Goal: Task Accomplishment & Management: Use online tool/utility

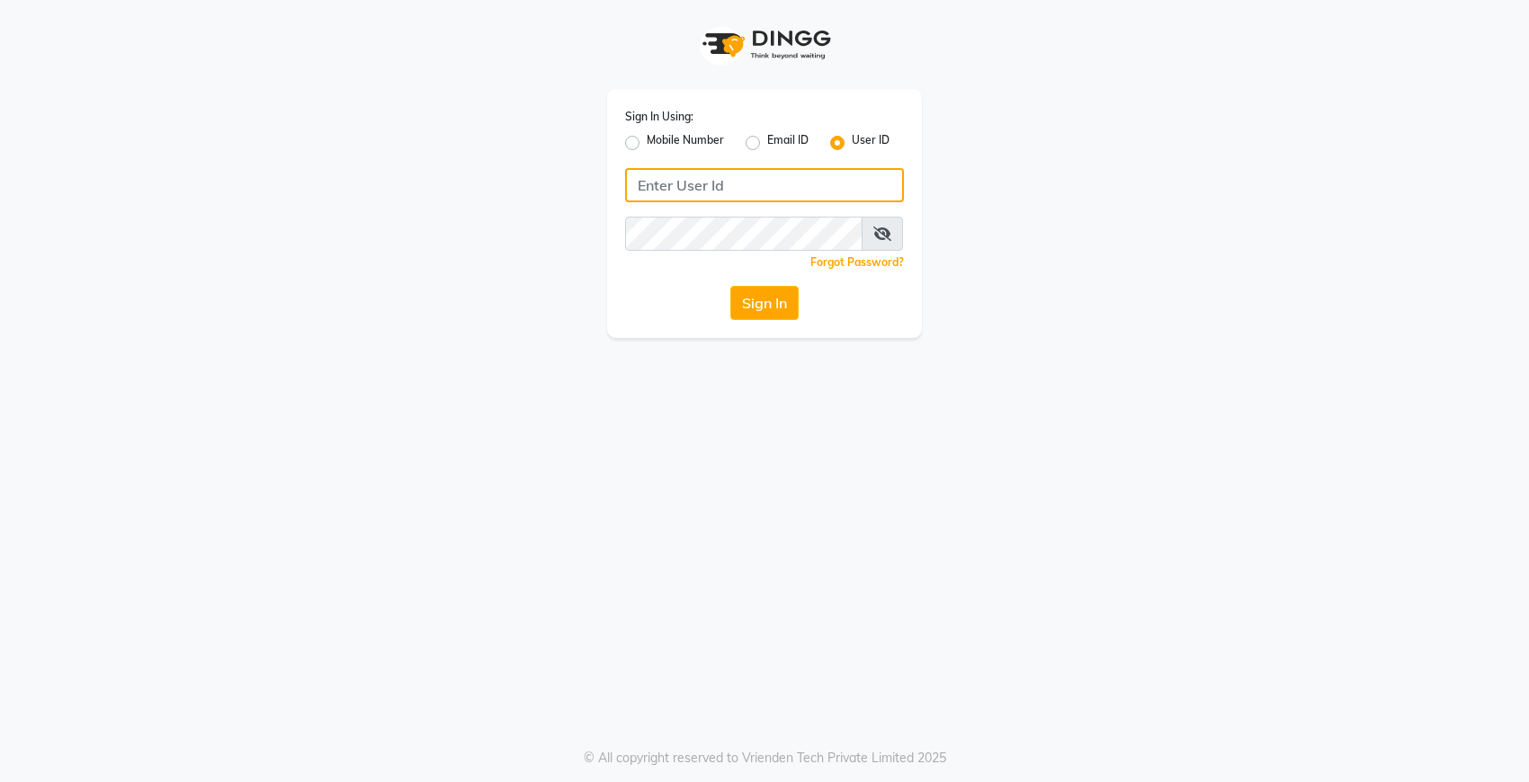
type input "Dedios123"
click at [771, 311] on button "Sign In" at bounding box center [764, 303] width 68 height 34
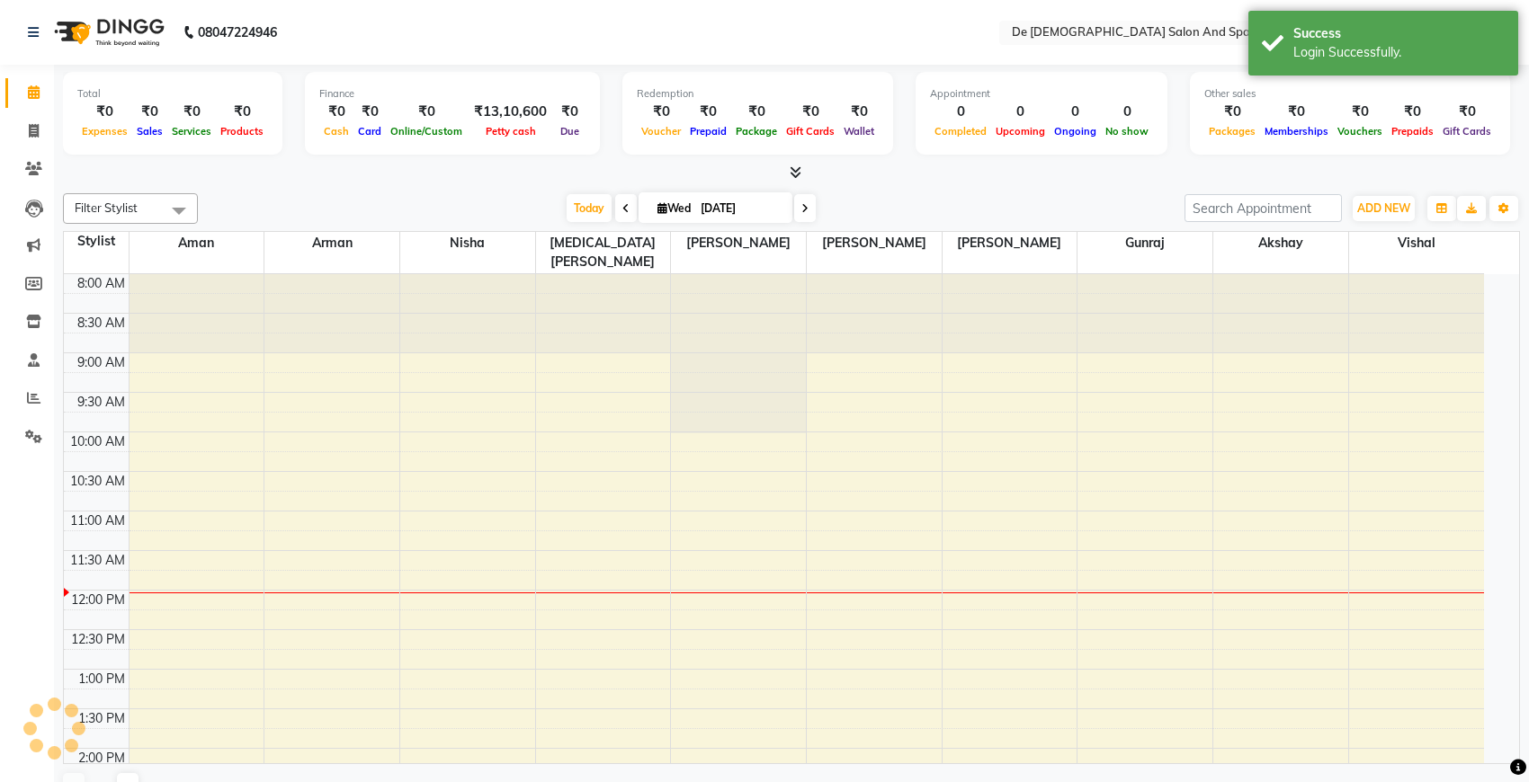
select select "en"
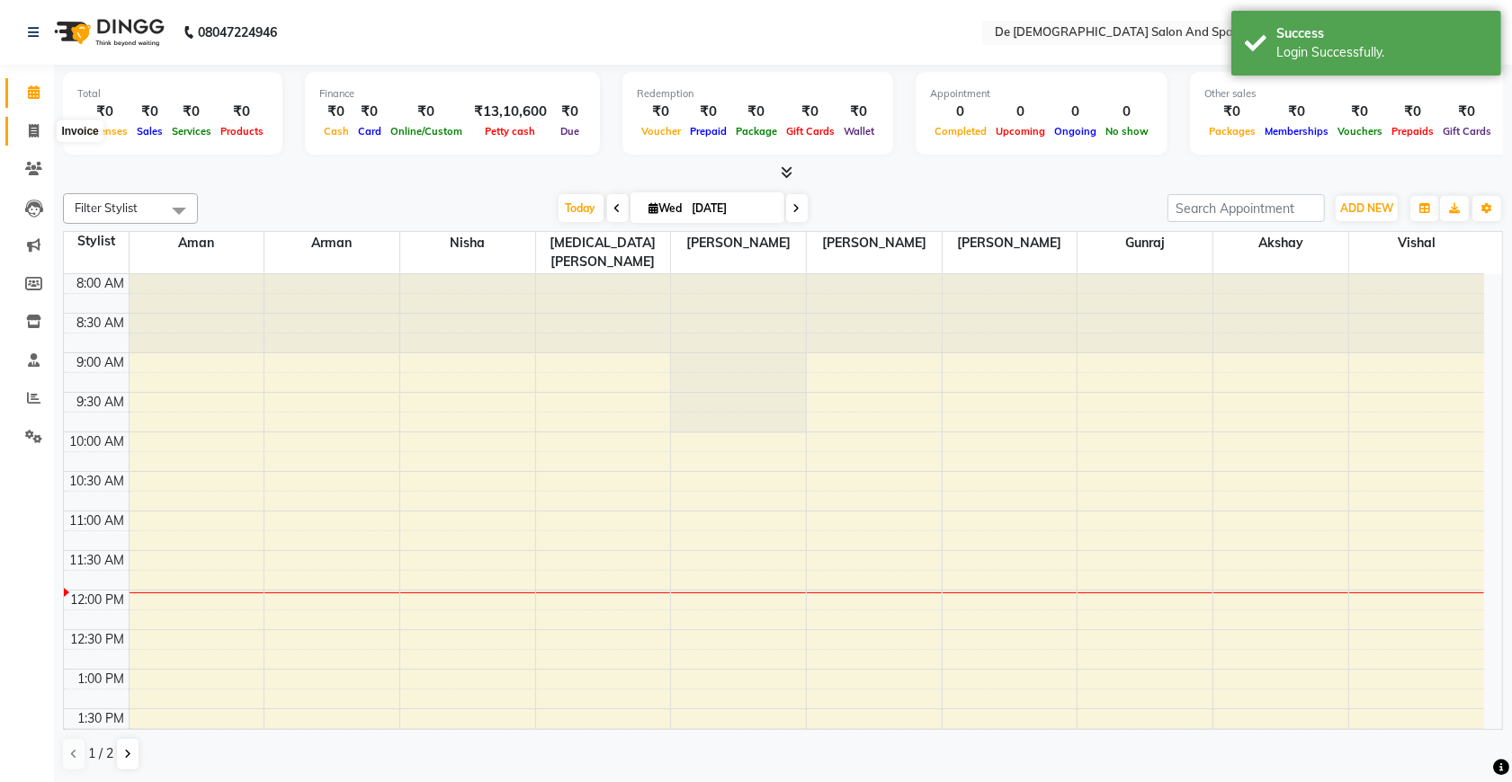
click at [36, 139] on span at bounding box center [33, 131] width 31 height 21
select select "service"
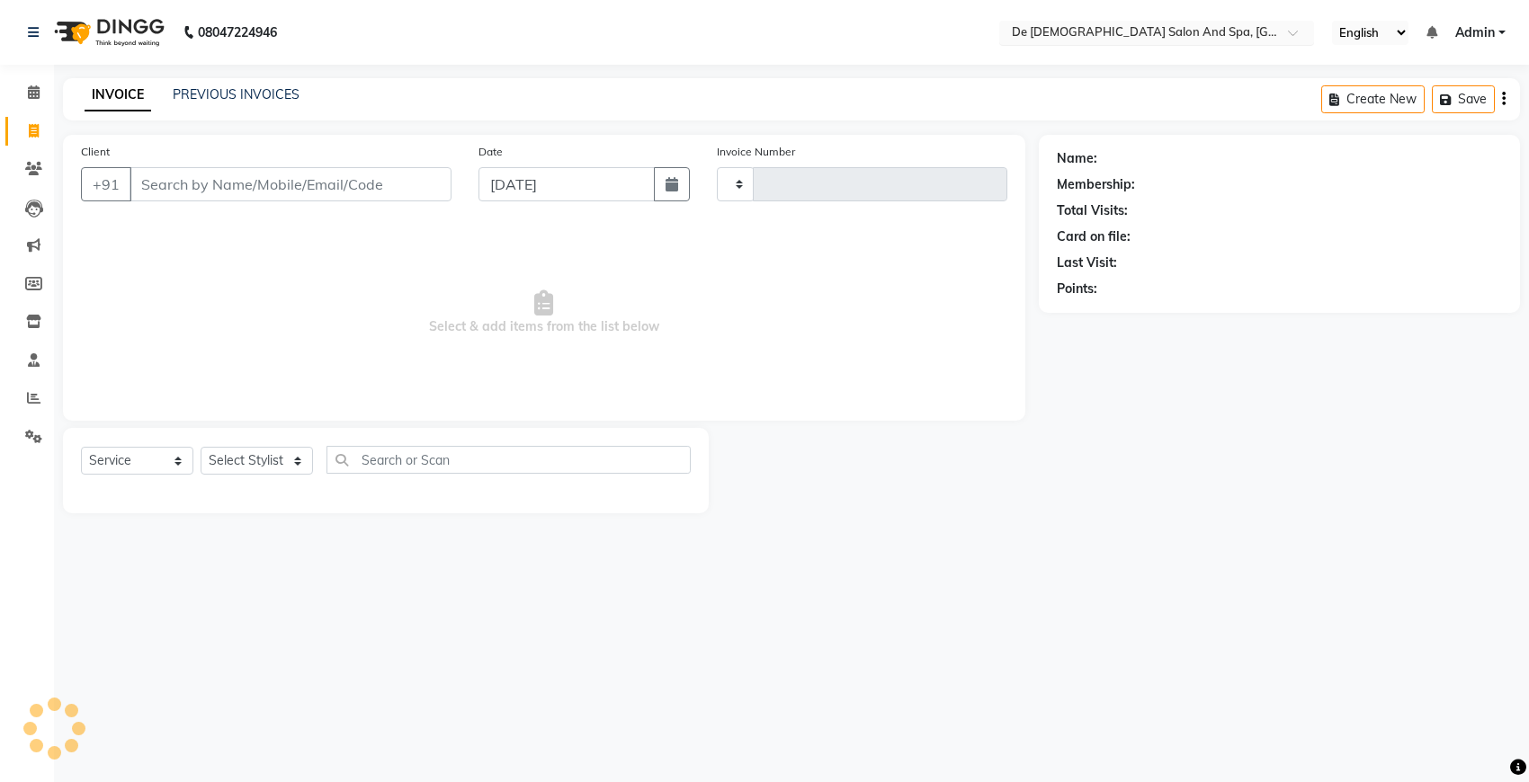
type input "2528"
select select "6431"
click at [266, 97] on link "PREVIOUS INVOICES" at bounding box center [236, 94] width 127 height 16
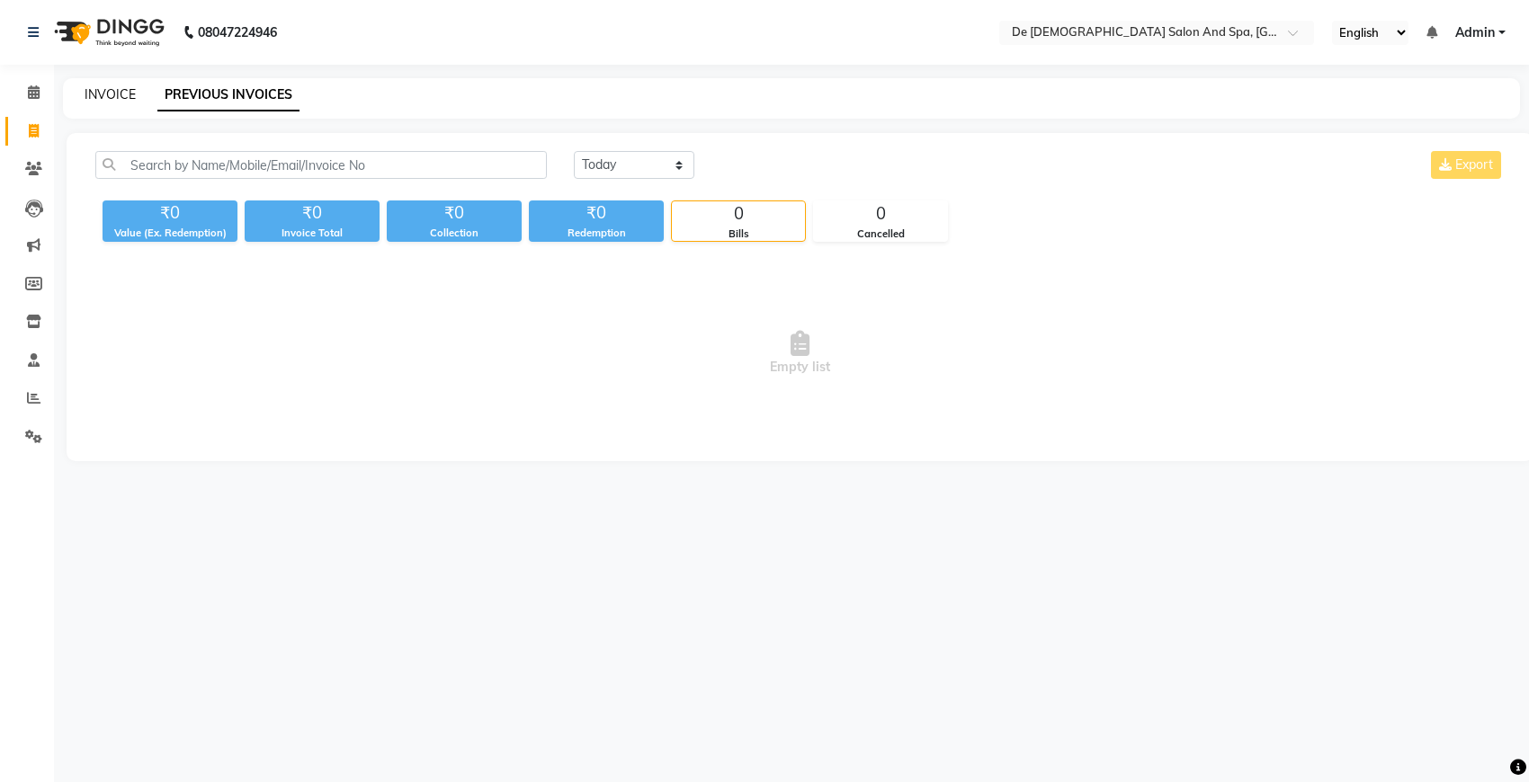
click at [124, 100] on link "INVOICE" at bounding box center [110, 94] width 51 height 16
select select "6431"
select select "service"
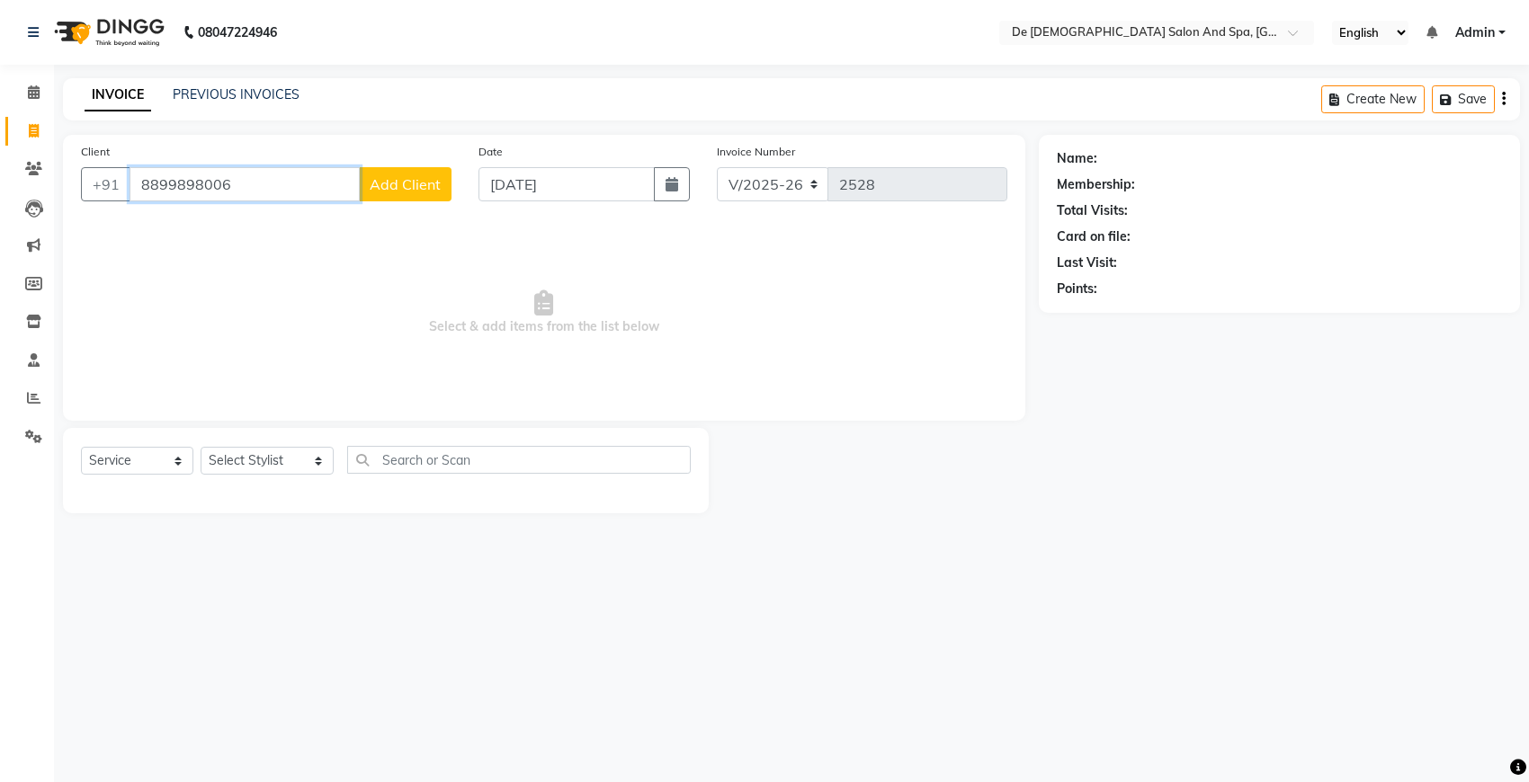
type input "8899898006"
click at [374, 184] on span "Add Client" at bounding box center [405, 184] width 71 height 18
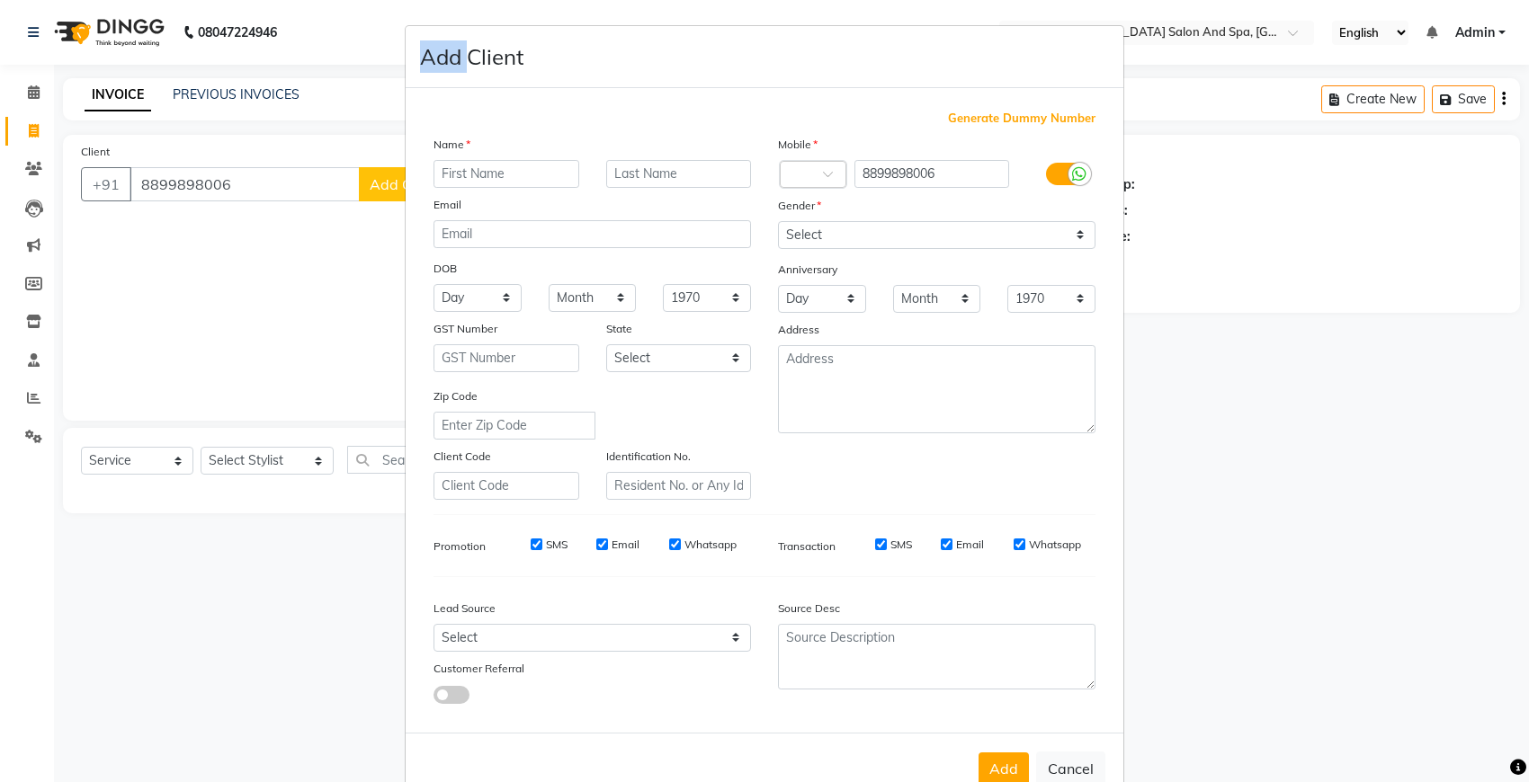
click at [375, 184] on ngb-modal-window "Add Client Generate Dummy Number Name Email DOB Day 01 02 03 04 05 06 07 08 09 …" at bounding box center [764, 391] width 1529 height 782
drag, startPoint x: 376, startPoint y: 184, endPoint x: 492, endPoint y: 175, distance: 116.3
click at [492, 175] on input "text" at bounding box center [506, 174] width 146 height 28
type input "pooja"
click at [839, 227] on select "Select [DEMOGRAPHIC_DATA] [DEMOGRAPHIC_DATA] Other Prefer Not To Say" at bounding box center [936, 235] width 317 height 28
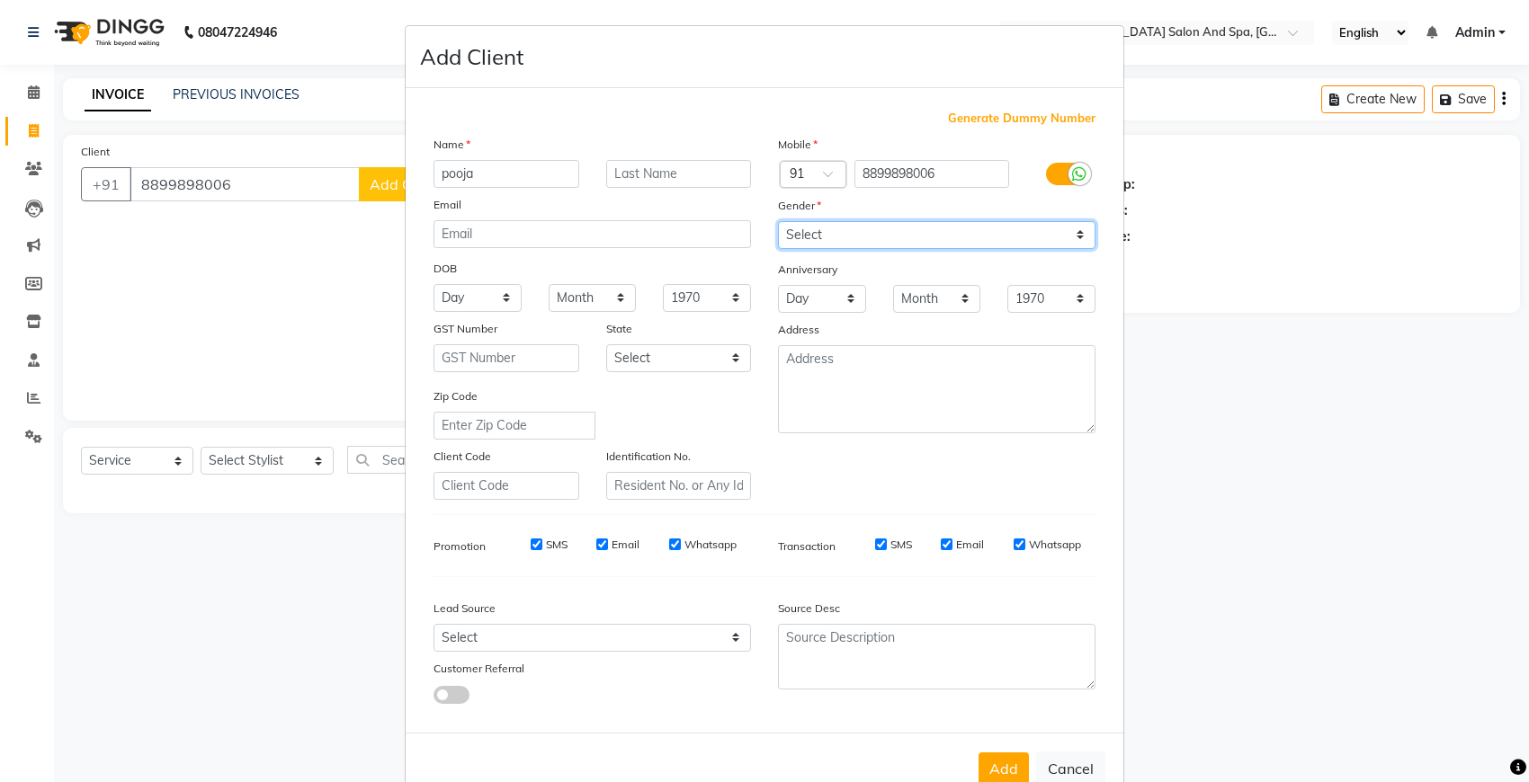
select select "[DEMOGRAPHIC_DATA]"
click at [778, 221] on select "Select [DEMOGRAPHIC_DATA] [DEMOGRAPHIC_DATA] Other Prefer Not To Say" at bounding box center [936, 235] width 317 height 28
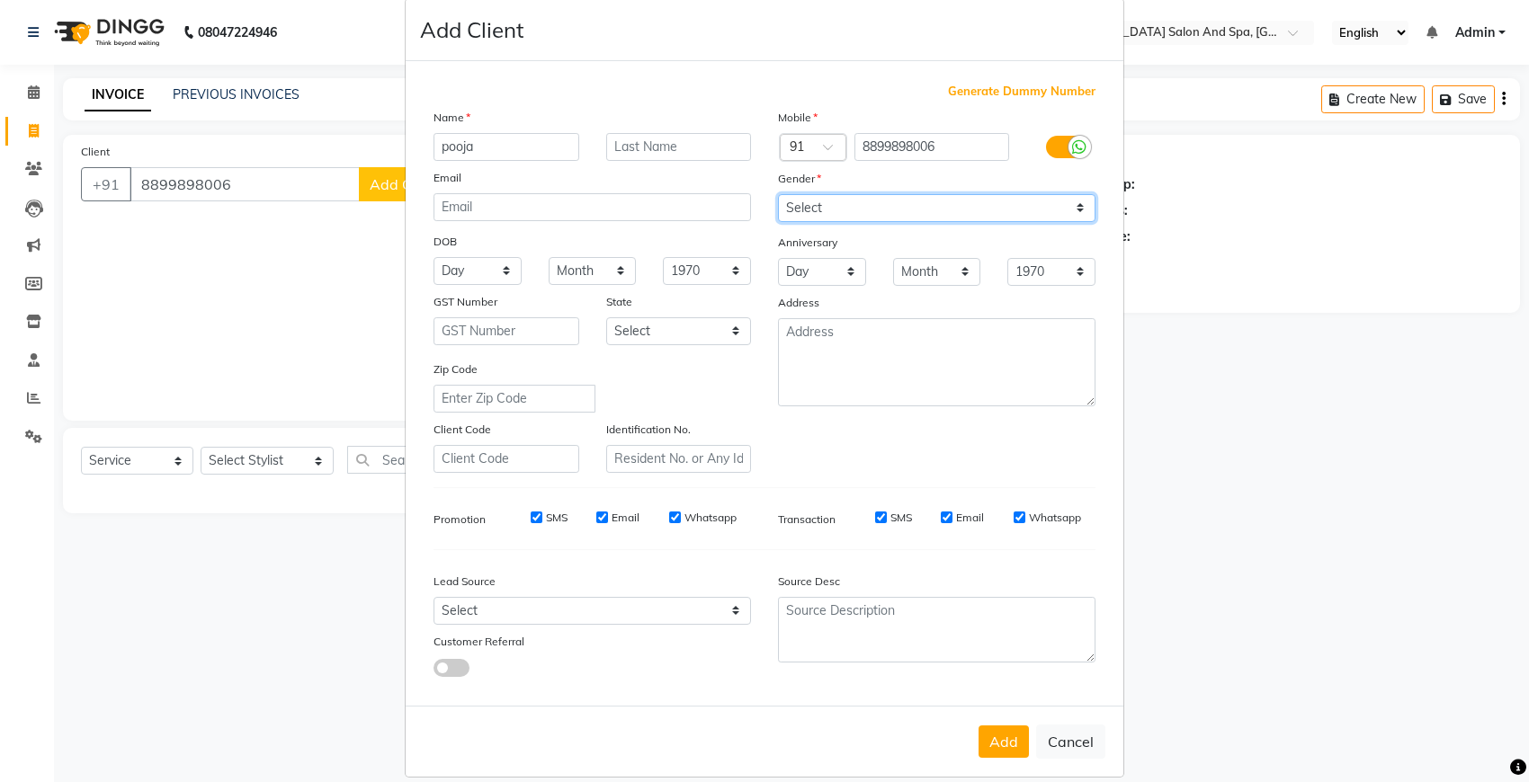
scroll to position [41, 0]
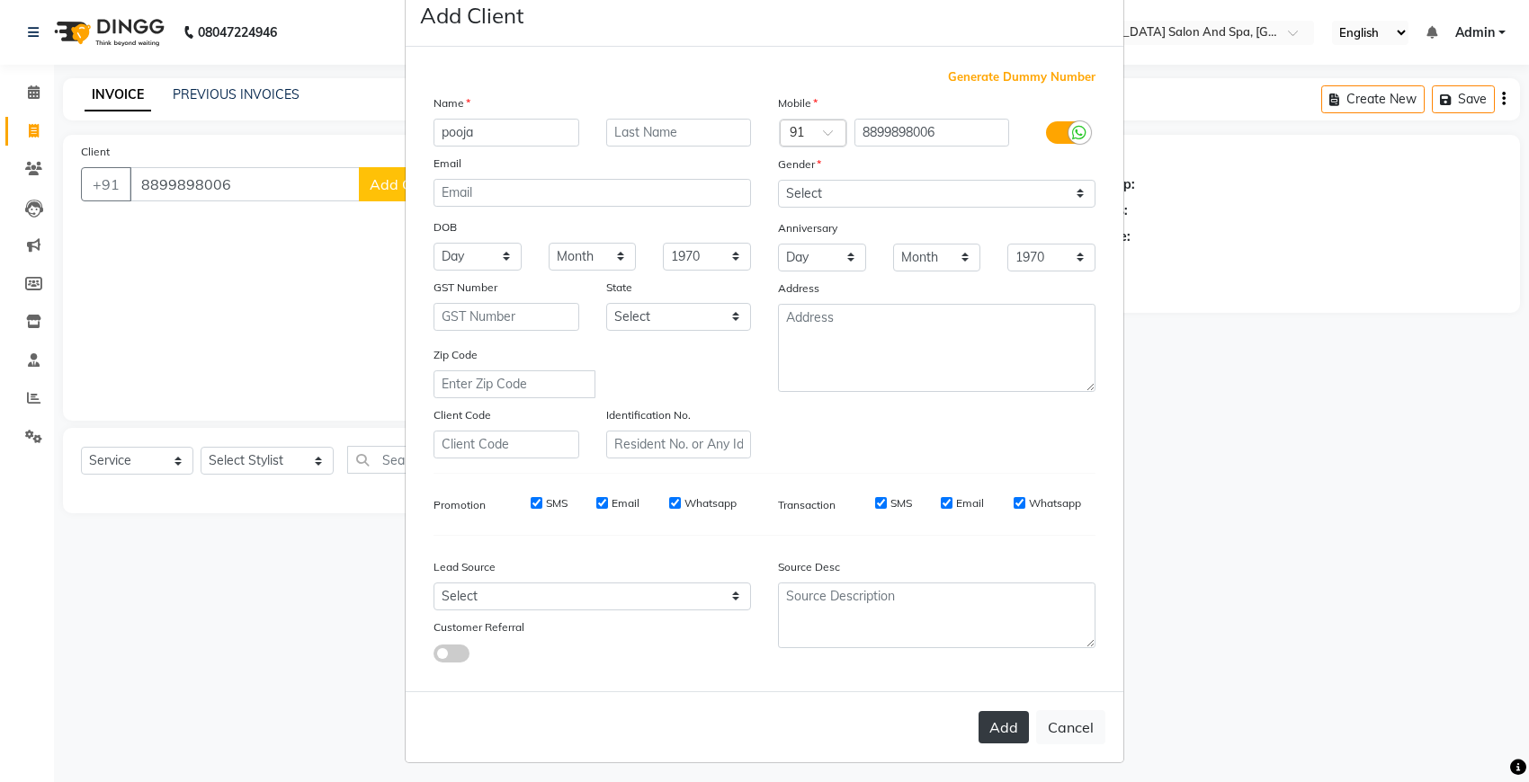
click at [1012, 720] on button "Add" at bounding box center [1003, 727] width 50 height 32
select select
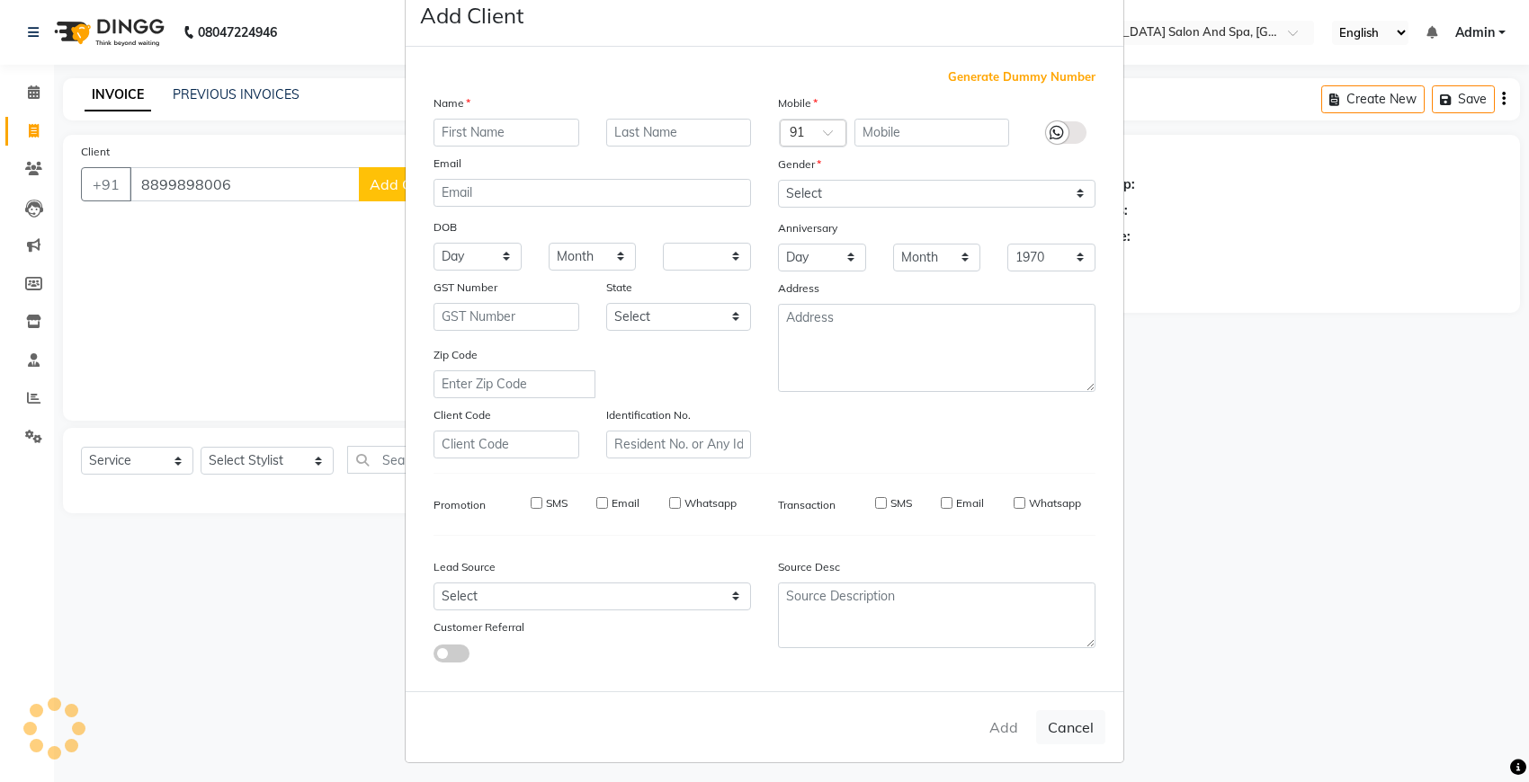
select select
checkbox input "false"
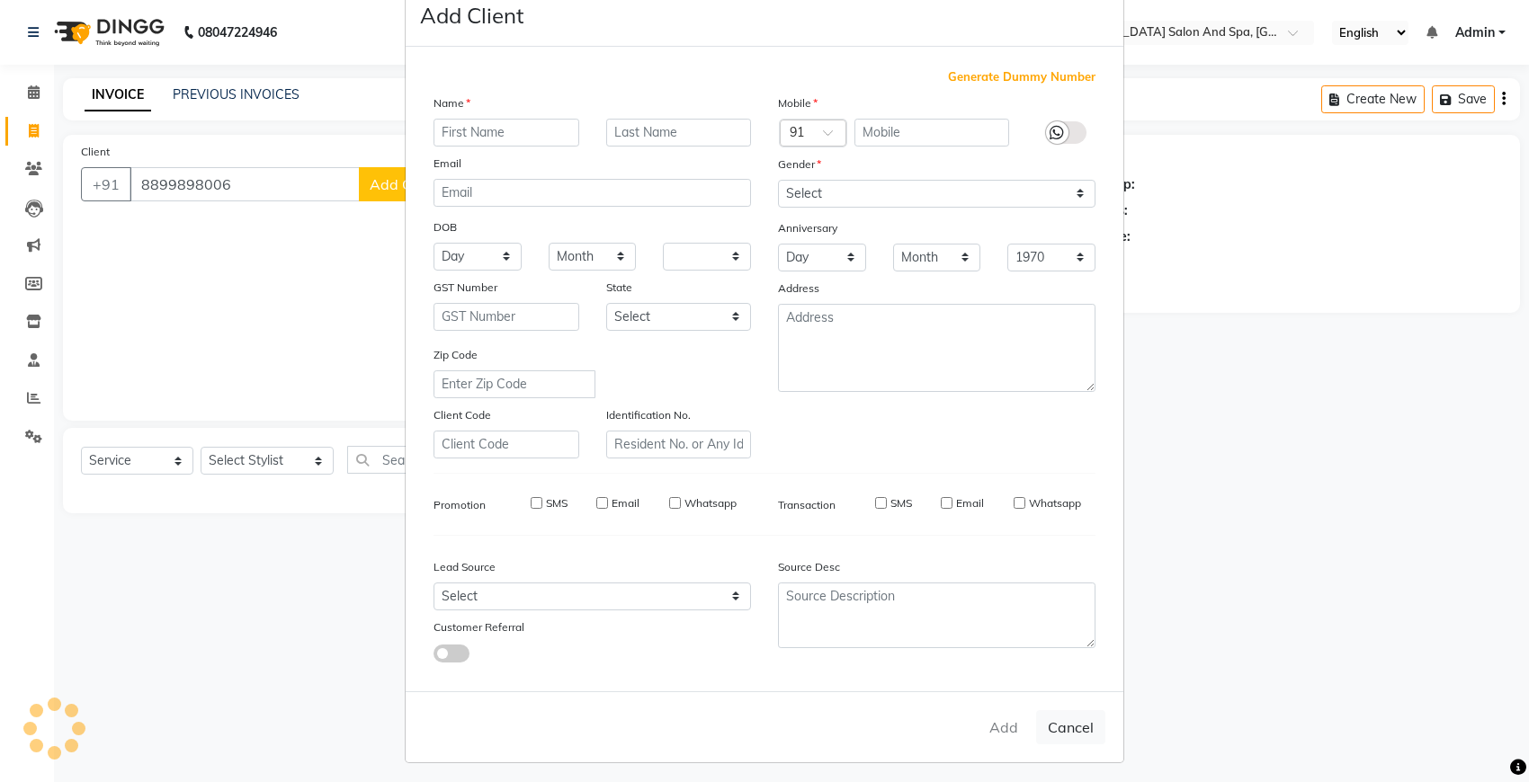
checkbox input "false"
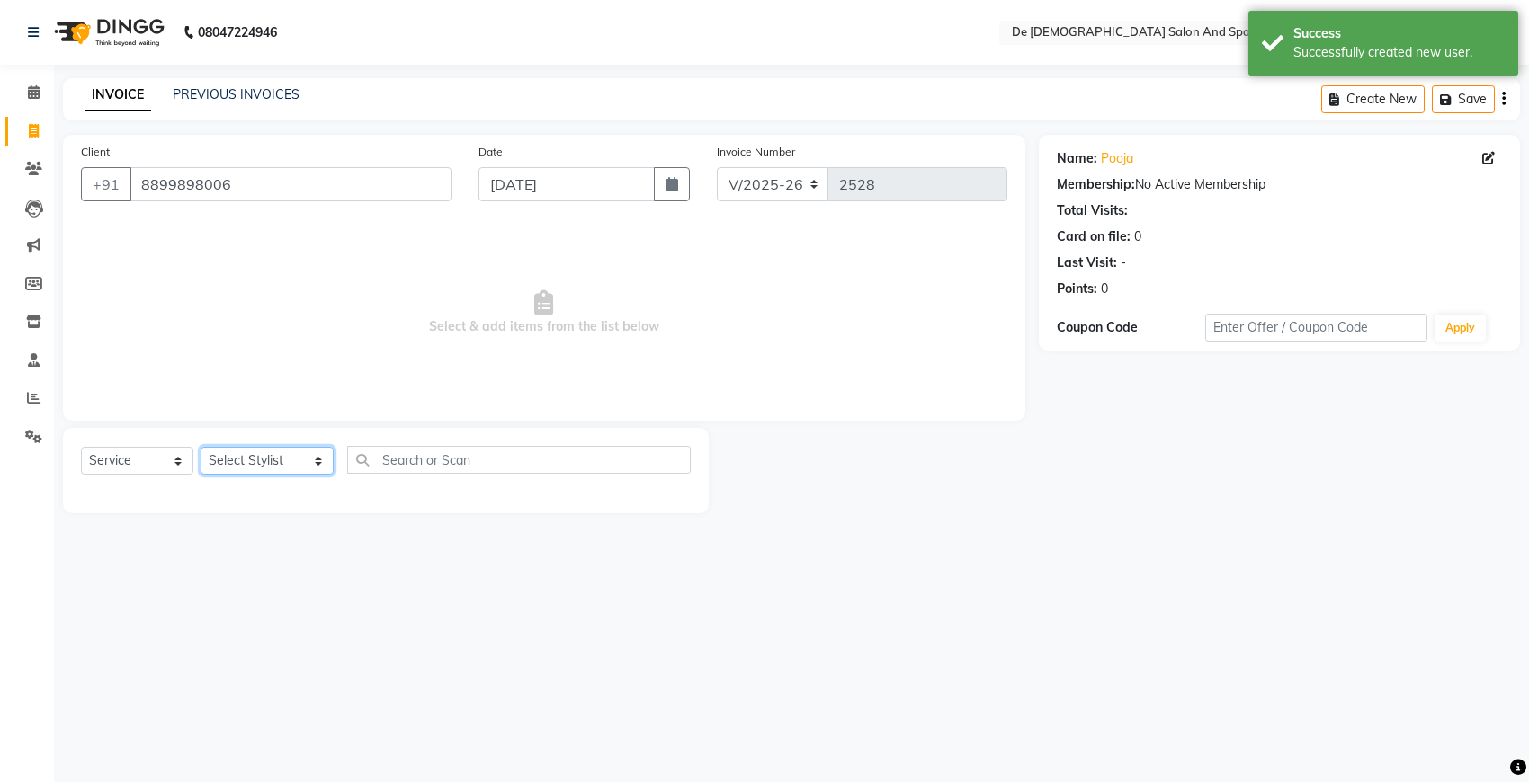
click at [259, 451] on select "Select Stylist akshay aman [PERSON_NAME] [PERSON_NAME] [MEDICAL_DATA][PERSON_NA…" at bounding box center [267, 461] width 133 height 28
select select "49201"
click at [201, 447] on select "Select Stylist akshay aman [PERSON_NAME] [PERSON_NAME] [MEDICAL_DATA][PERSON_NA…" at bounding box center [267, 461] width 133 height 28
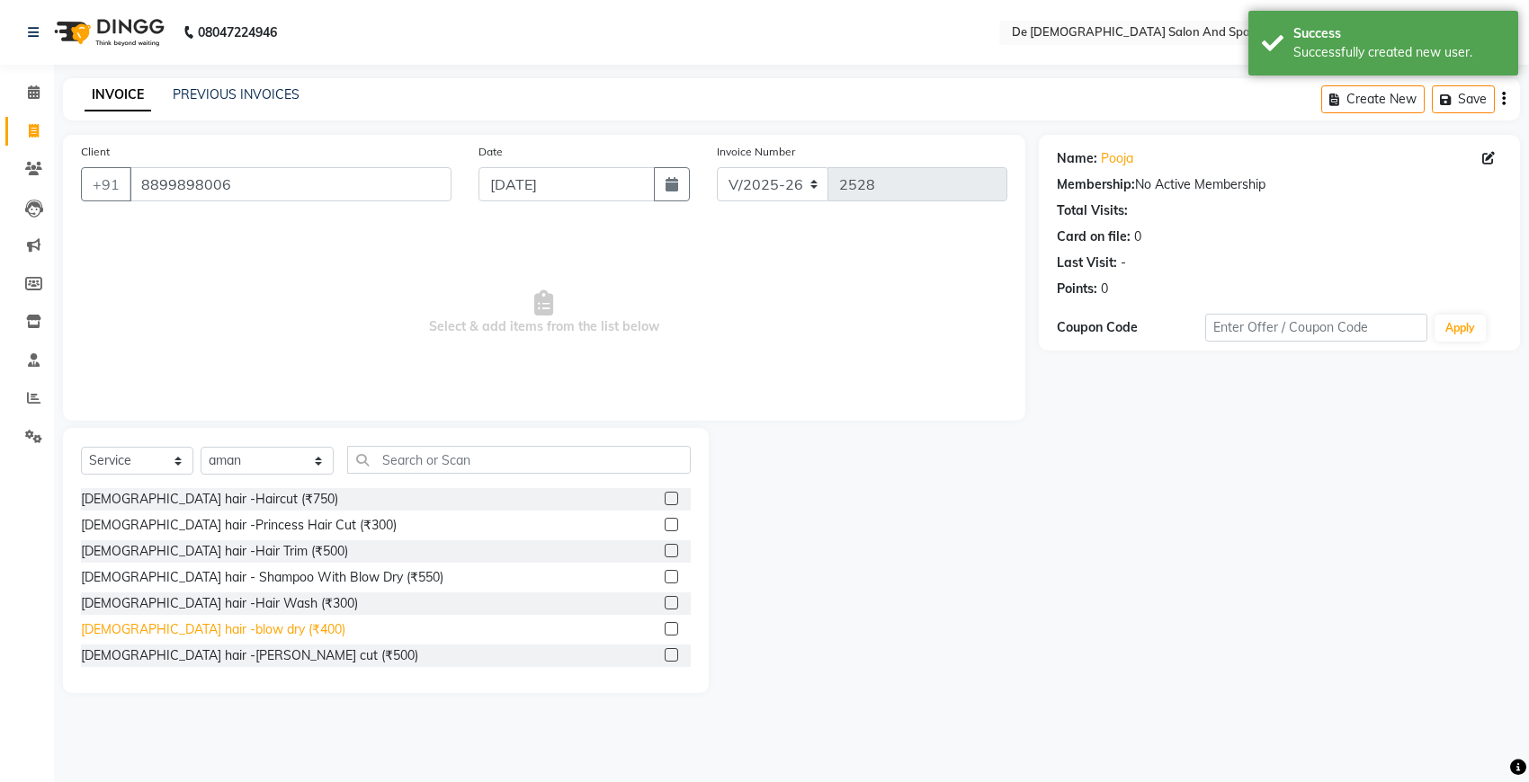
click at [216, 625] on div "[DEMOGRAPHIC_DATA] hair -blow dry (₹400)" at bounding box center [213, 629] width 264 height 19
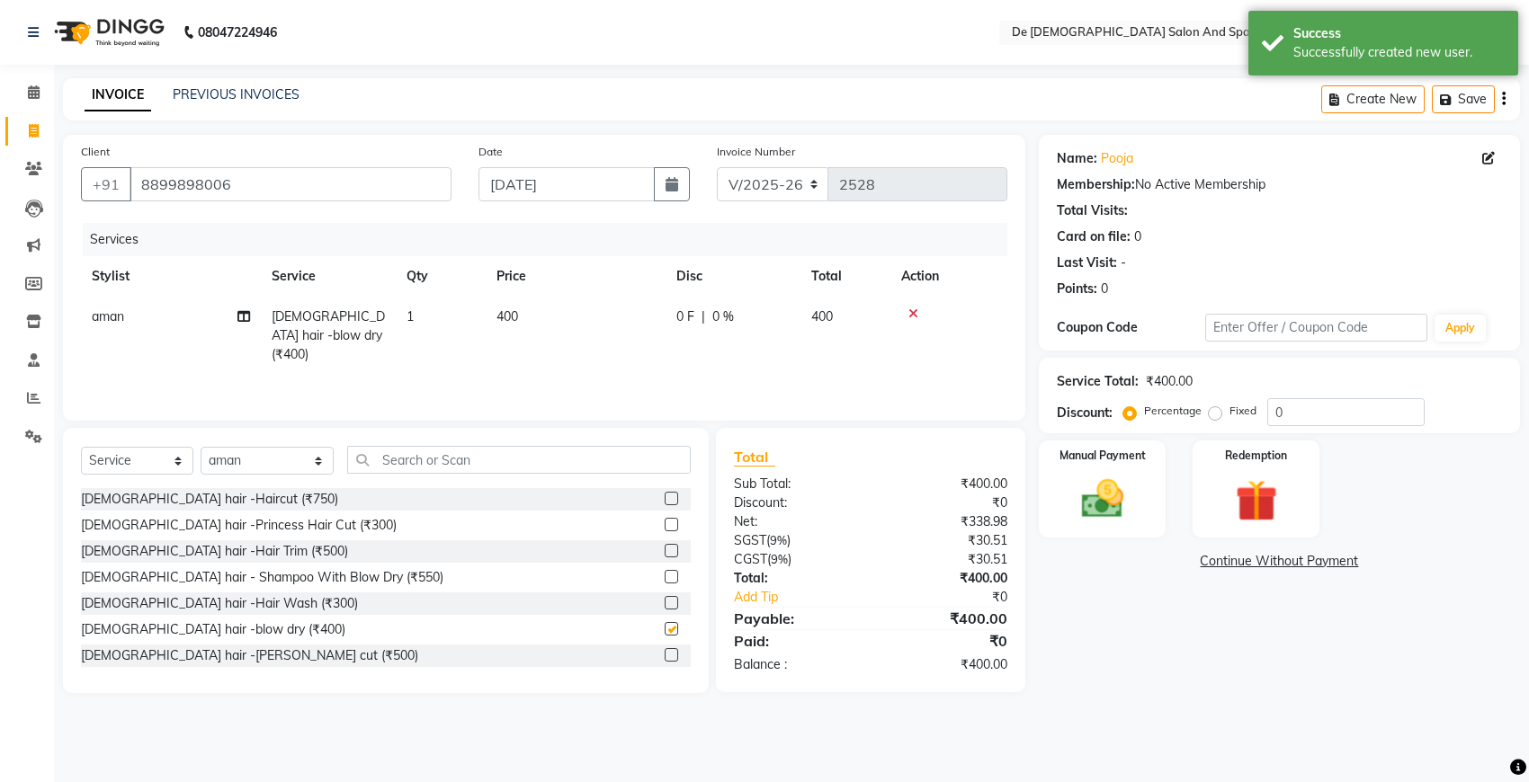
checkbox input "false"
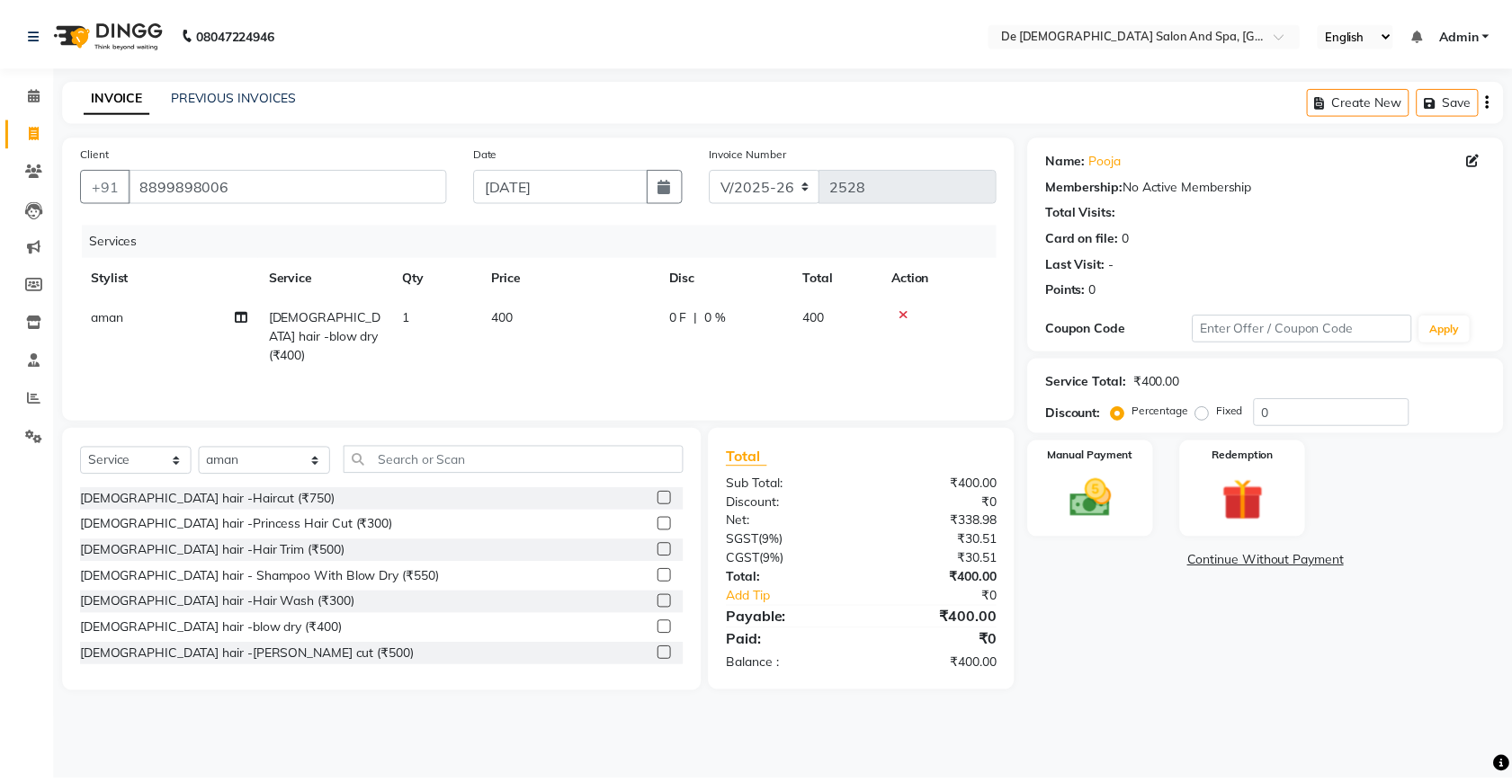
scroll to position [112, 0]
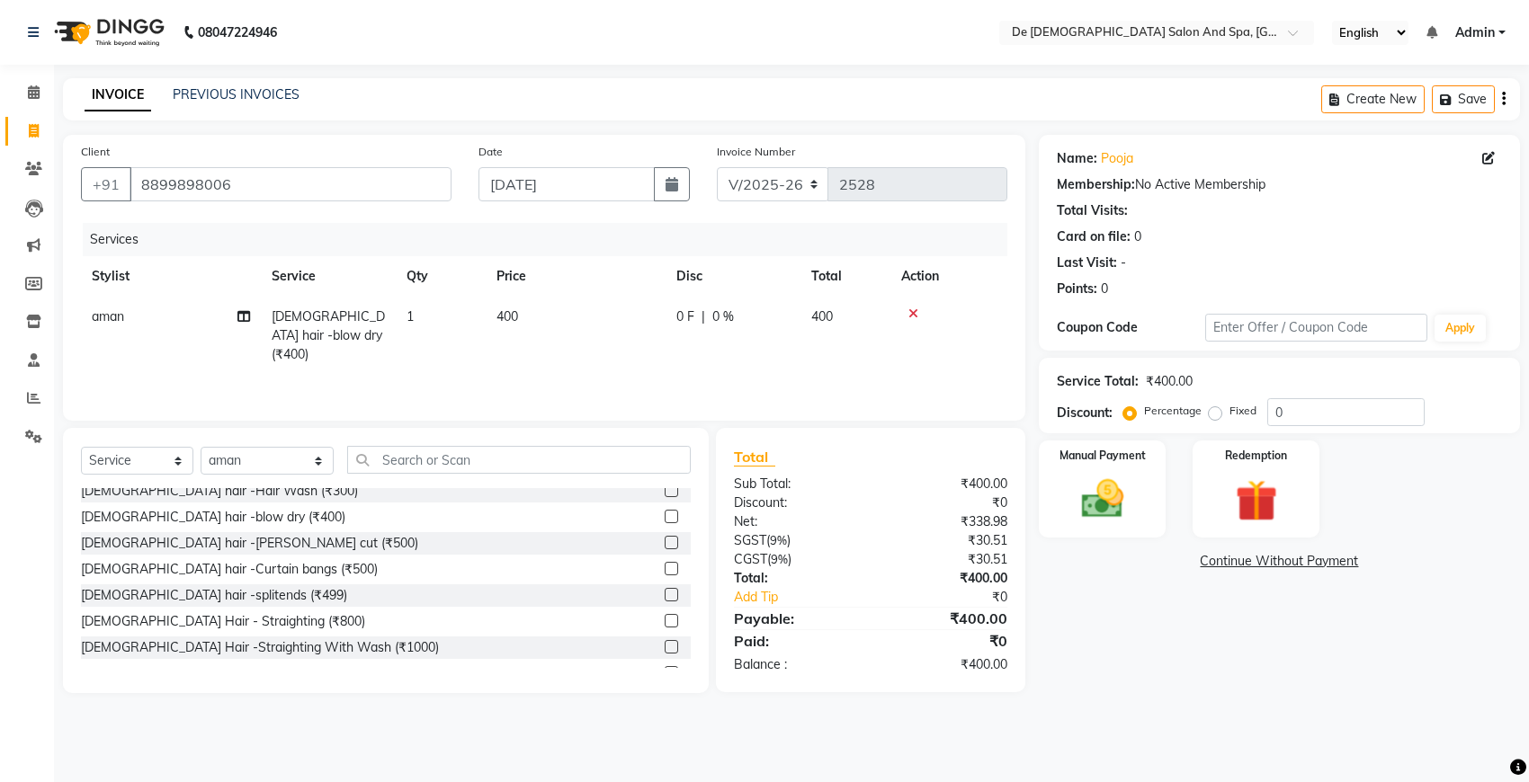
click at [547, 308] on td "400" at bounding box center [576, 336] width 180 height 78
select select "49201"
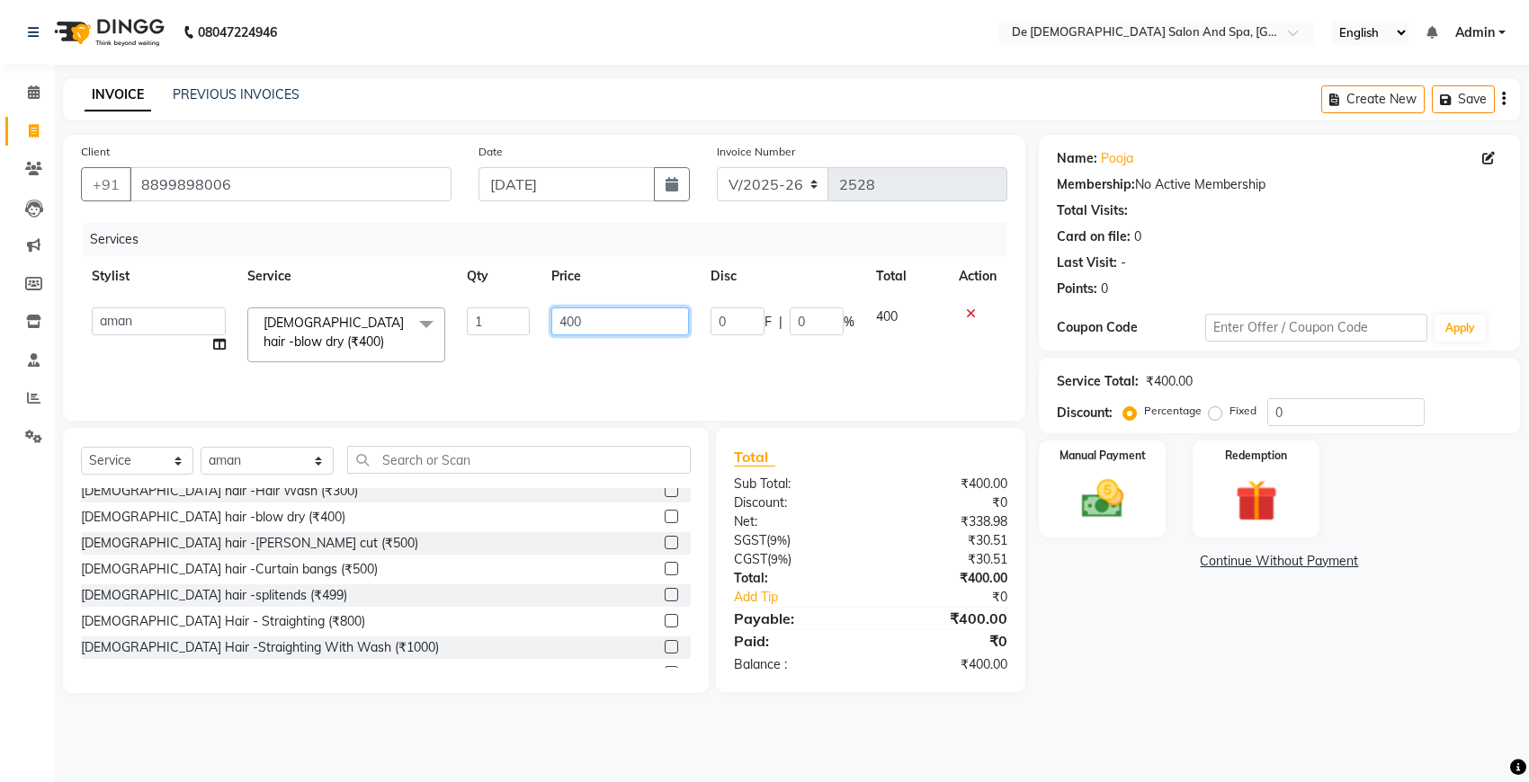
click at [593, 326] on input "400" at bounding box center [620, 322] width 138 height 28
type input "4"
type input "300"
click at [828, 353] on tr "akshay aman [PERSON_NAME] [PERSON_NAME] [MEDICAL_DATA][PERSON_NAME] nisha [PERS…" at bounding box center [544, 335] width 926 height 76
click at [865, 353] on td "400" at bounding box center [906, 335] width 83 height 76
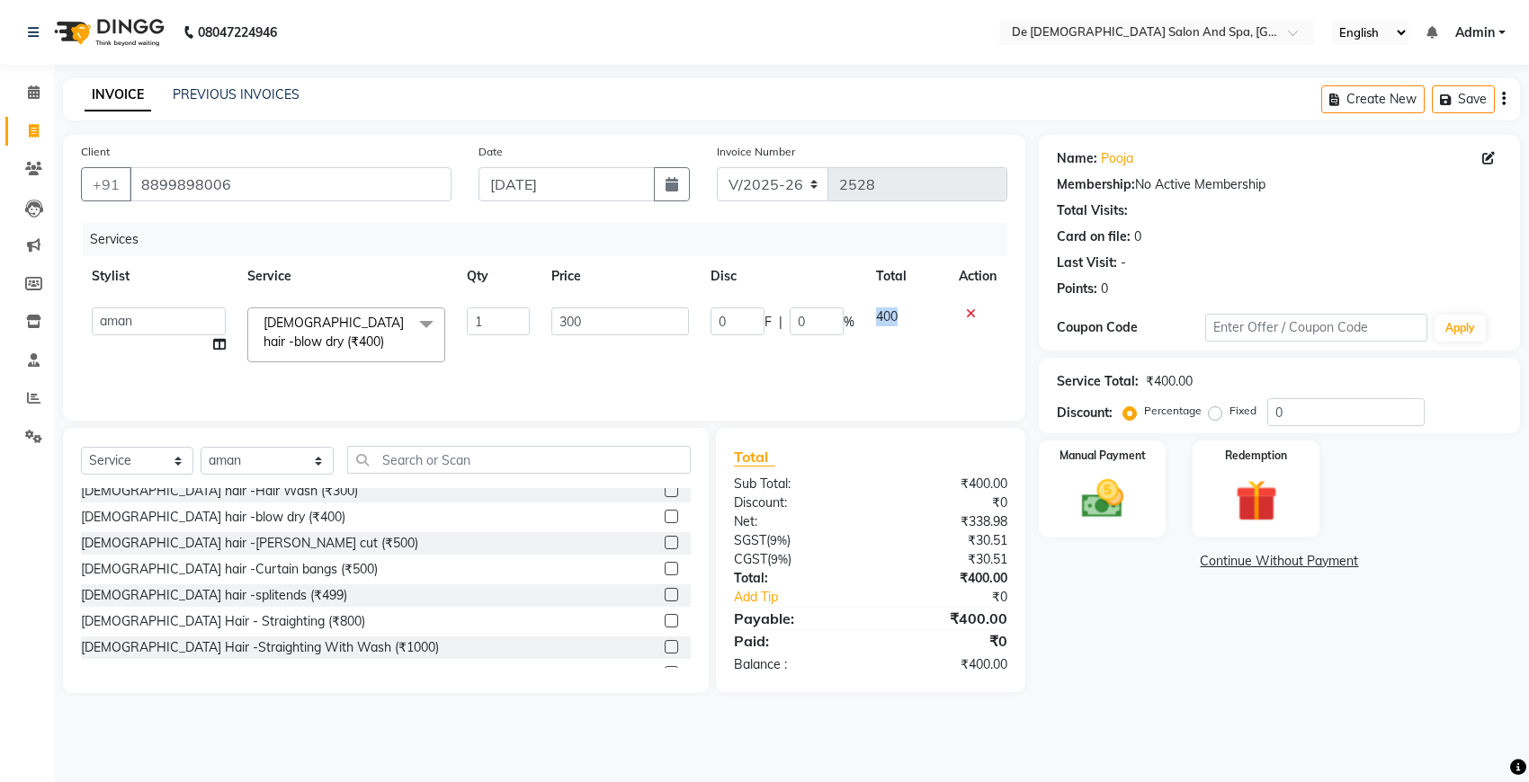
select select "49201"
drag, startPoint x: 828, startPoint y: 353, endPoint x: 890, endPoint y: 353, distance: 62.0
click at [890, 353] on td "300" at bounding box center [906, 335] width 83 height 76
click at [1115, 508] on img at bounding box center [1101, 499] width 71 height 50
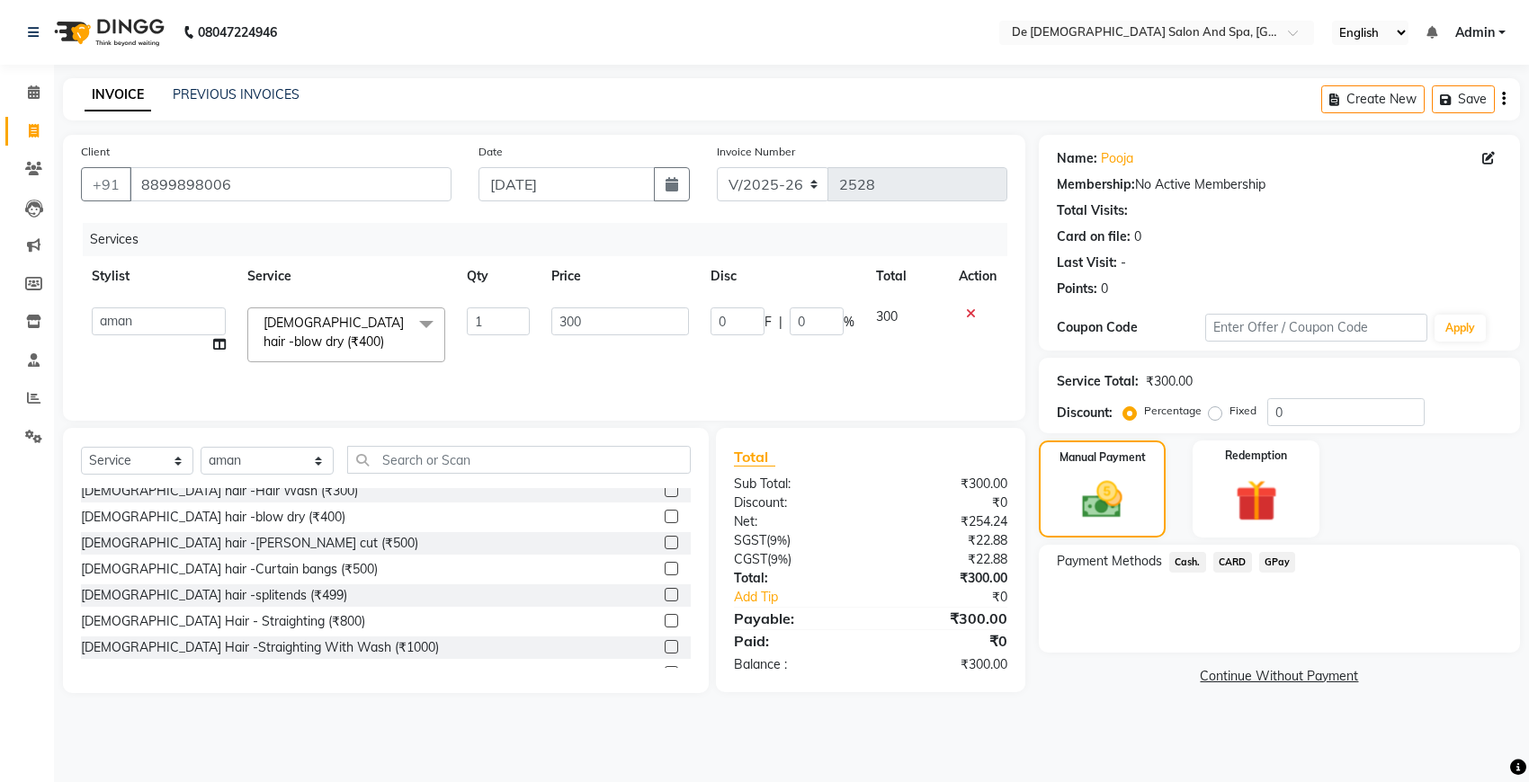
click at [1275, 565] on span "GPay" at bounding box center [1277, 562] width 37 height 21
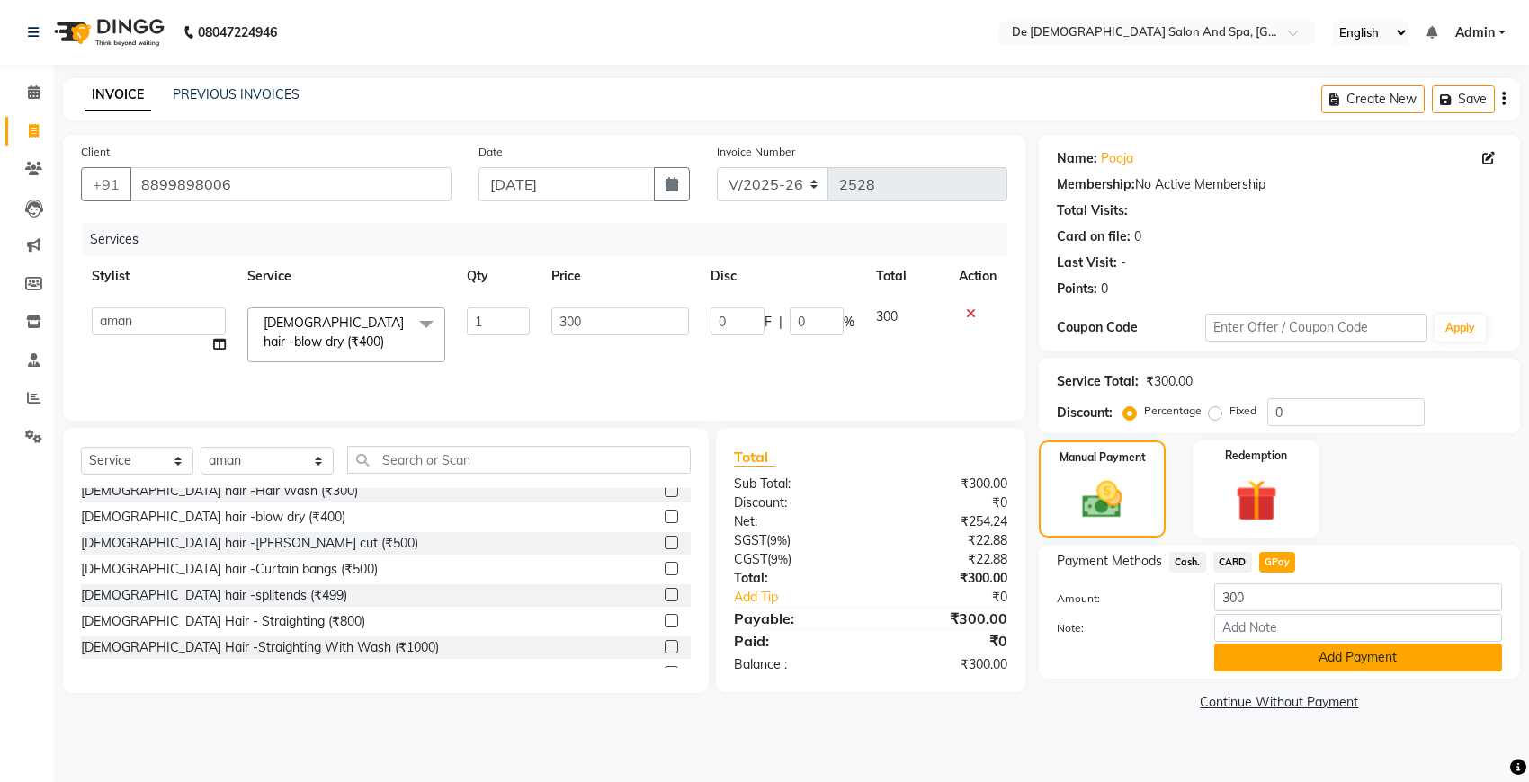
click at [1289, 653] on button "Add Payment" at bounding box center [1358, 658] width 288 height 28
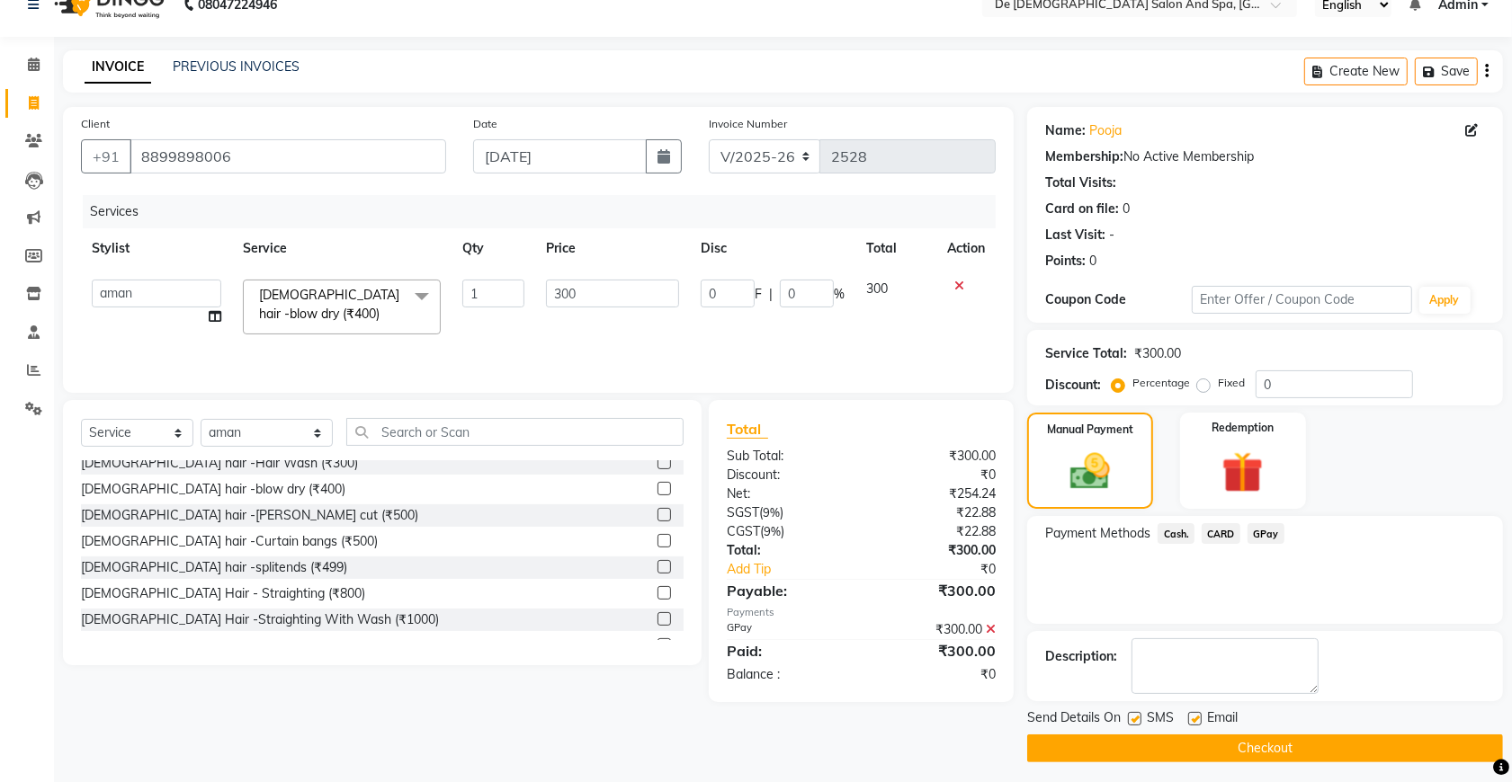
scroll to position [36, 0]
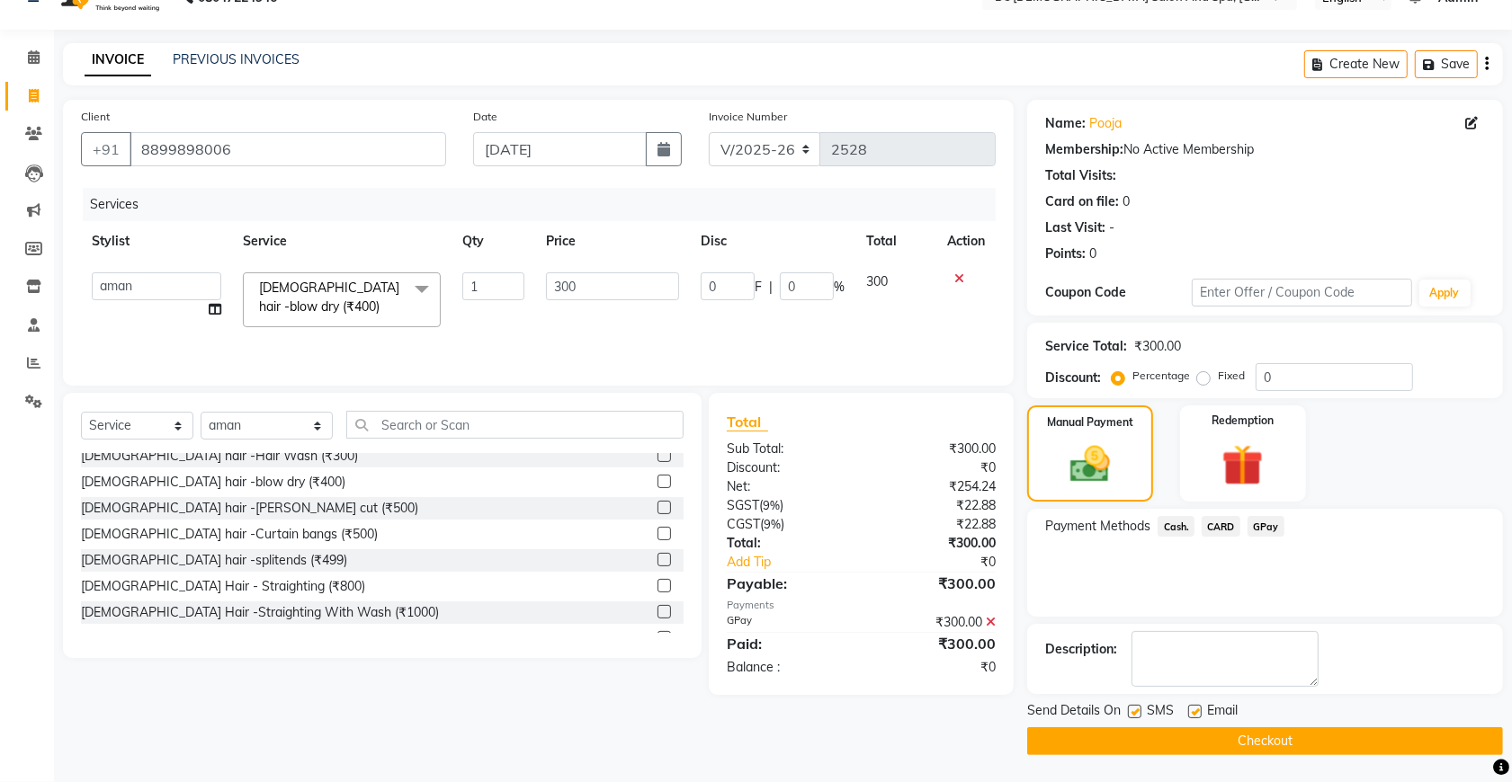
click at [1205, 730] on button "Checkout" at bounding box center [1265, 741] width 476 height 28
click at [1205, 730] on div "Checkout" at bounding box center [1265, 741] width 476 height 28
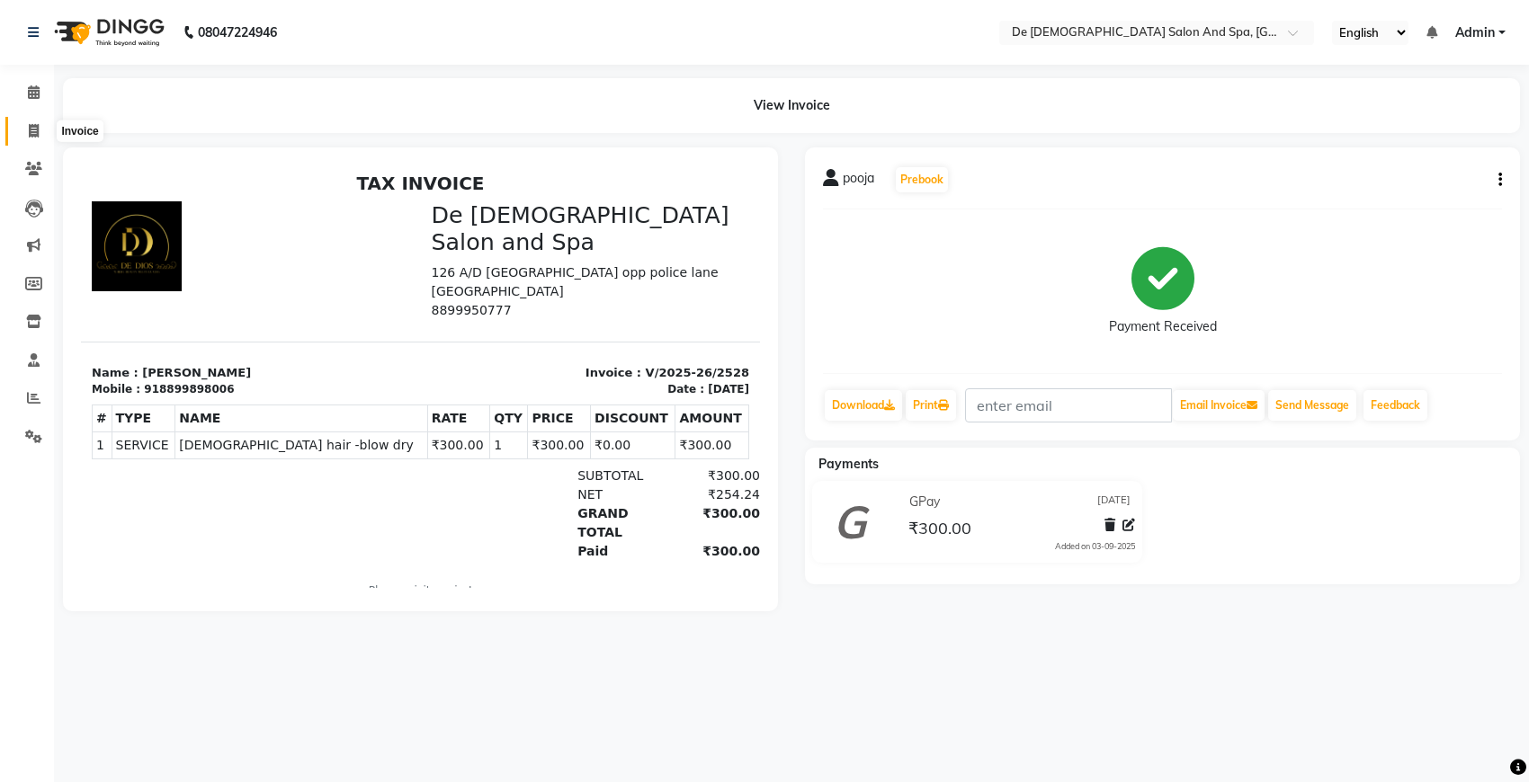
click at [30, 131] on icon at bounding box center [34, 130] width 10 height 13
select select "6431"
select select "service"
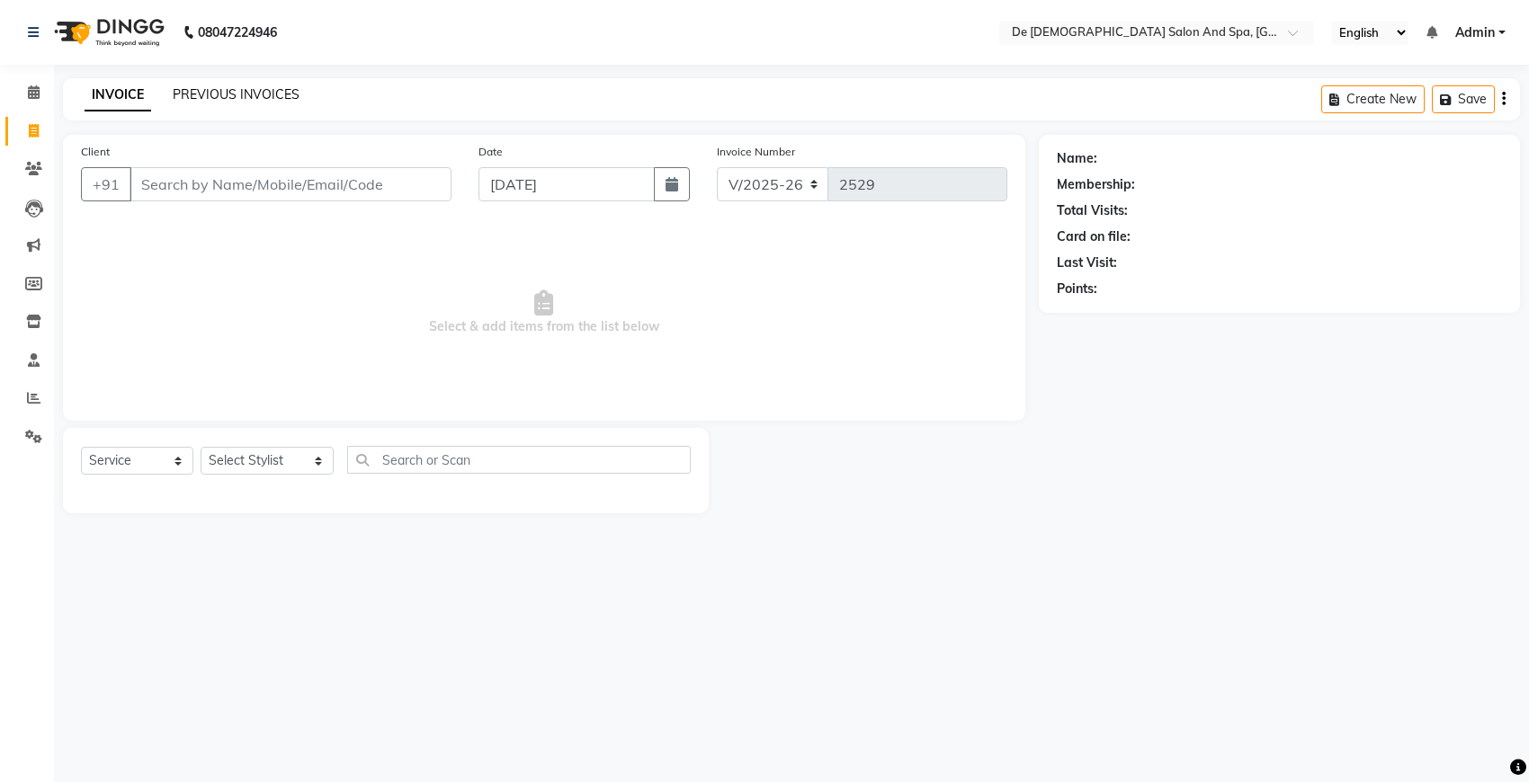
click at [245, 95] on link "PREVIOUS INVOICES" at bounding box center [236, 94] width 127 height 16
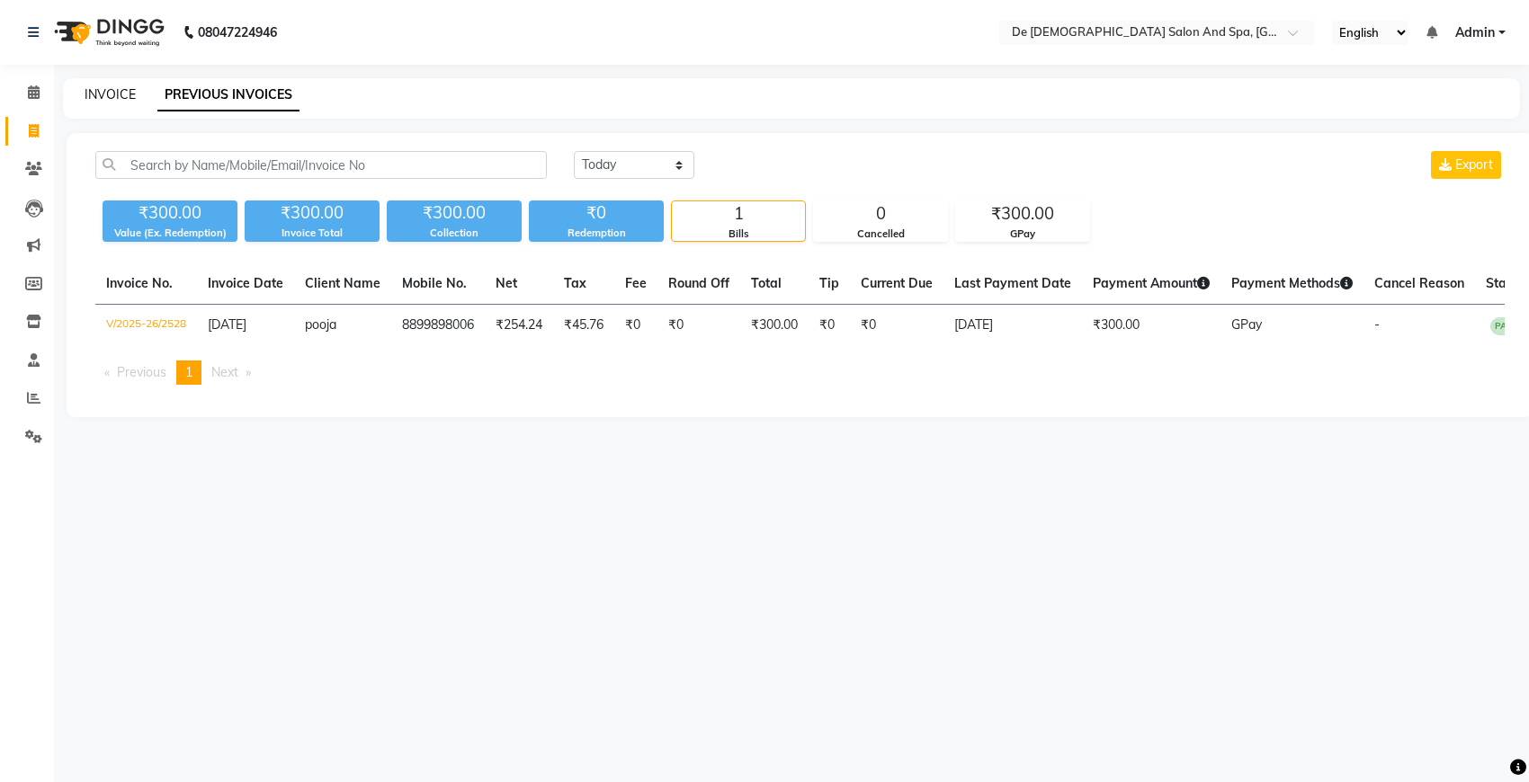
click at [112, 93] on link "INVOICE" at bounding box center [110, 94] width 51 height 16
select select "6431"
select select "service"
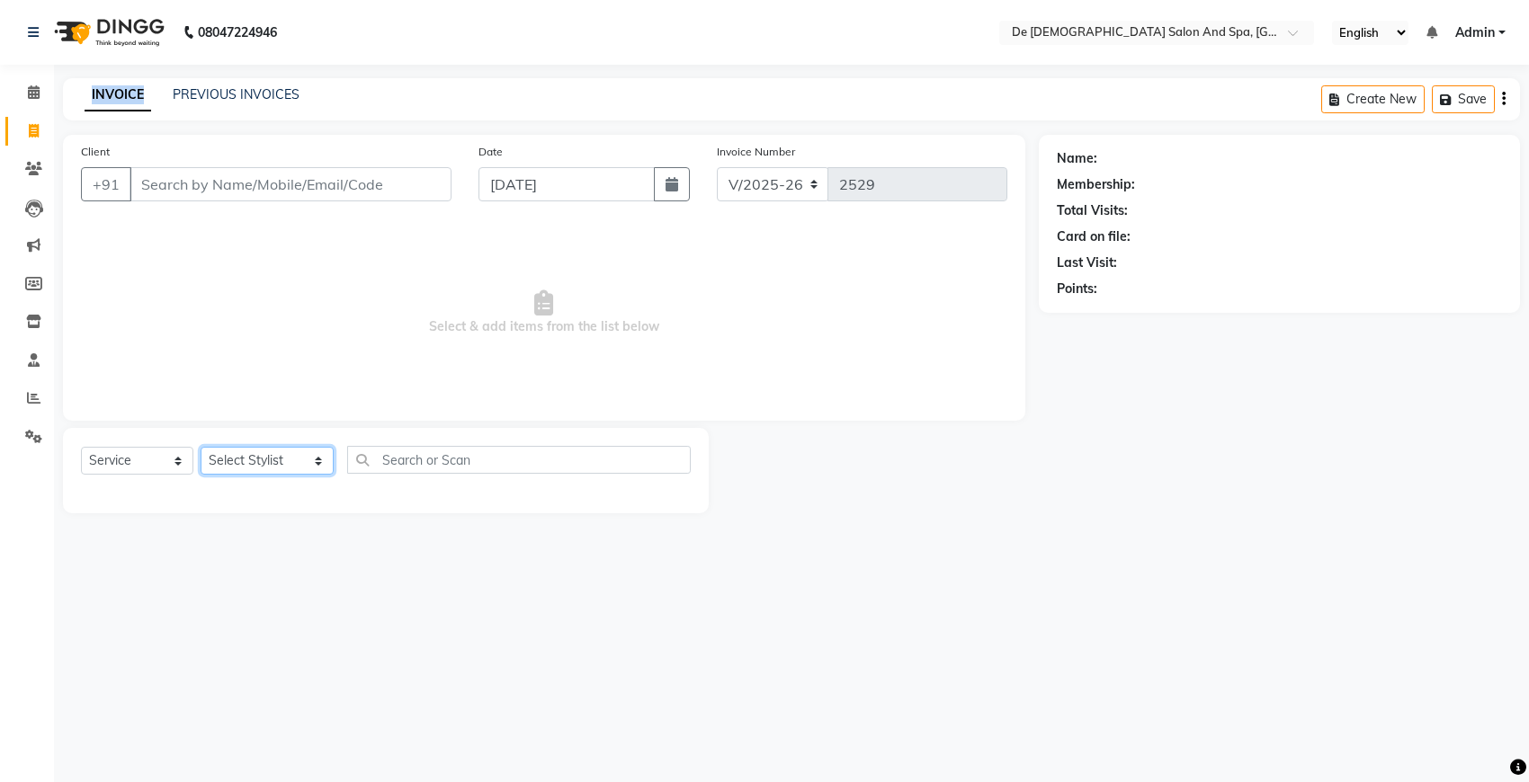
click at [265, 461] on select "Select Stylist akshay aman [PERSON_NAME] [PERSON_NAME] [MEDICAL_DATA][PERSON_NA…" at bounding box center [267, 461] width 133 height 28
select select "49371"
click at [201, 447] on select "Select Stylist akshay aman [PERSON_NAME] [PERSON_NAME] [MEDICAL_DATA][PERSON_NA…" at bounding box center [267, 461] width 133 height 28
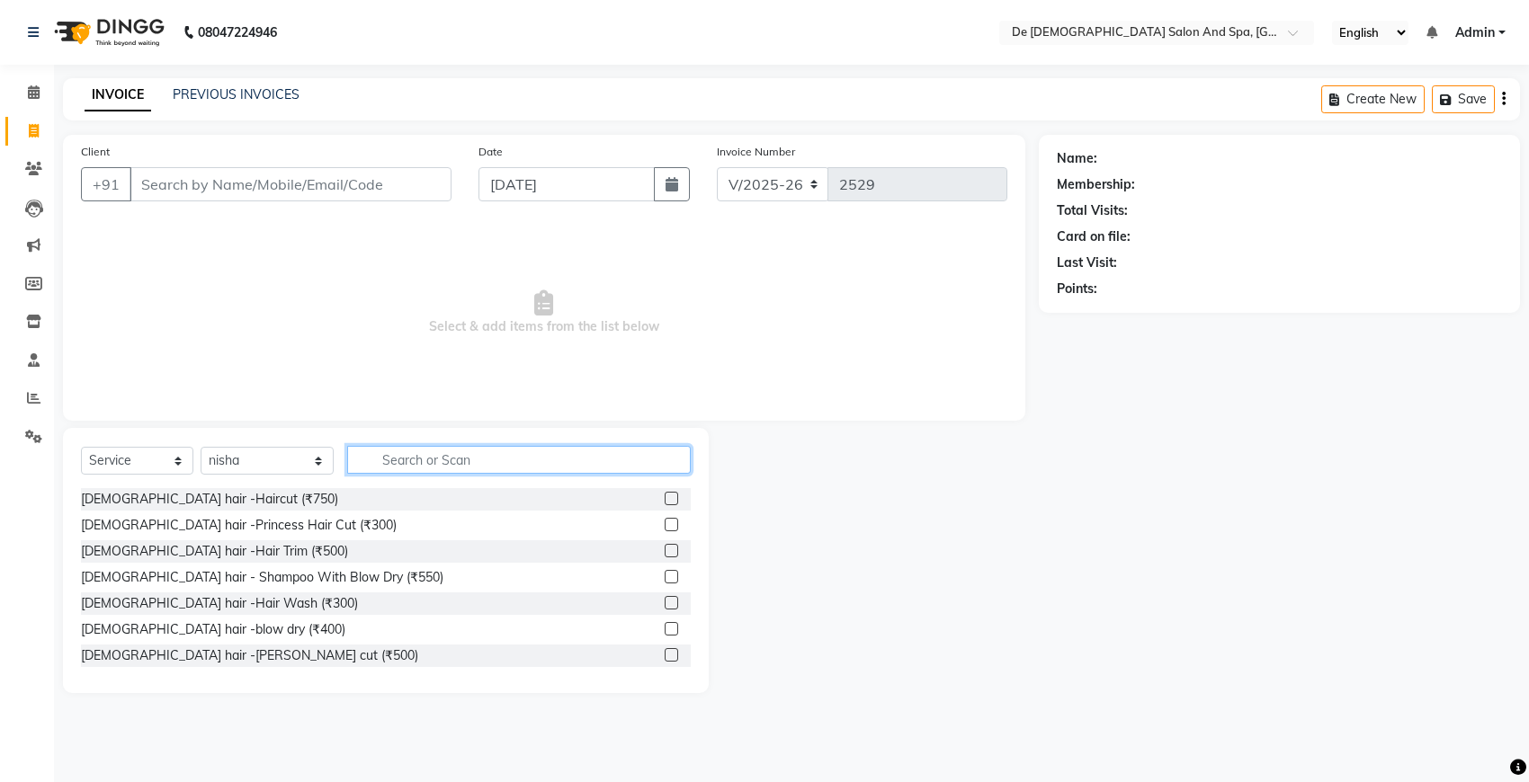
click at [531, 455] on input "text" at bounding box center [518, 460] width 343 height 28
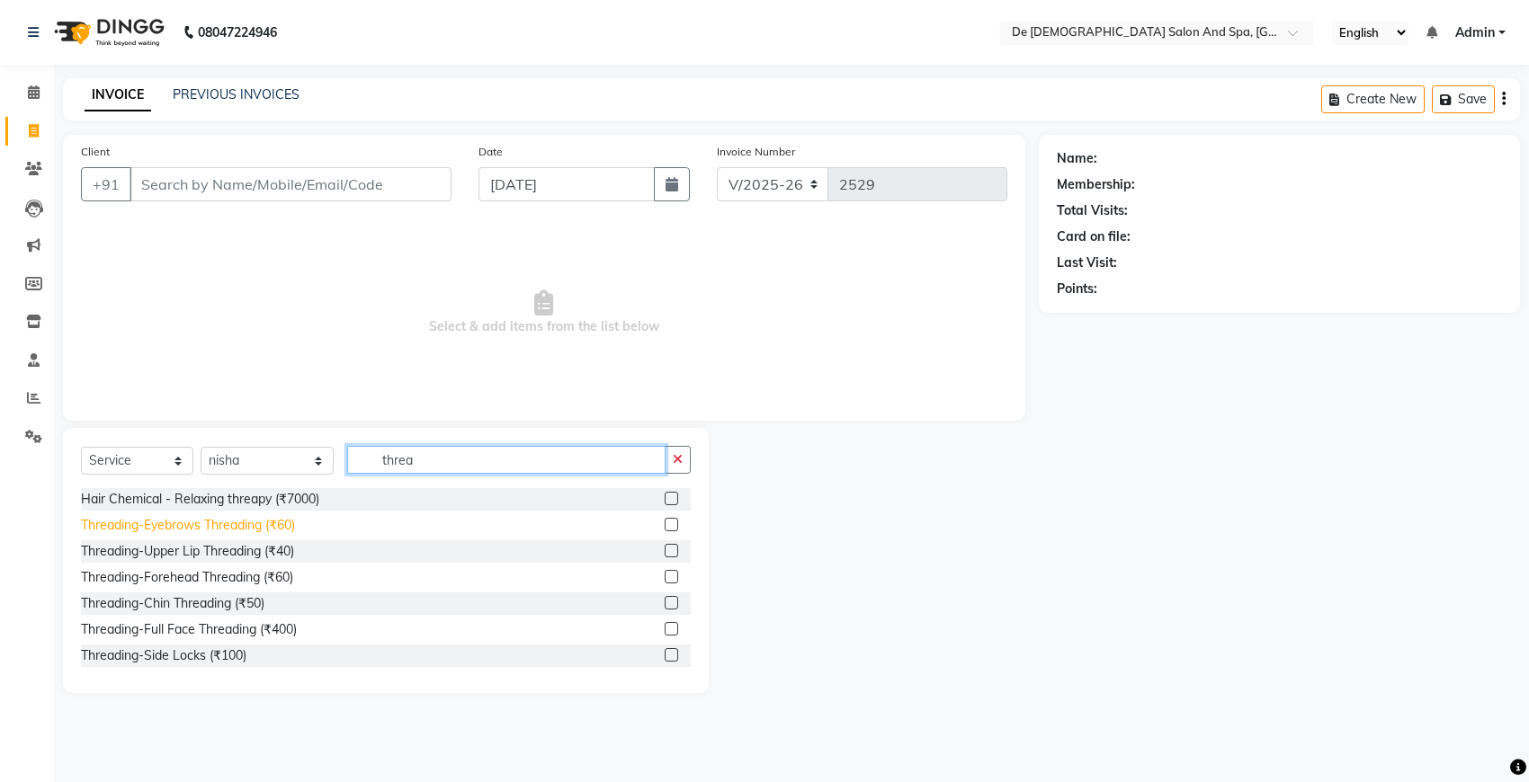
type input "threa"
click at [183, 520] on div "Threading-Eyebrows Threading (₹60)" at bounding box center [188, 525] width 214 height 19
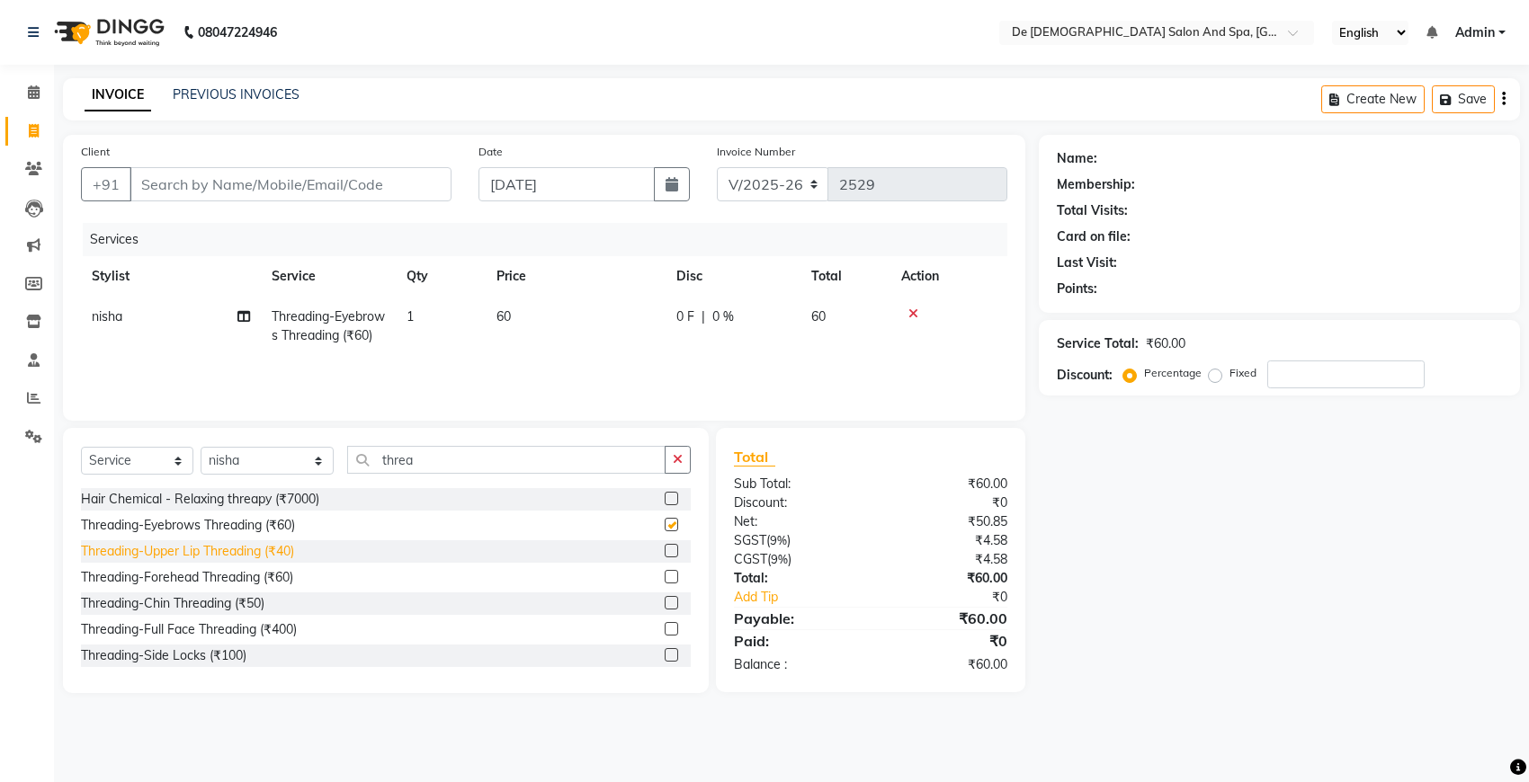
checkbox input "false"
click at [220, 553] on div "Threading-Upper Lip Threading (₹40)" at bounding box center [187, 551] width 213 height 19
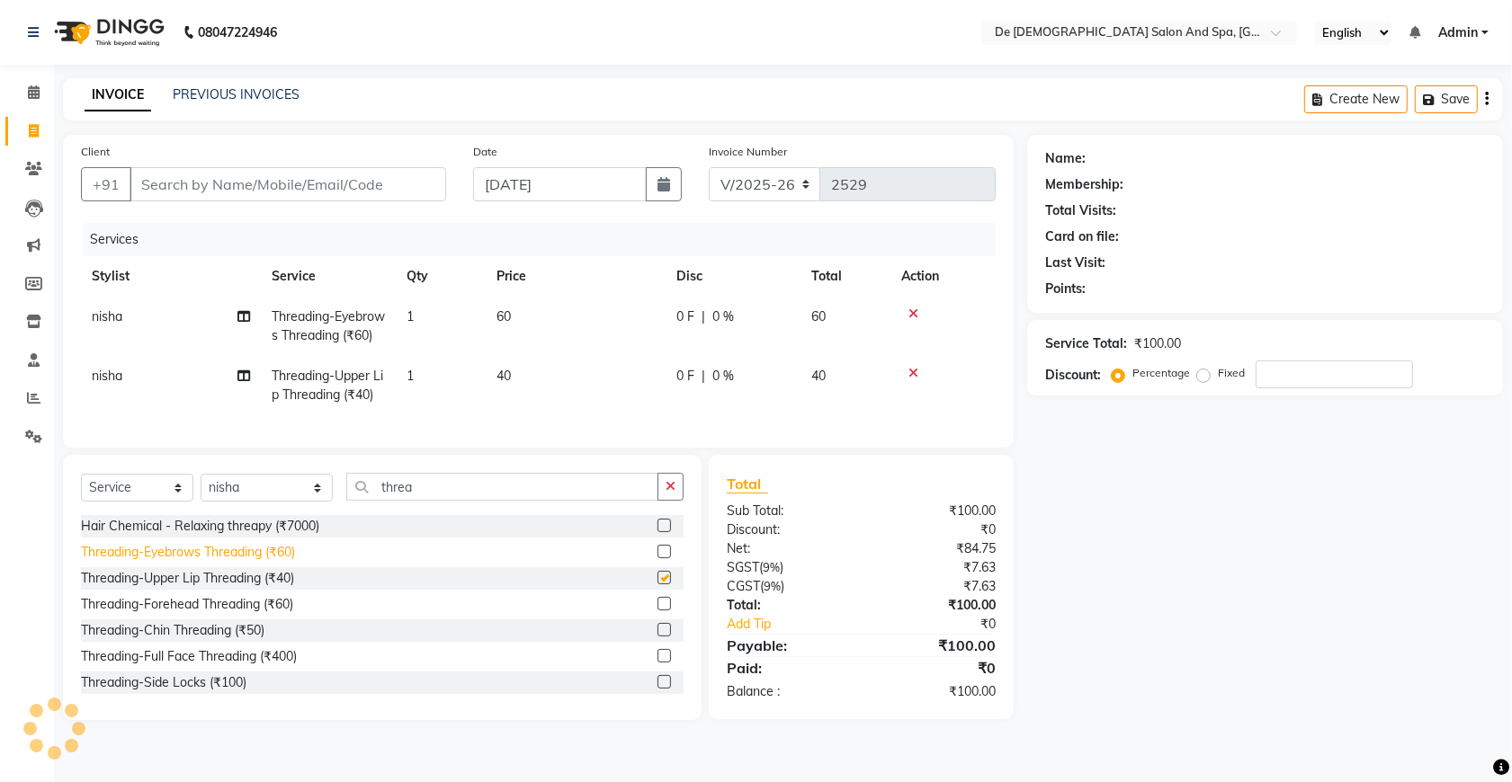
checkbox input "false"
click at [203, 640] on div "Threading-Chin Threading (₹50)" at bounding box center [172, 630] width 183 height 19
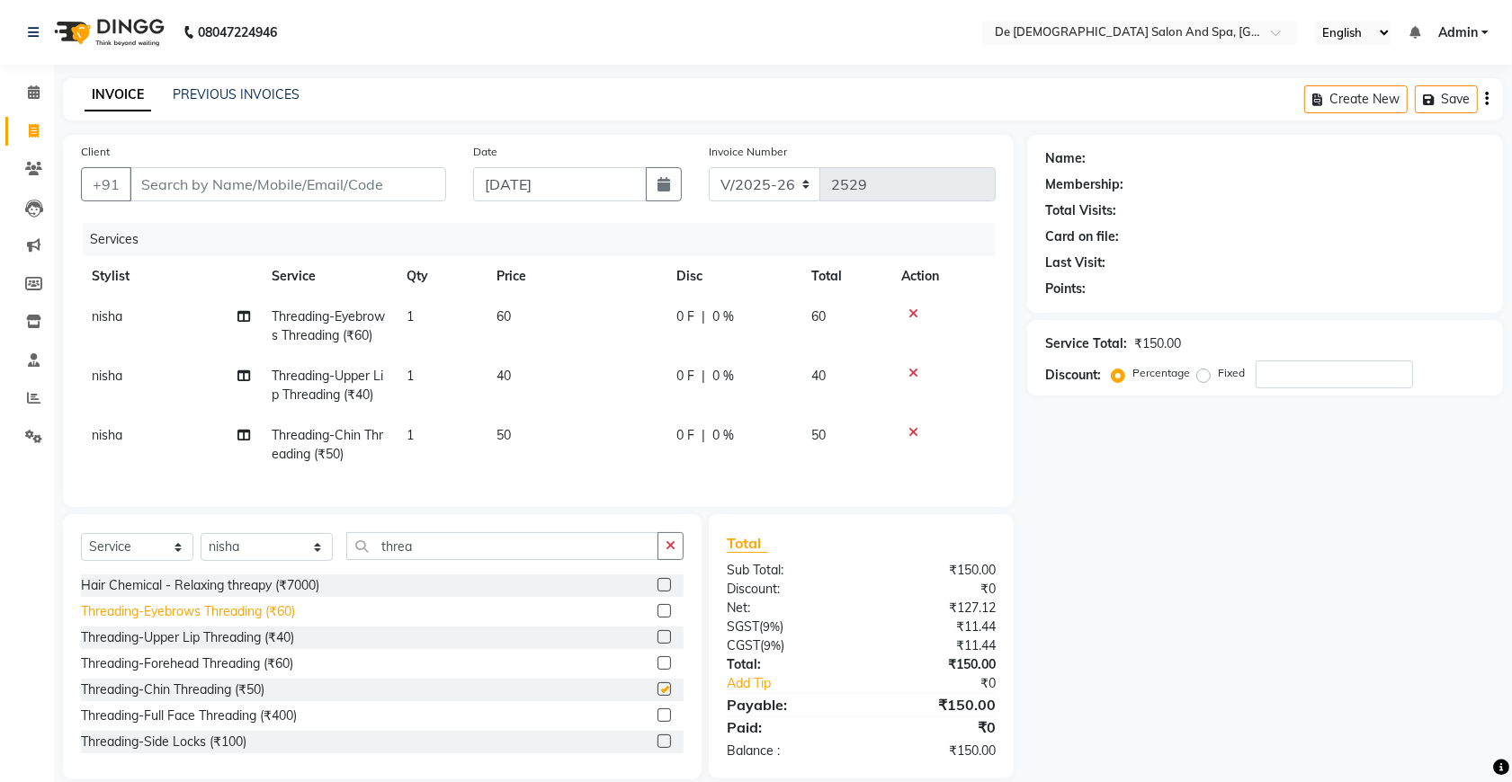
checkbox input "false"
click at [677, 560] on button "button" at bounding box center [670, 546] width 26 height 28
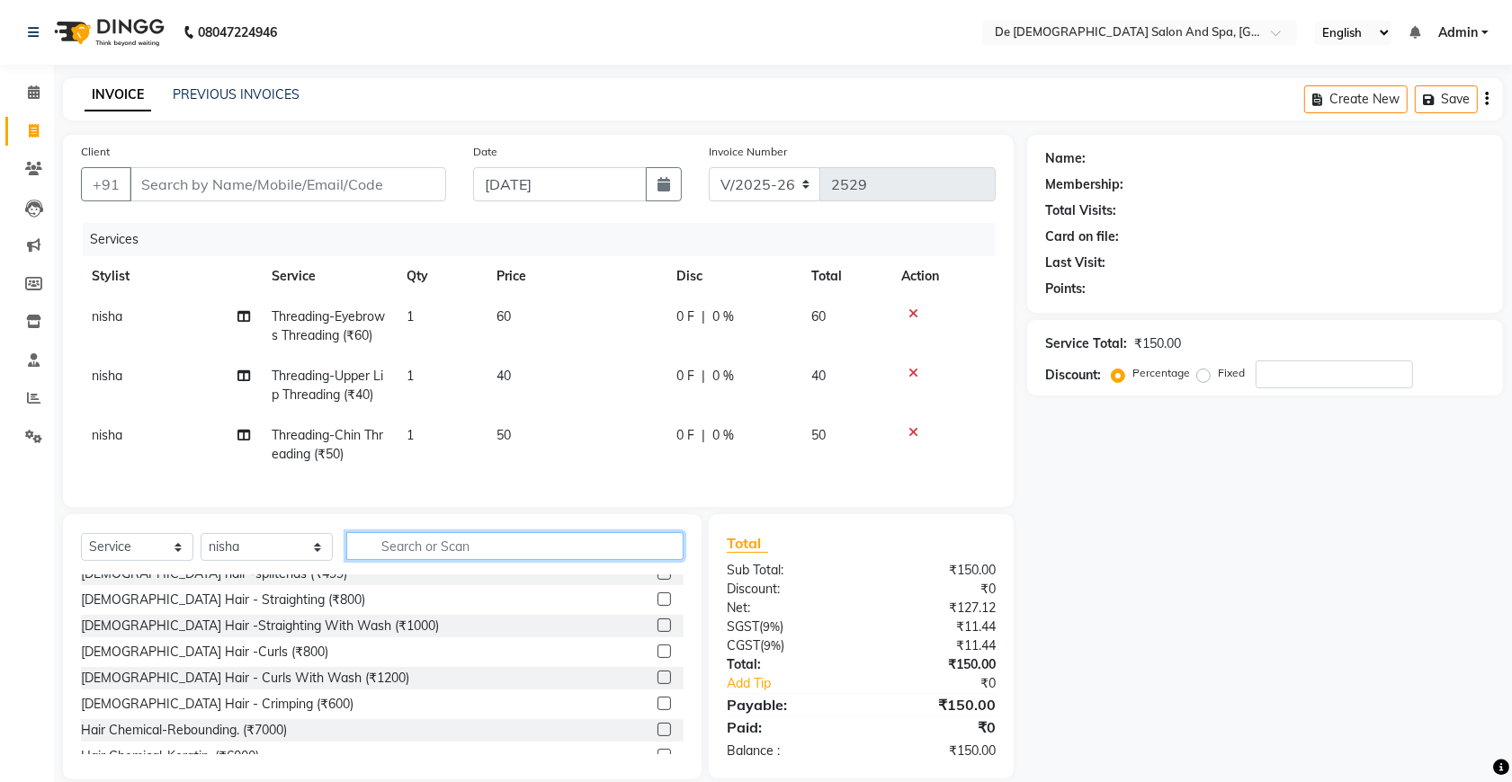
scroll to position [225, 0]
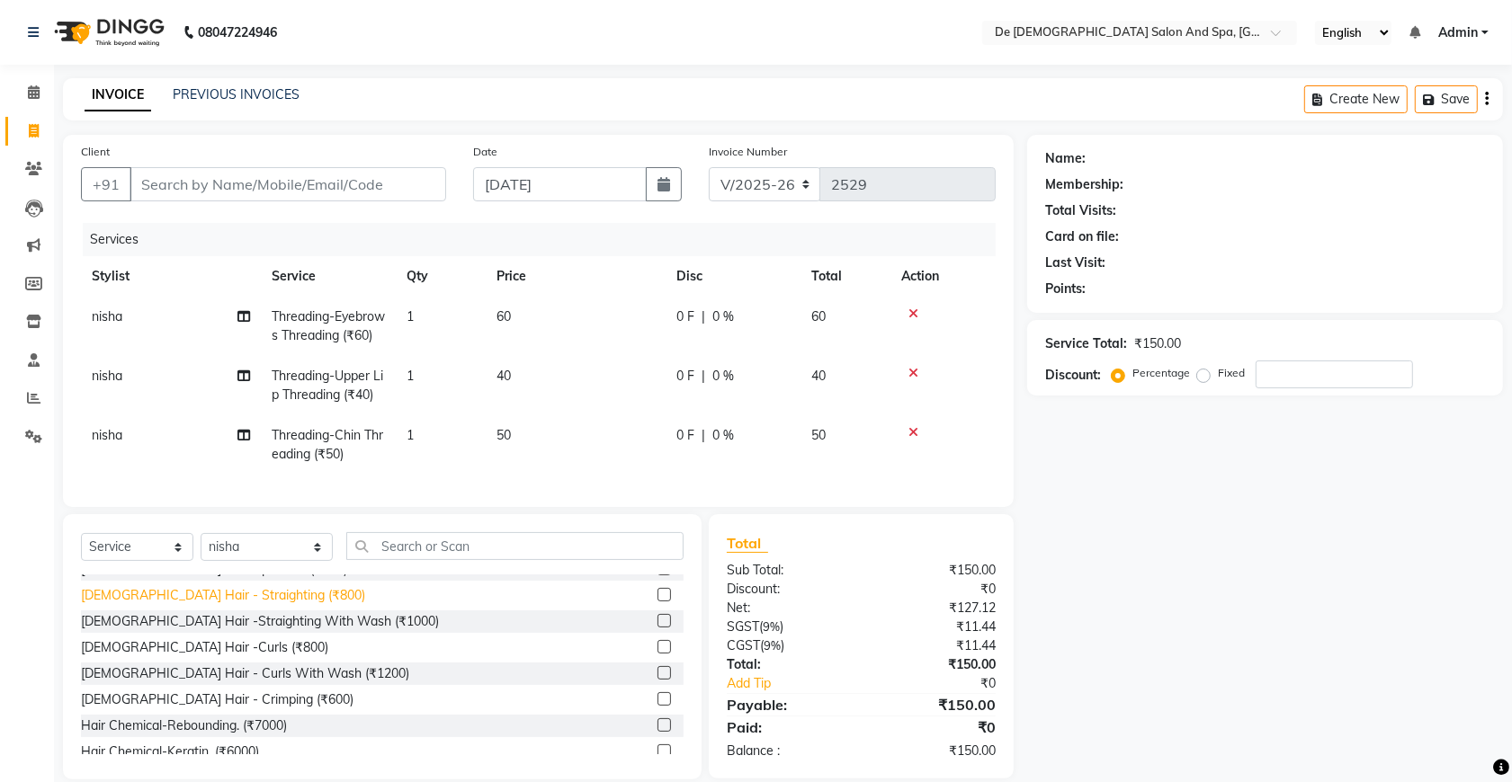
click at [241, 605] on div "[DEMOGRAPHIC_DATA] Hair - Straighting (₹800)" at bounding box center [223, 595] width 284 height 19
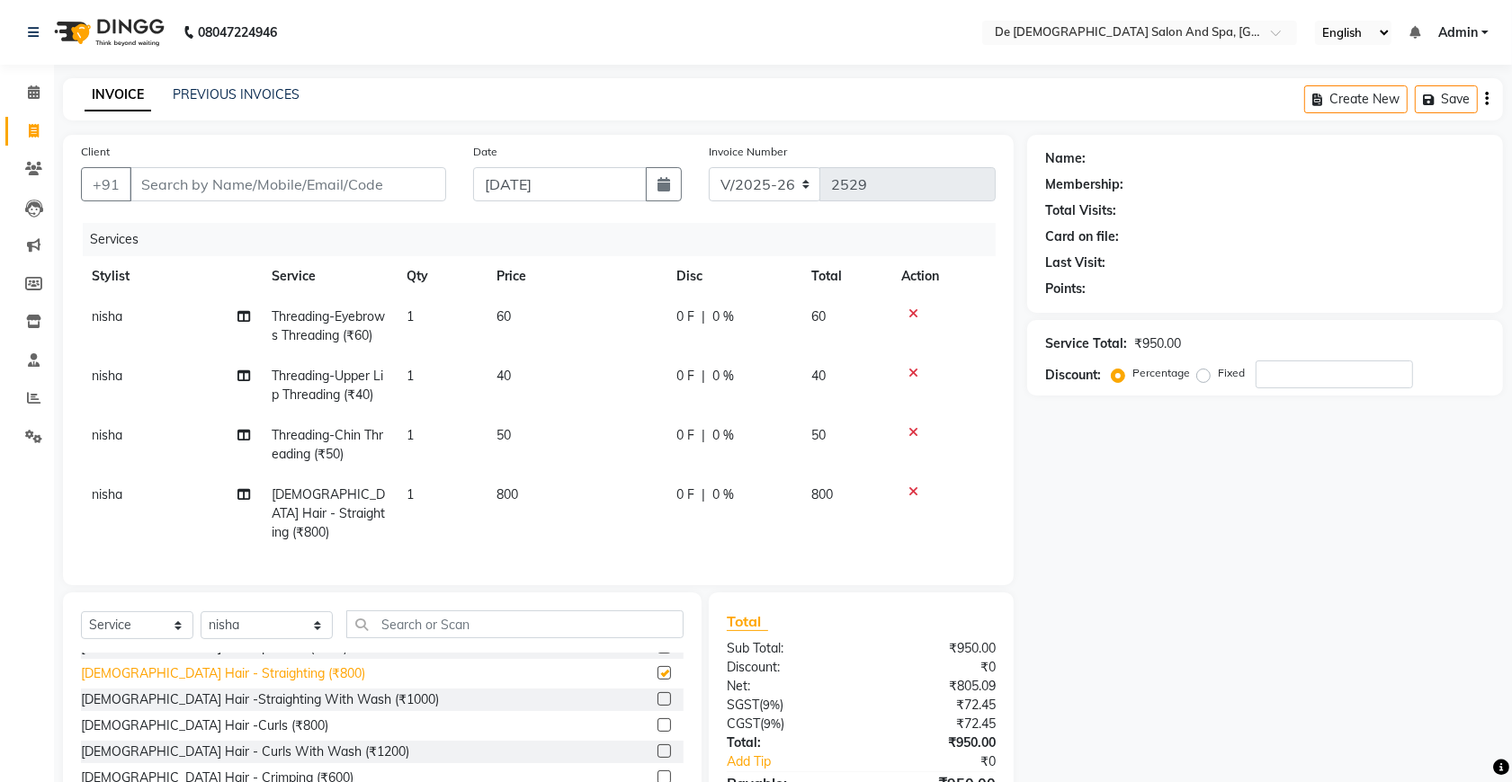
checkbox input "false"
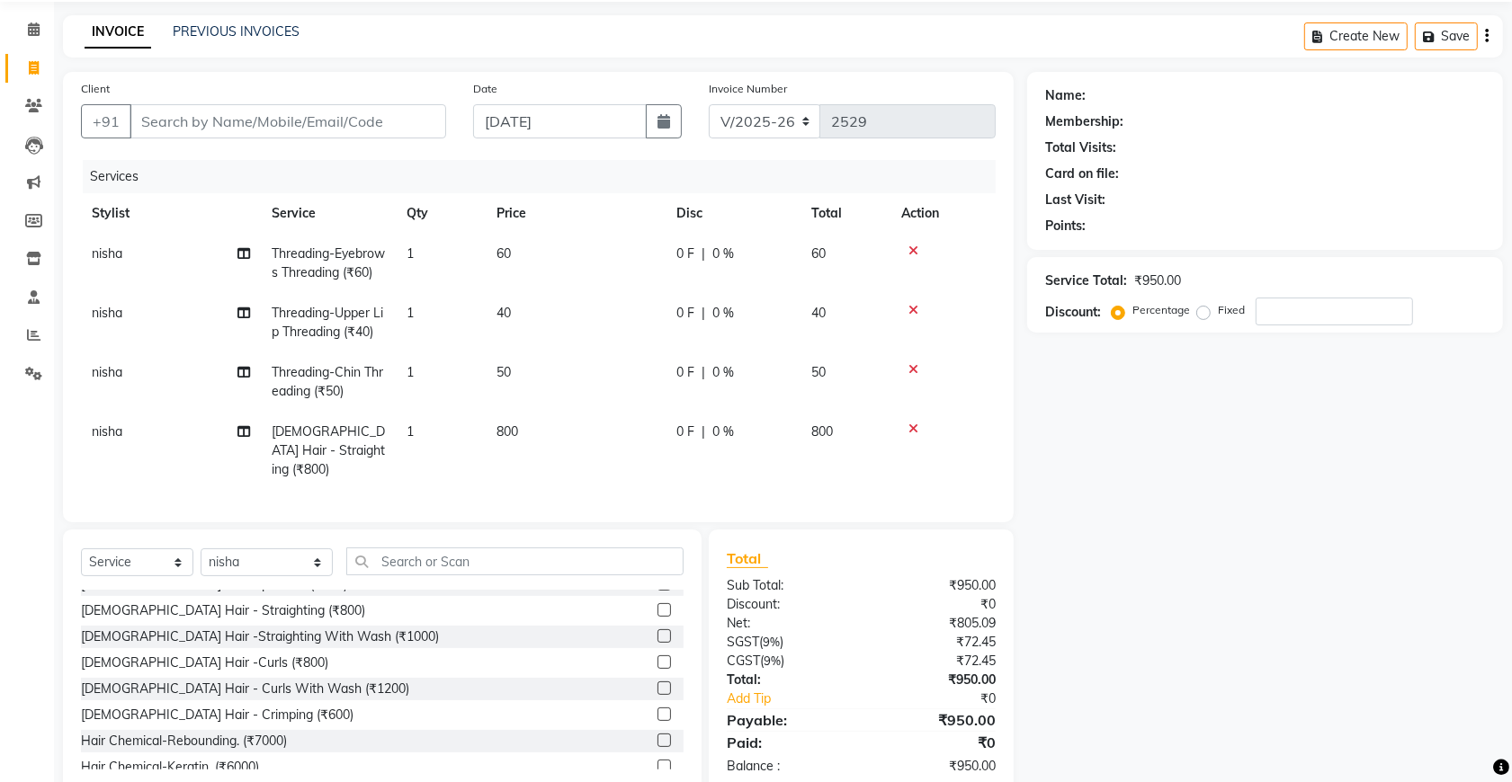
scroll to position [112, 0]
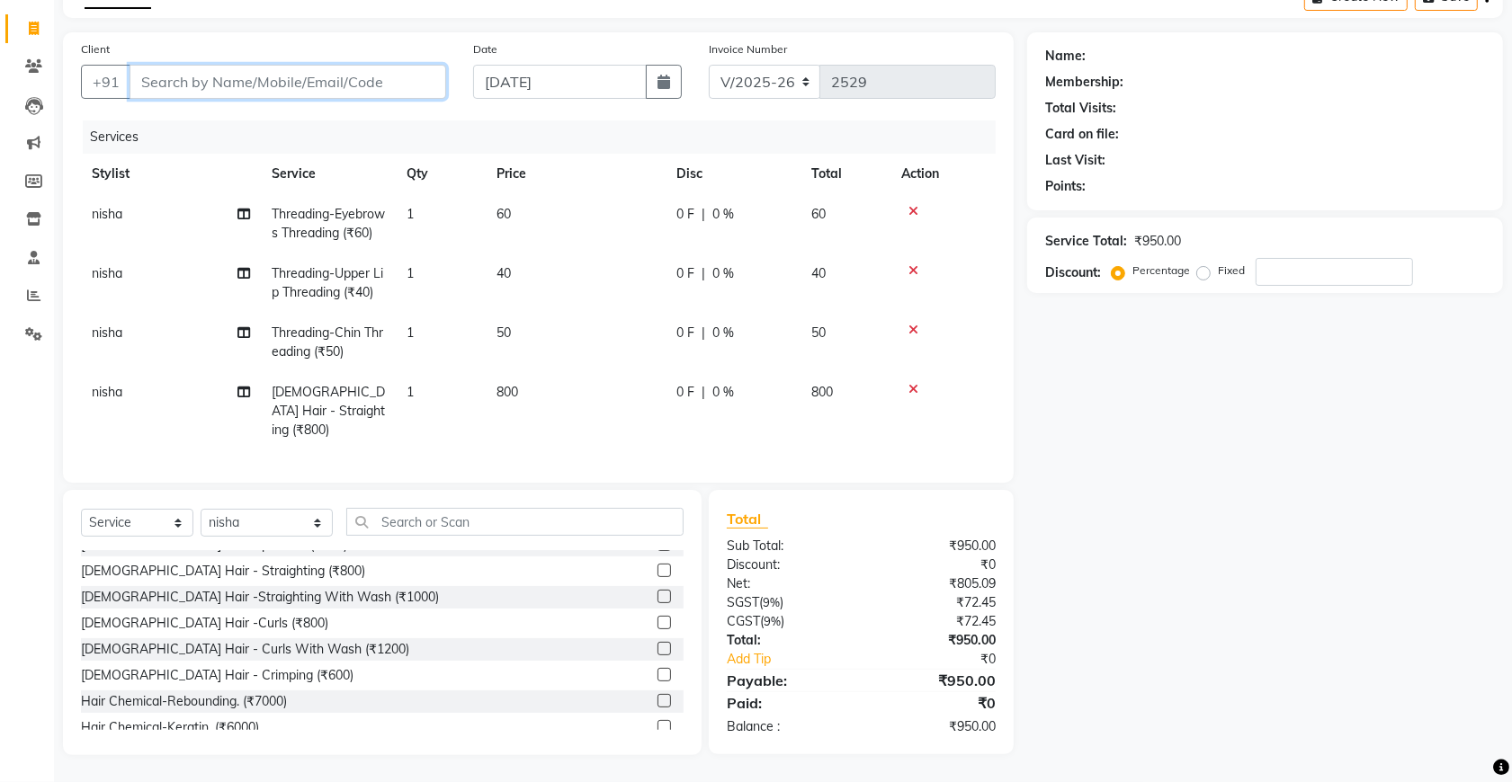
click at [281, 69] on input "Client" at bounding box center [287, 82] width 317 height 34
type input "k"
type input "0"
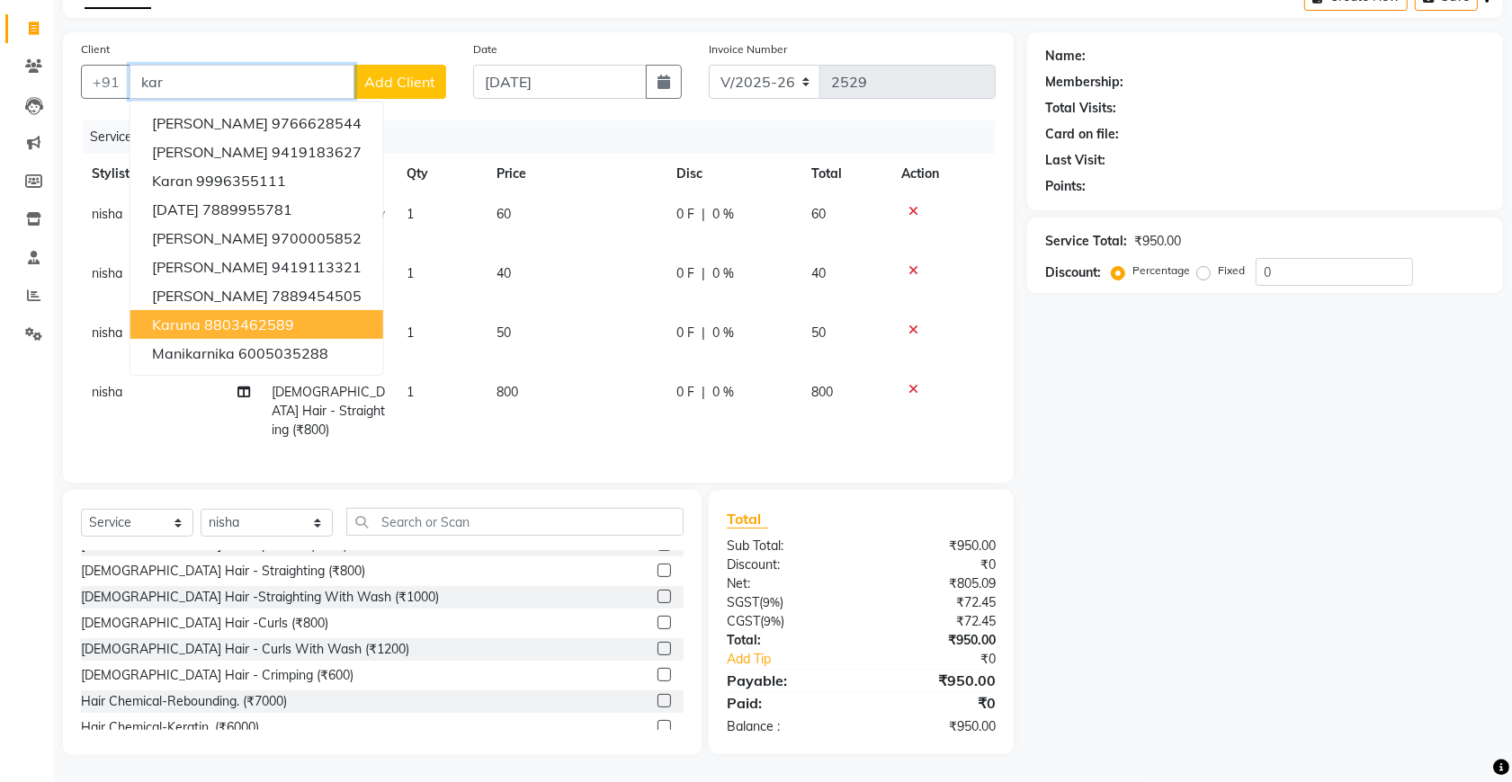
click at [281, 316] on ngb-highlight "8803462589" at bounding box center [249, 325] width 90 height 18
type input "8803462589"
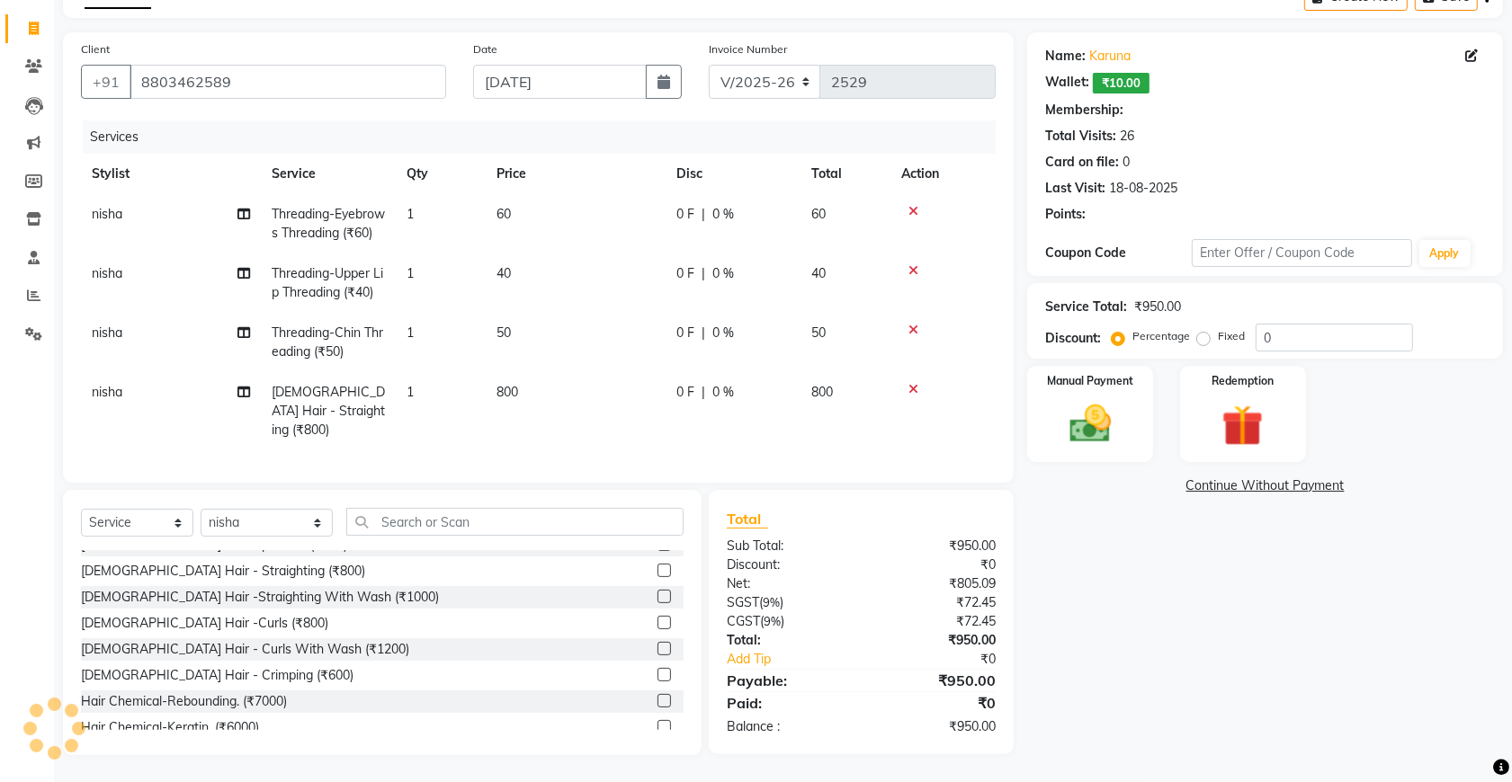
select select "1: Object"
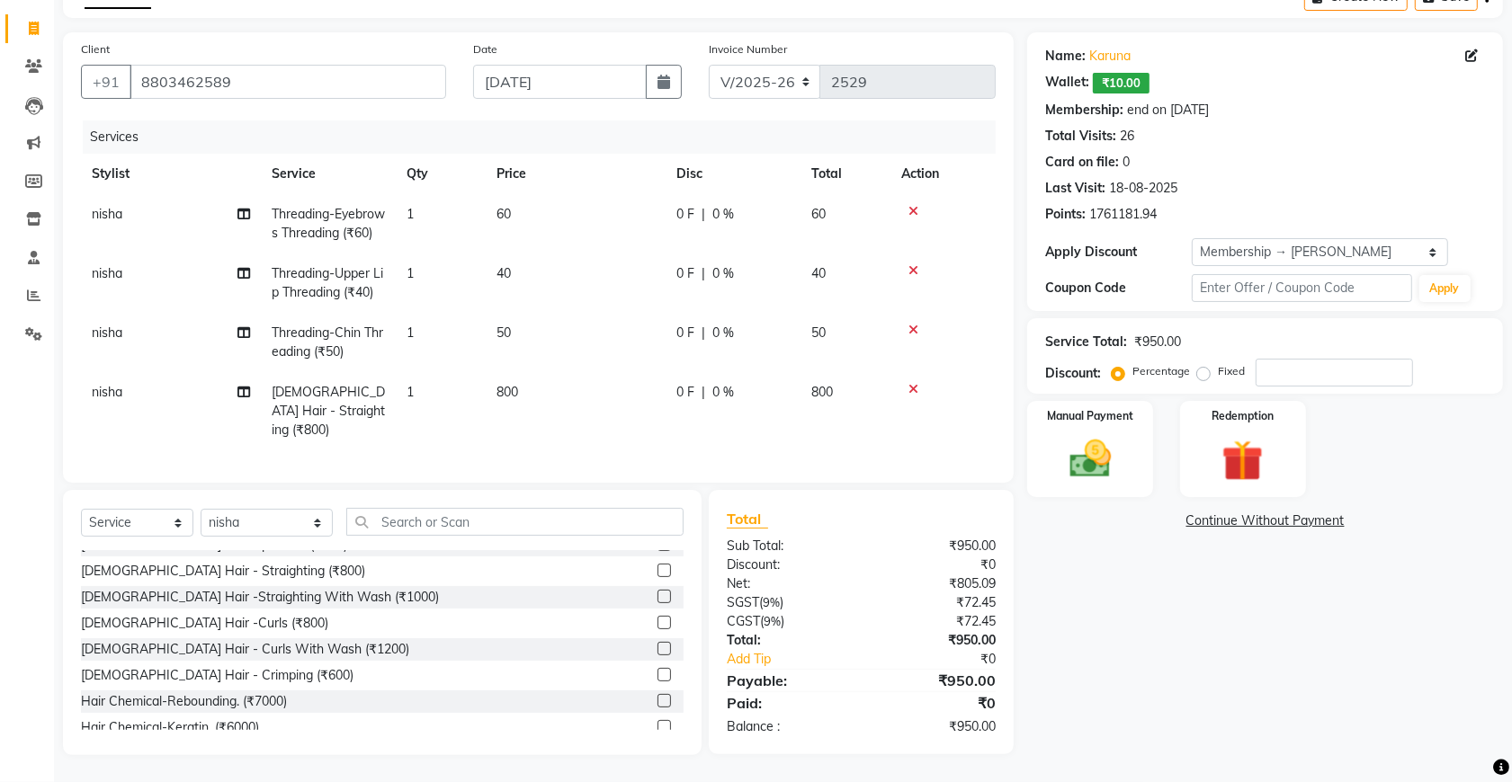
scroll to position [119, 0]
click at [1084, 446] on img at bounding box center [1090, 458] width 70 height 49
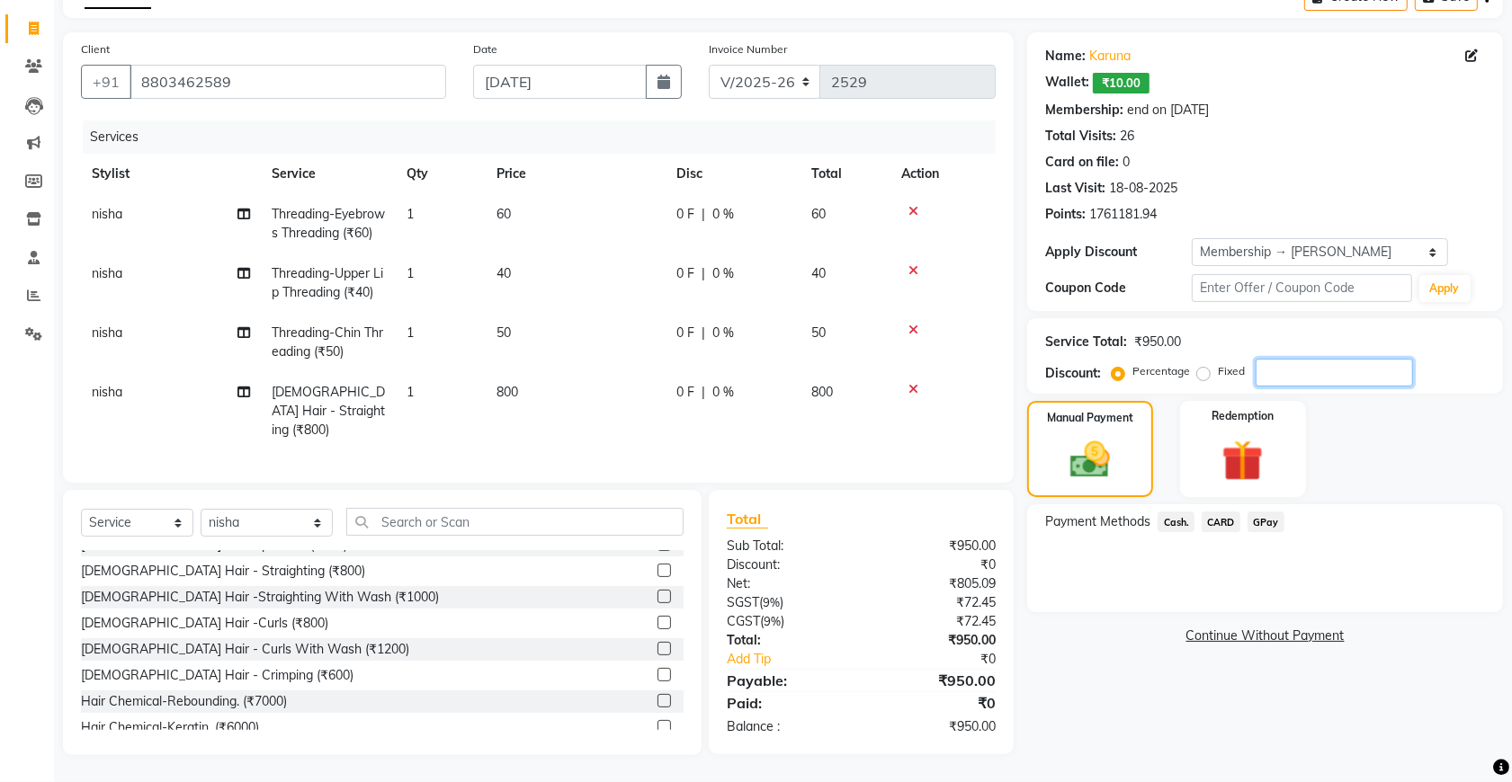
click at [1278, 360] on input "number" at bounding box center [1333, 373] width 157 height 28
click at [915, 385] on icon at bounding box center [913, 389] width 10 height 13
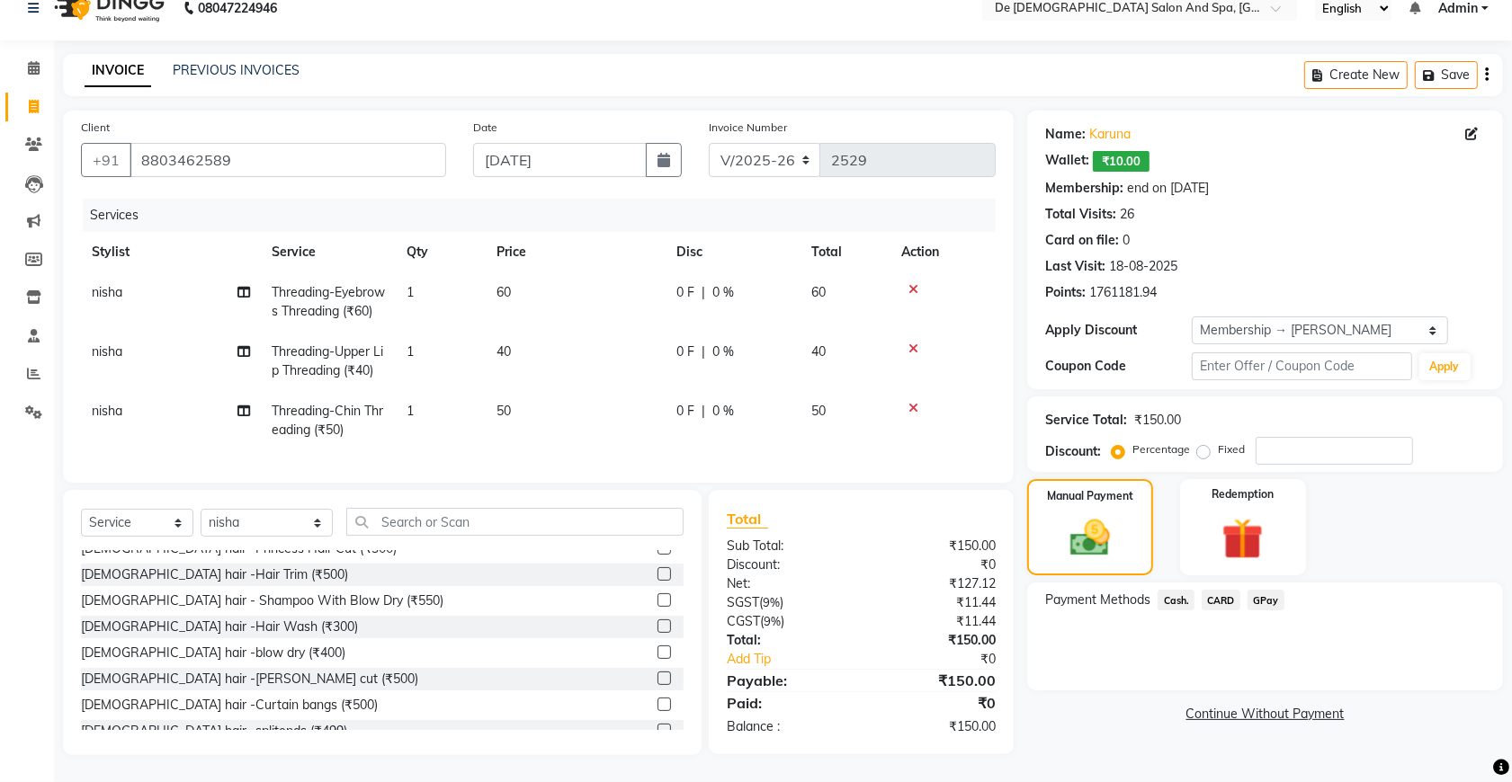
scroll to position [0, 0]
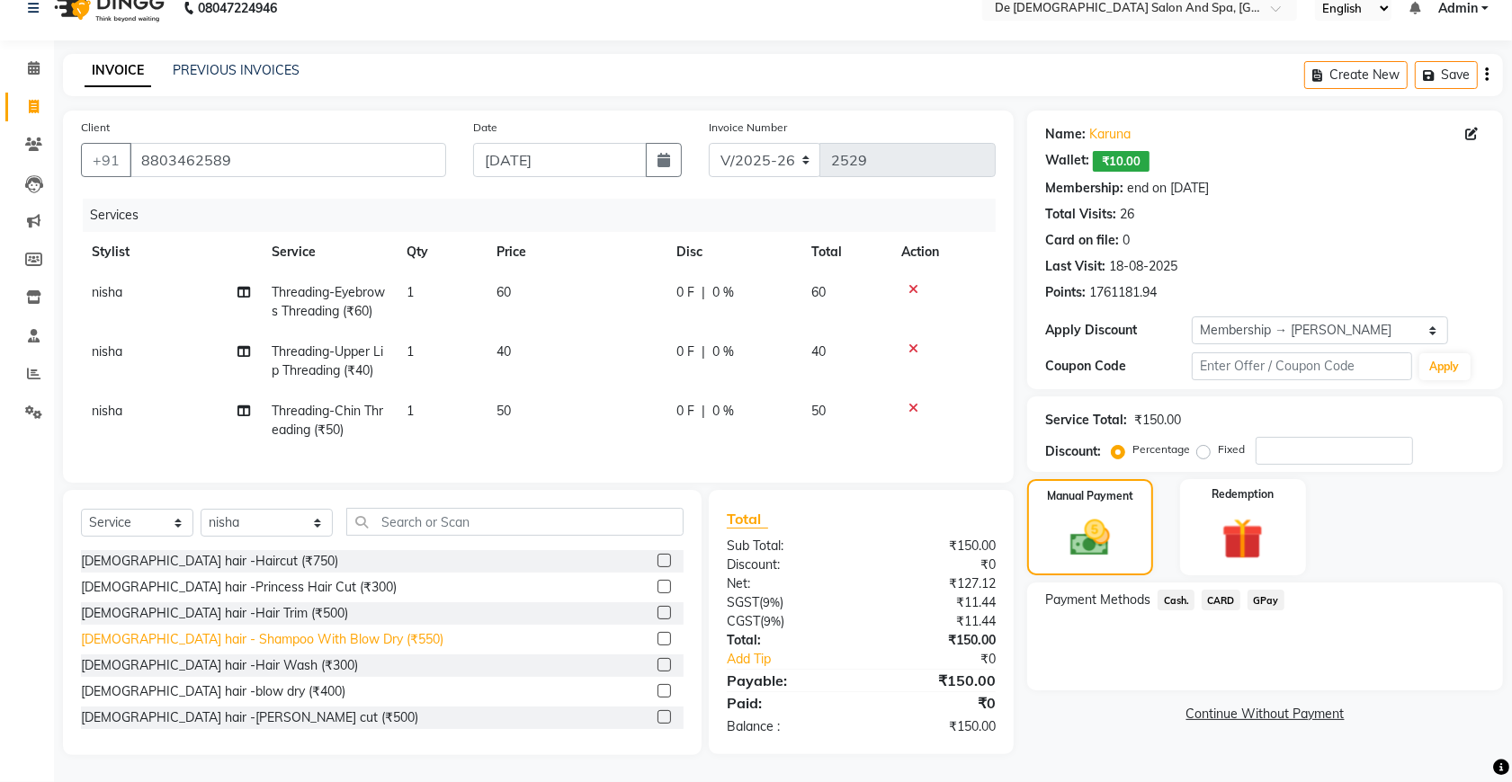
click at [316, 636] on div "[DEMOGRAPHIC_DATA] hair - Shampoo With Blow Dry (₹550)" at bounding box center [262, 639] width 362 height 19
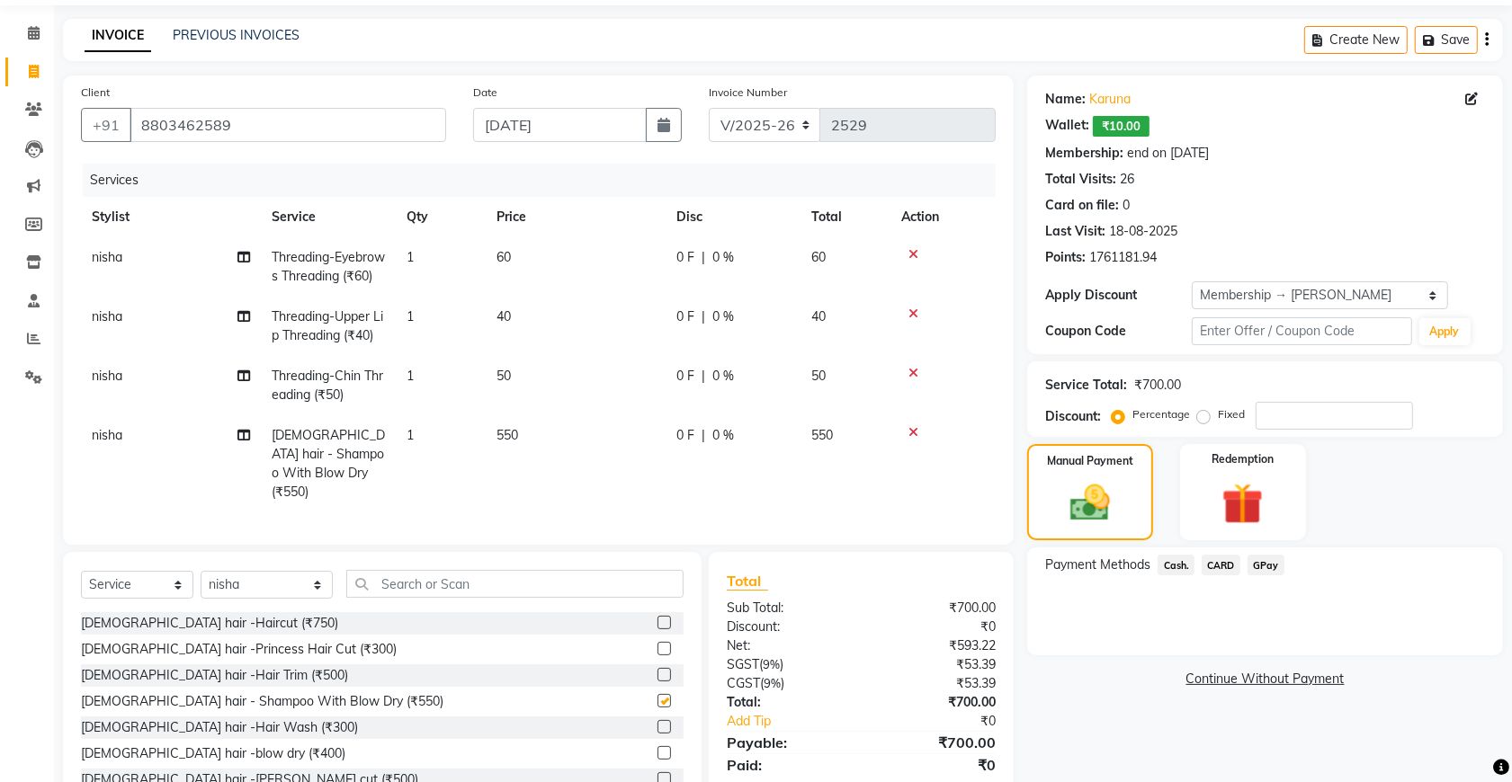
checkbox input "false"
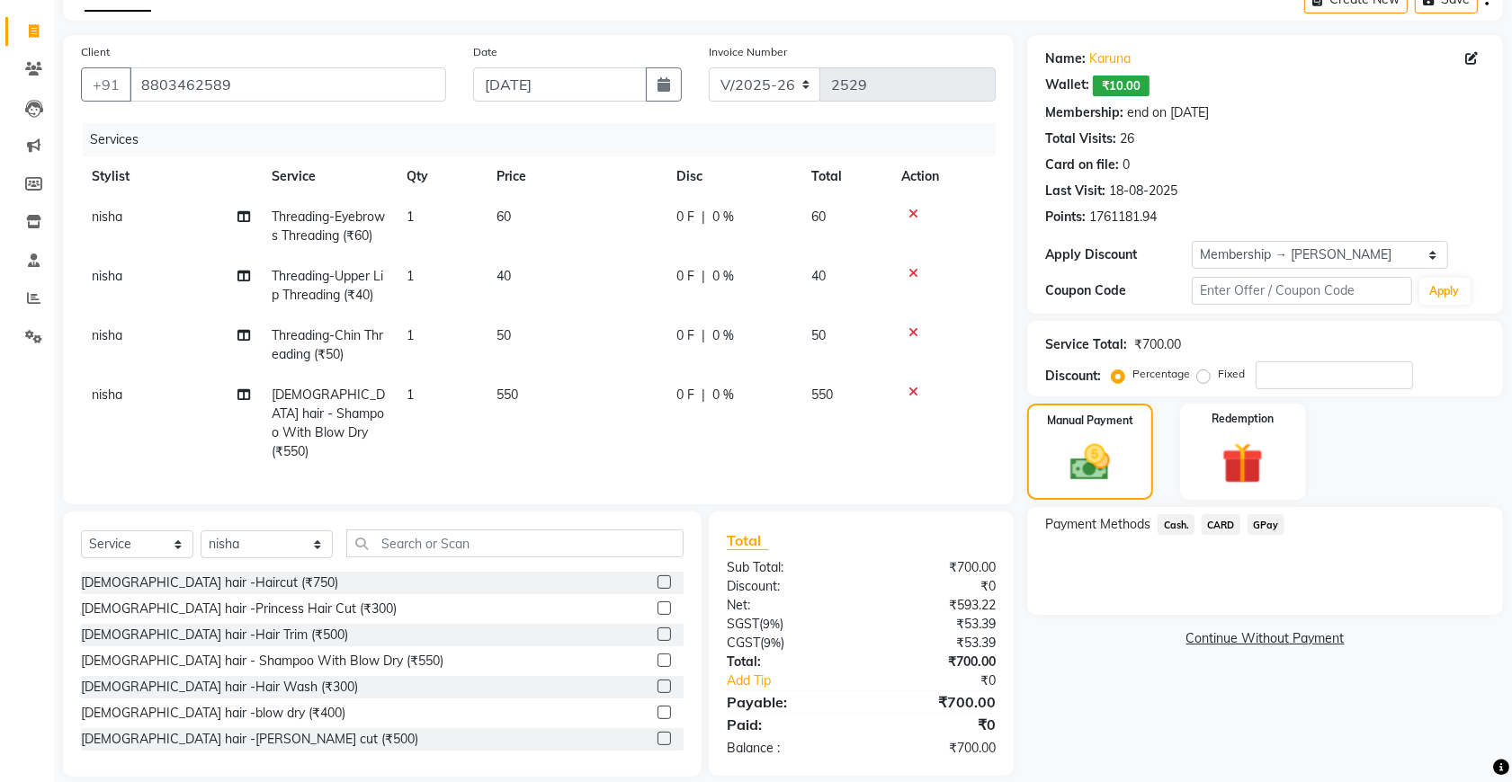
scroll to position [138, 0]
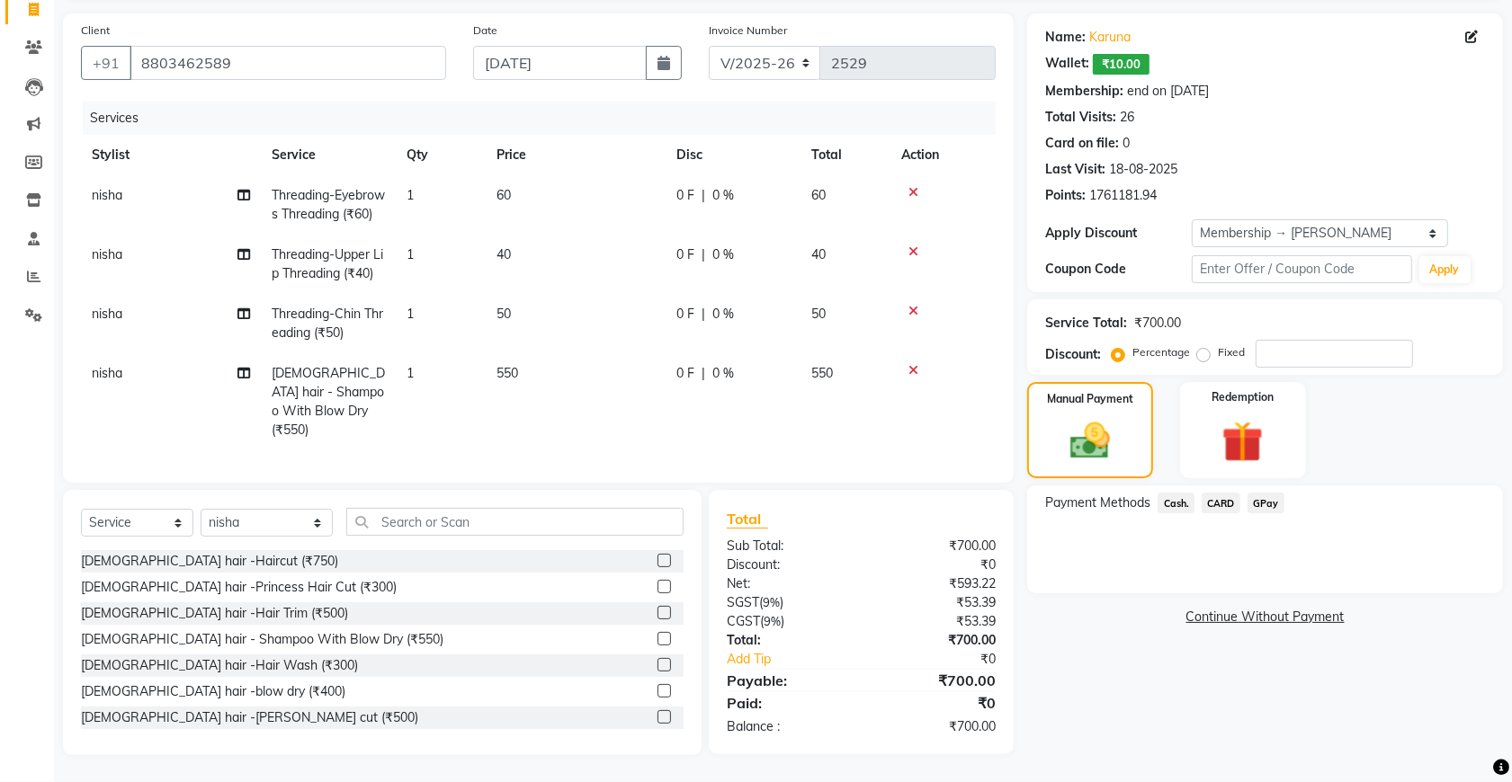
click at [1171, 493] on span "Cash." at bounding box center [1175, 503] width 37 height 21
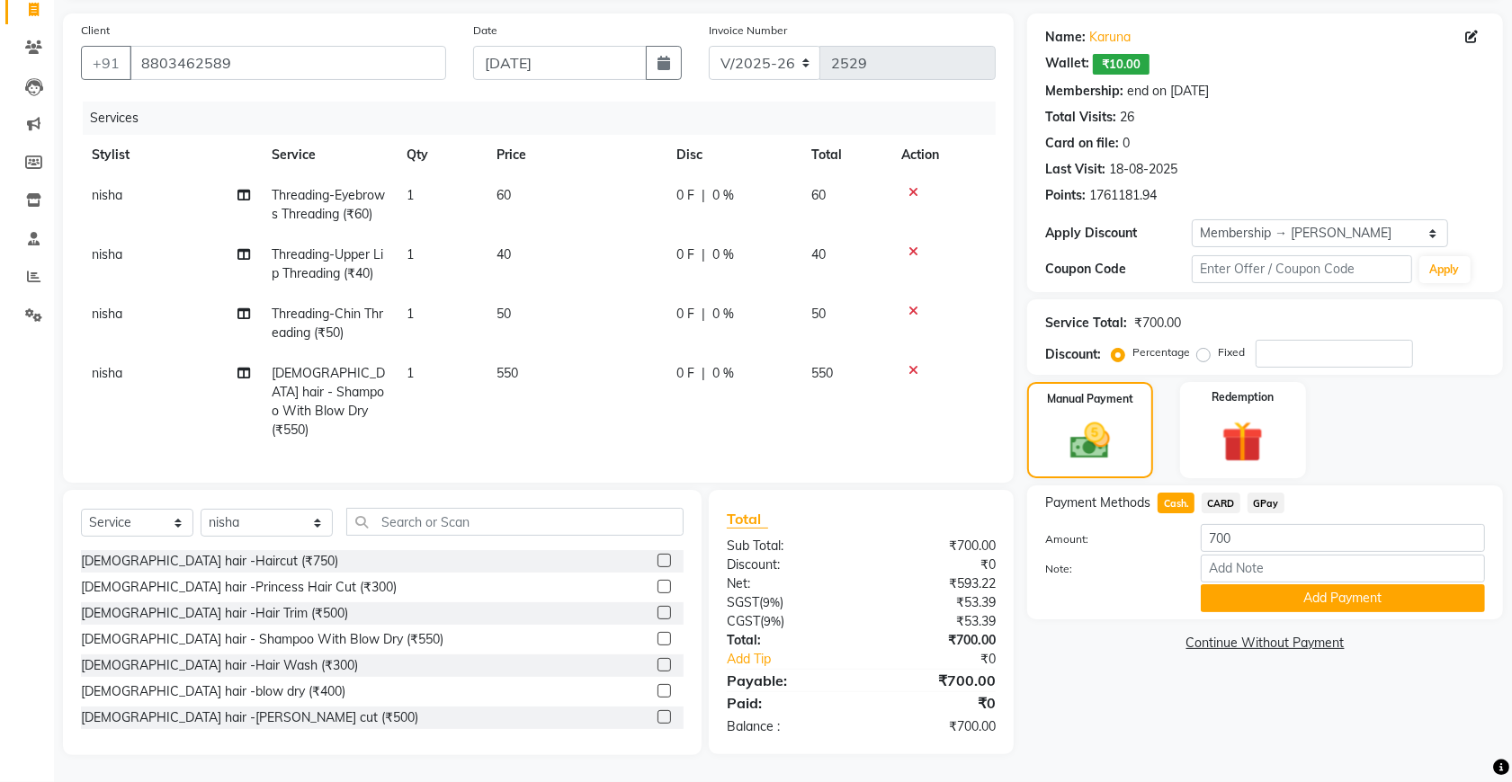
click at [707, 367] on div "0 F | 0 %" at bounding box center [732, 373] width 113 height 19
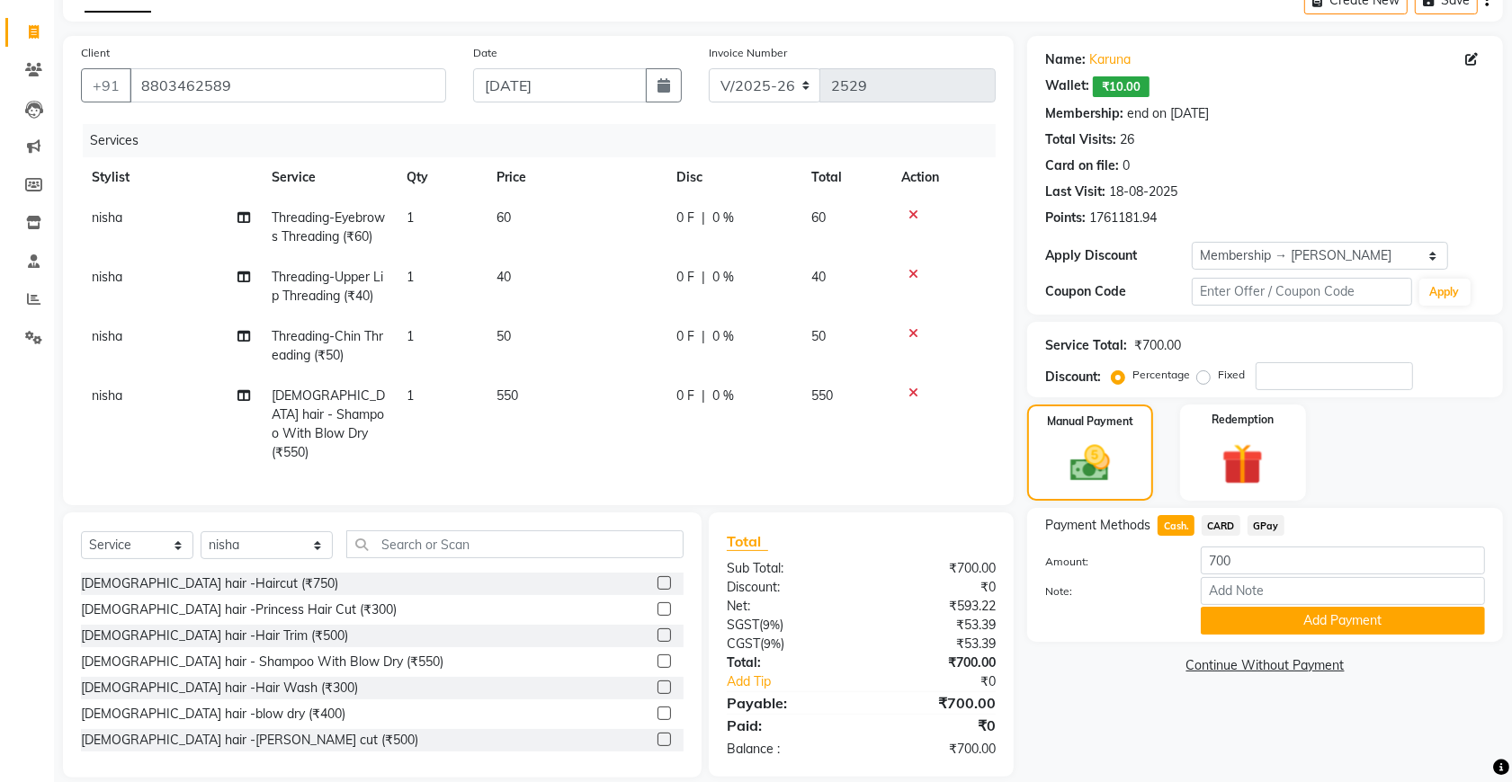
select select "49371"
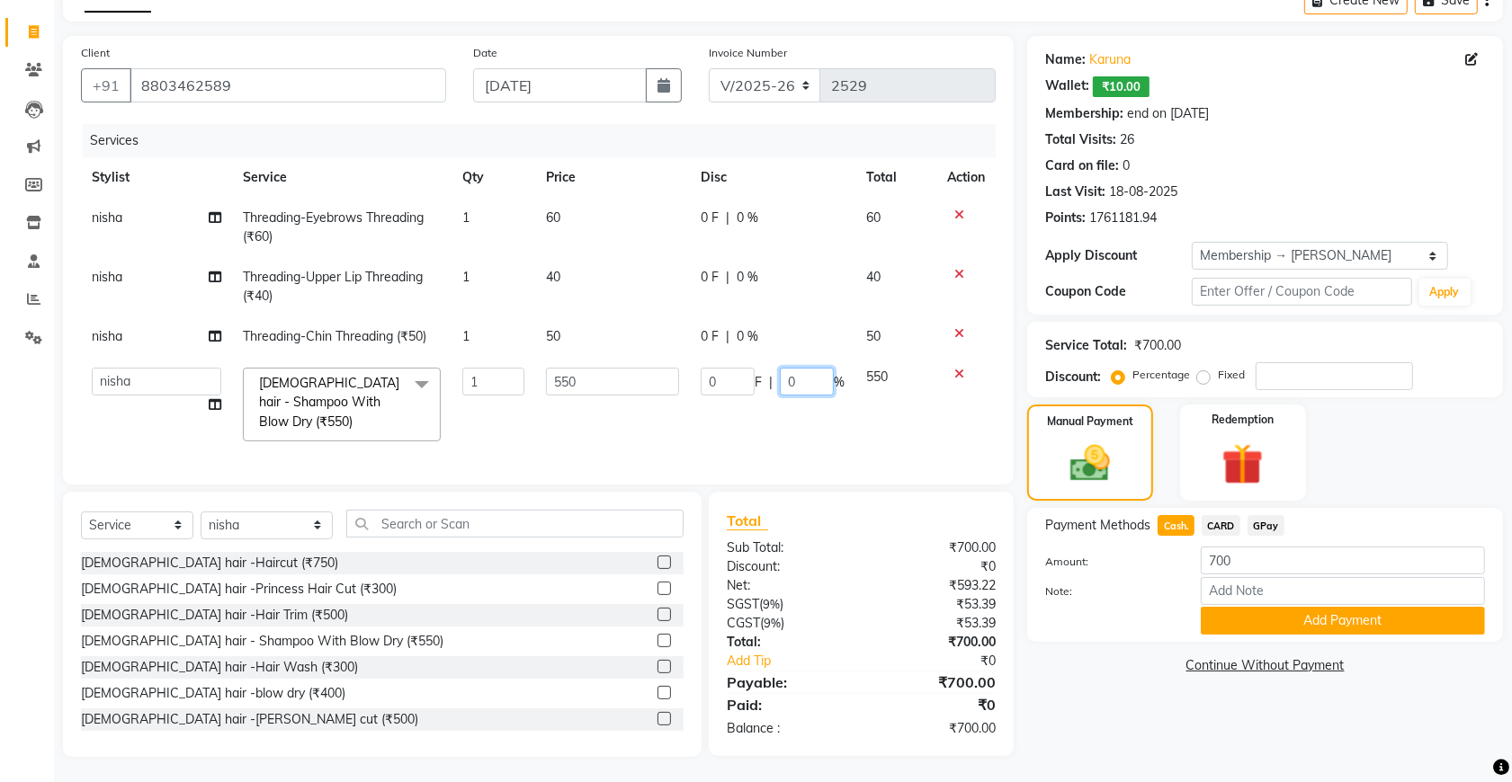
click at [785, 385] on input "0" at bounding box center [807, 382] width 54 height 28
type input "20"
click at [1048, 437] on div "Manual Payment" at bounding box center [1090, 453] width 130 height 100
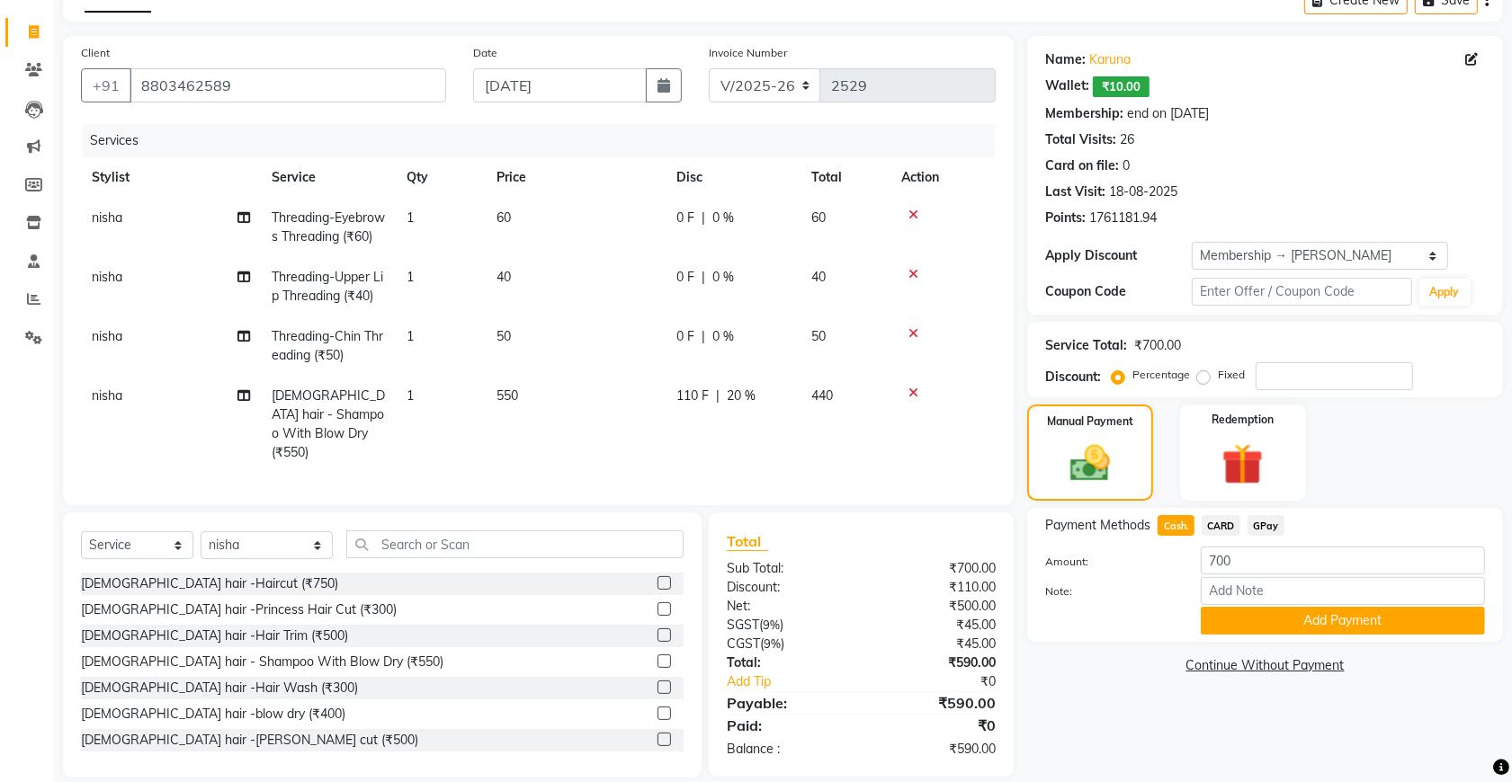
click at [1174, 515] on span "Cash." at bounding box center [1175, 525] width 37 height 21
type input "590"
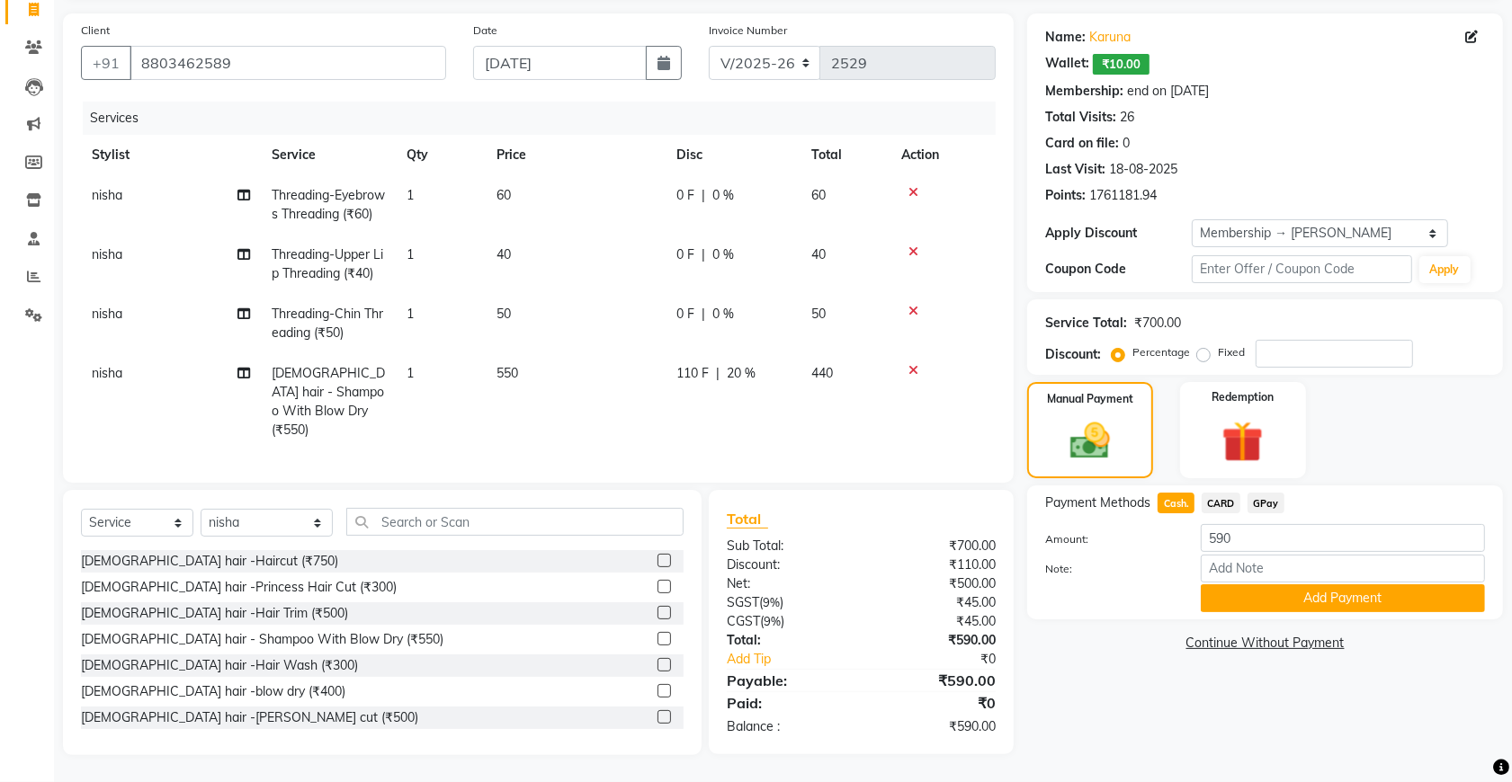
scroll to position [138, 0]
click at [1300, 584] on button "Add Payment" at bounding box center [1342, 598] width 284 height 28
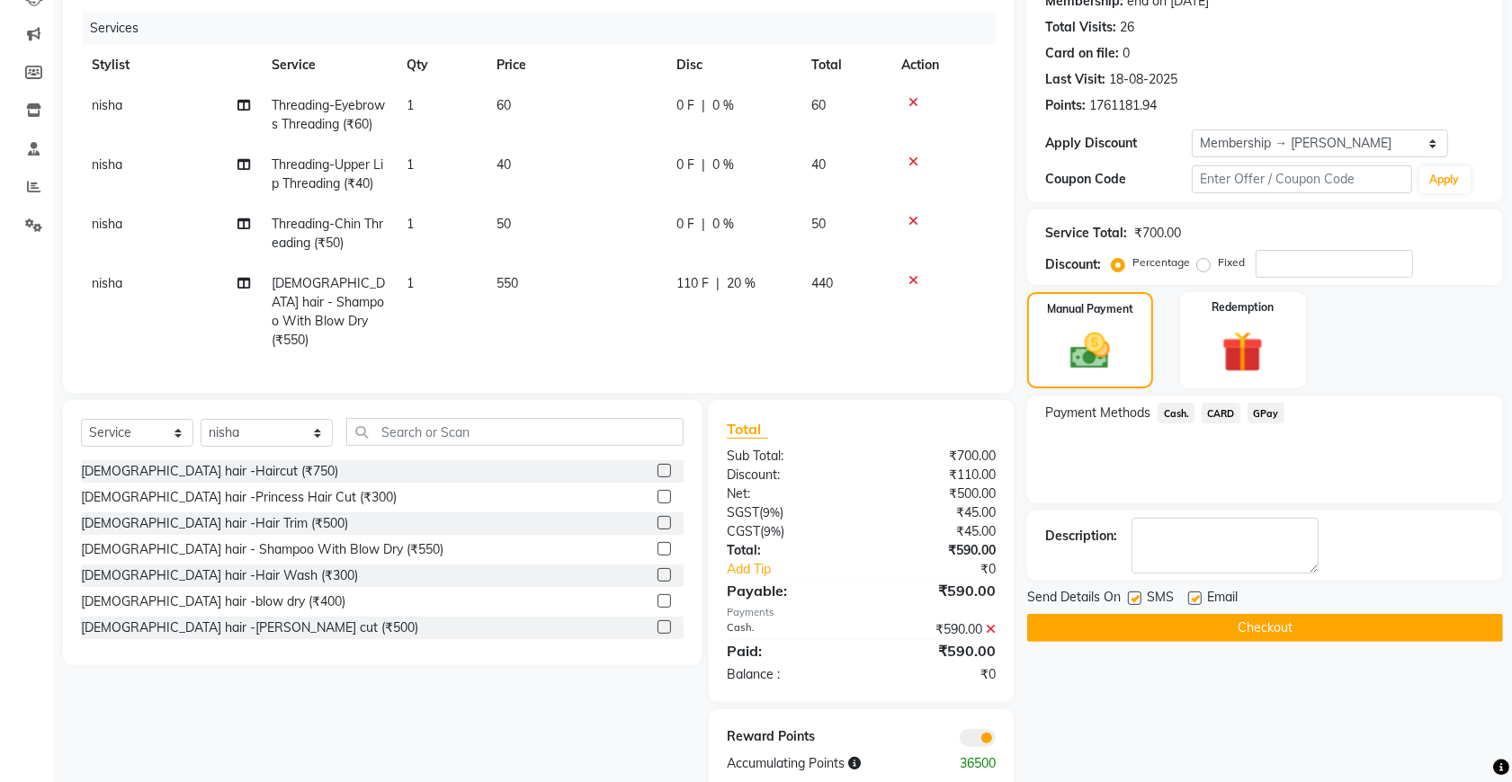
scroll to position [263, 0]
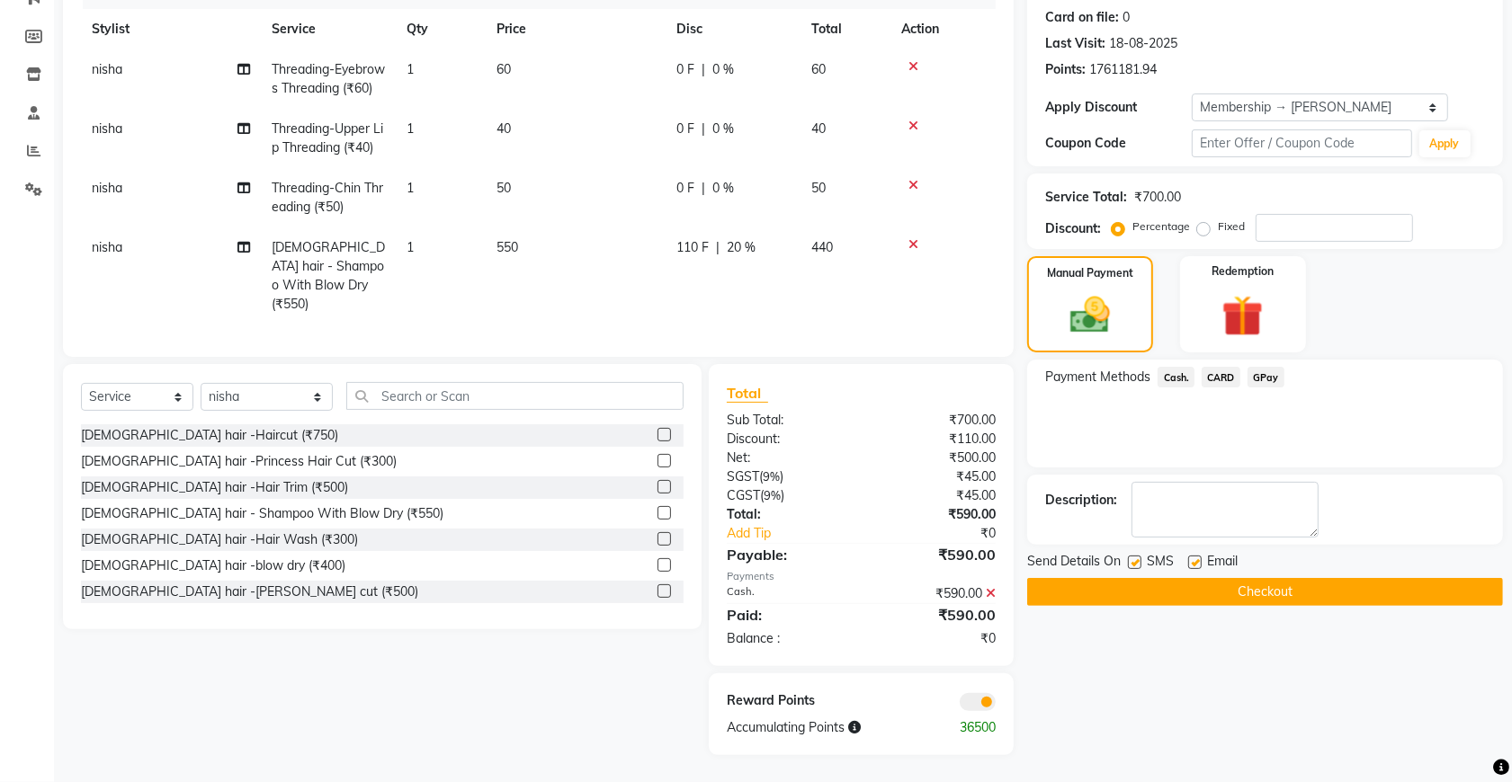
click at [985, 592] on icon at bounding box center [990, 593] width 10 height 13
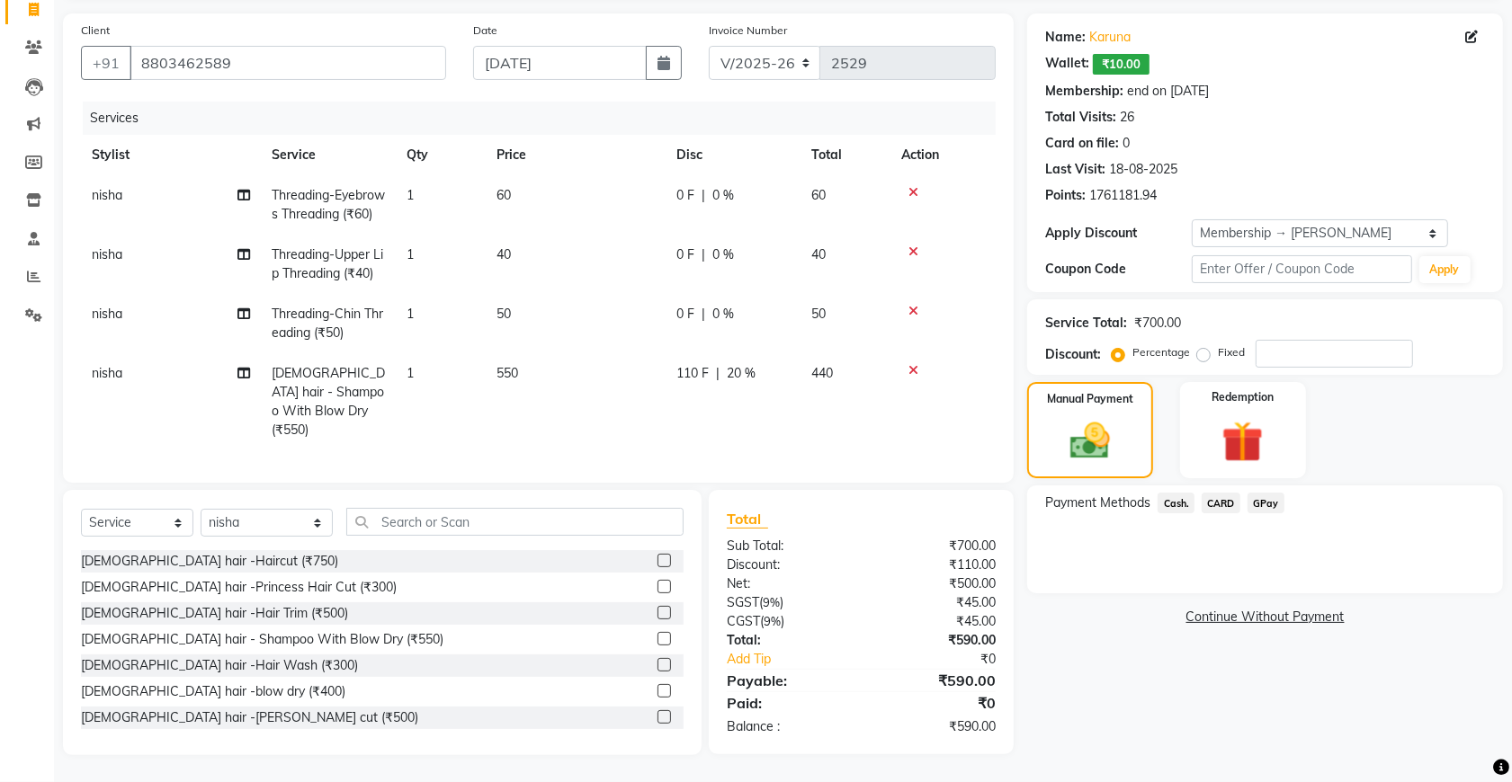
click at [1176, 493] on span "Cash." at bounding box center [1175, 503] width 37 height 21
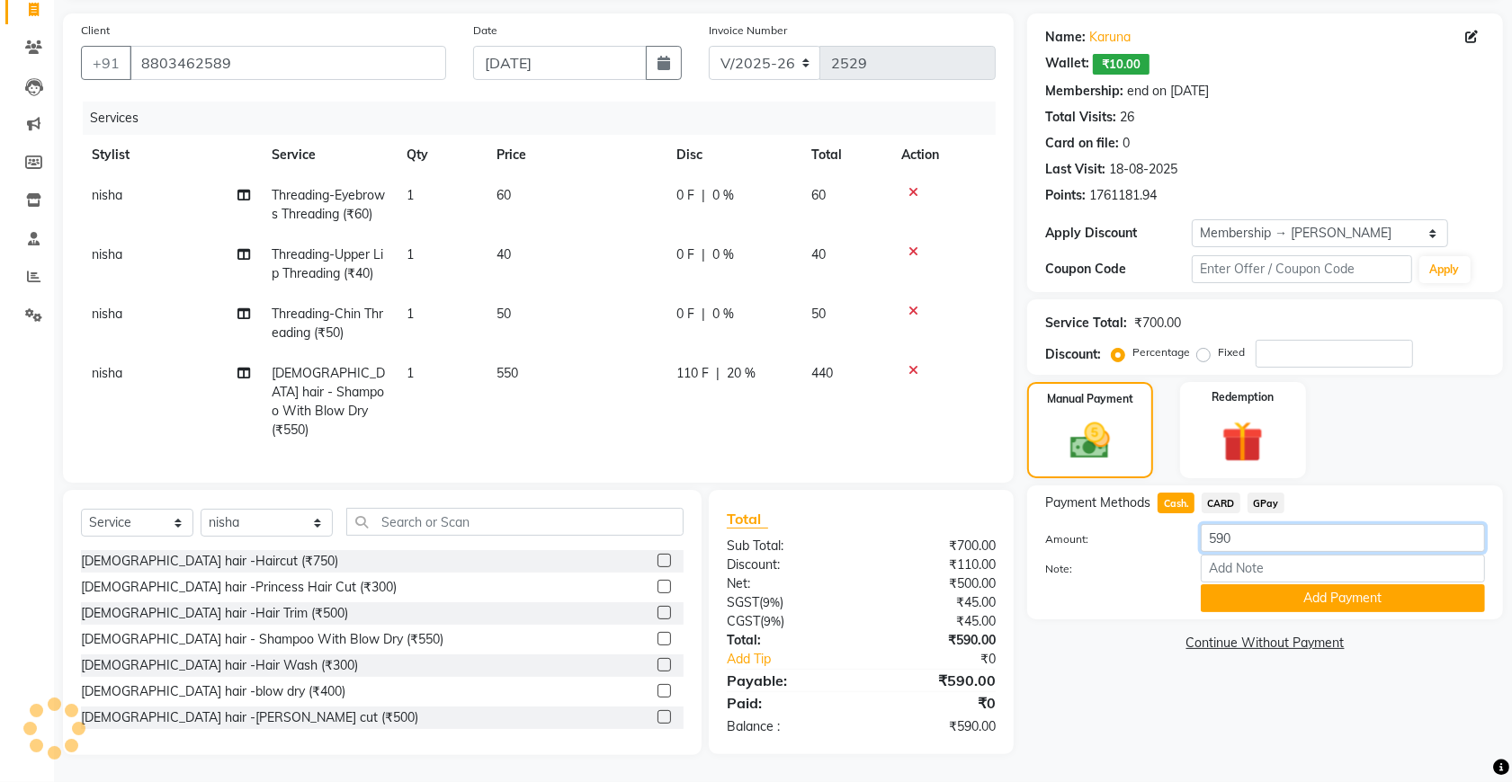
click at [1238, 524] on input "590" at bounding box center [1342, 538] width 284 height 28
type input "5"
type input "600"
click at [1243, 584] on button "Add Payment" at bounding box center [1342, 598] width 284 height 28
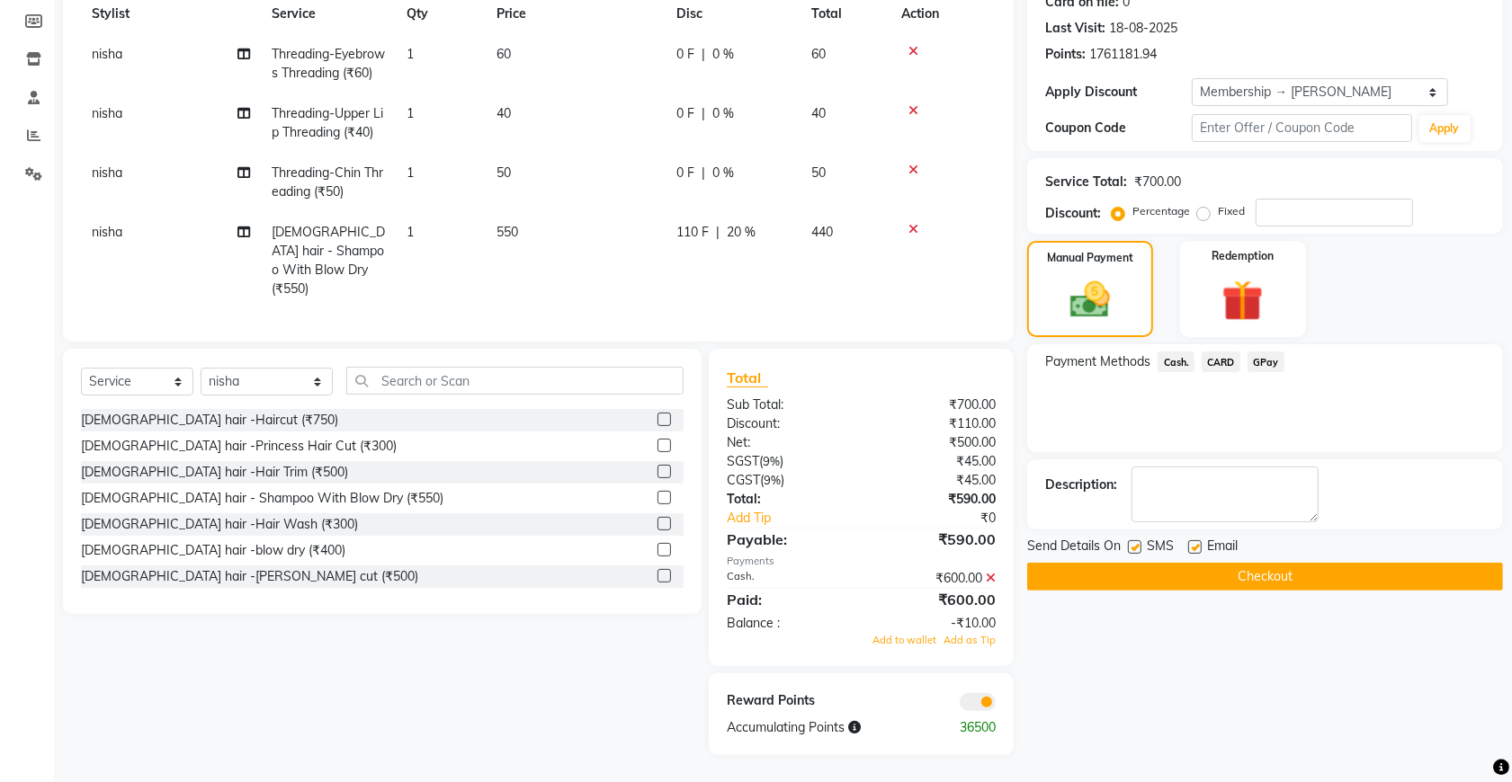
scroll to position [277, 0]
click at [914, 636] on span "Add to wallet" at bounding box center [904, 640] width 64 height 13
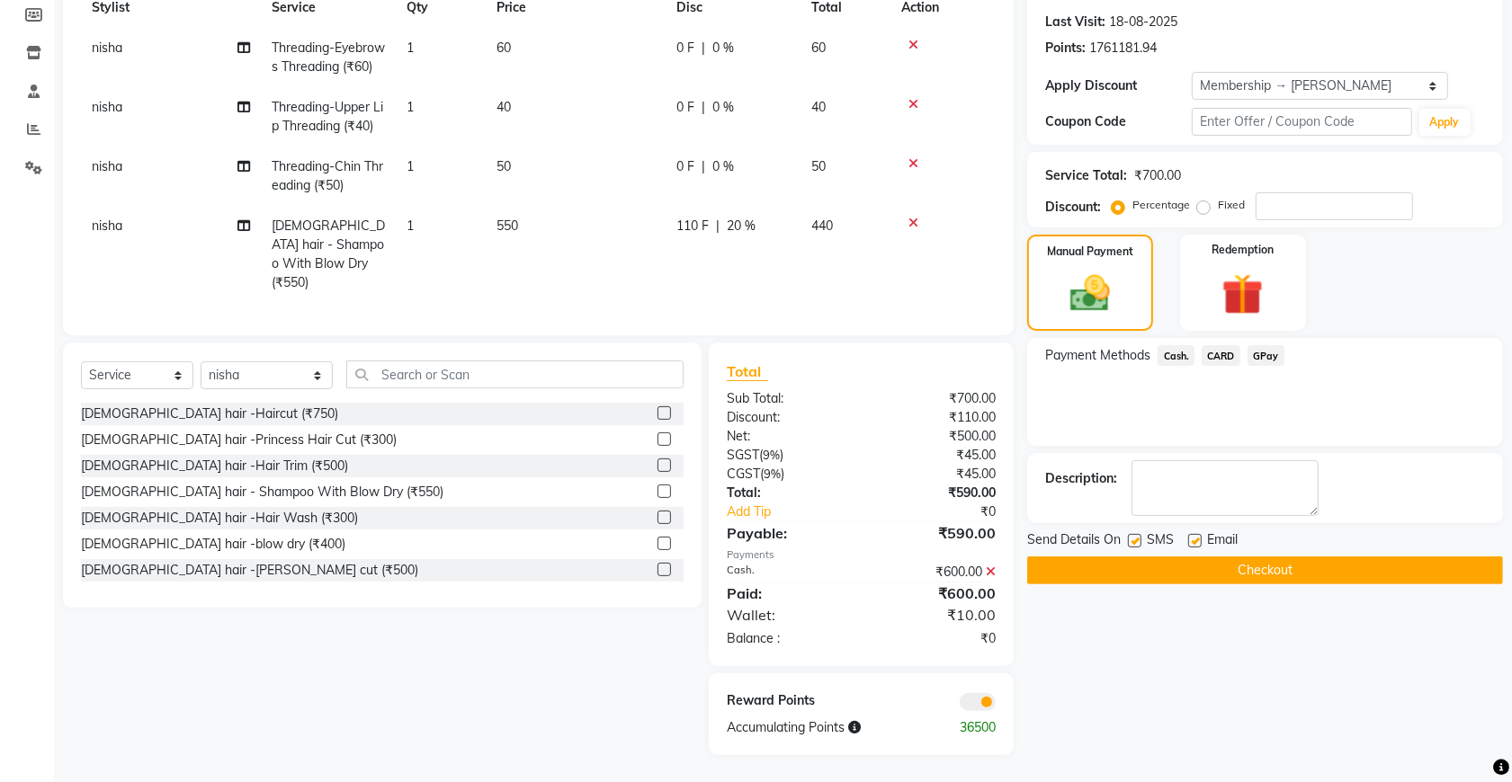
click at [111, 234] on span "nisha" at bounding box center [107, 226] width 31 height 16
select select "49371"
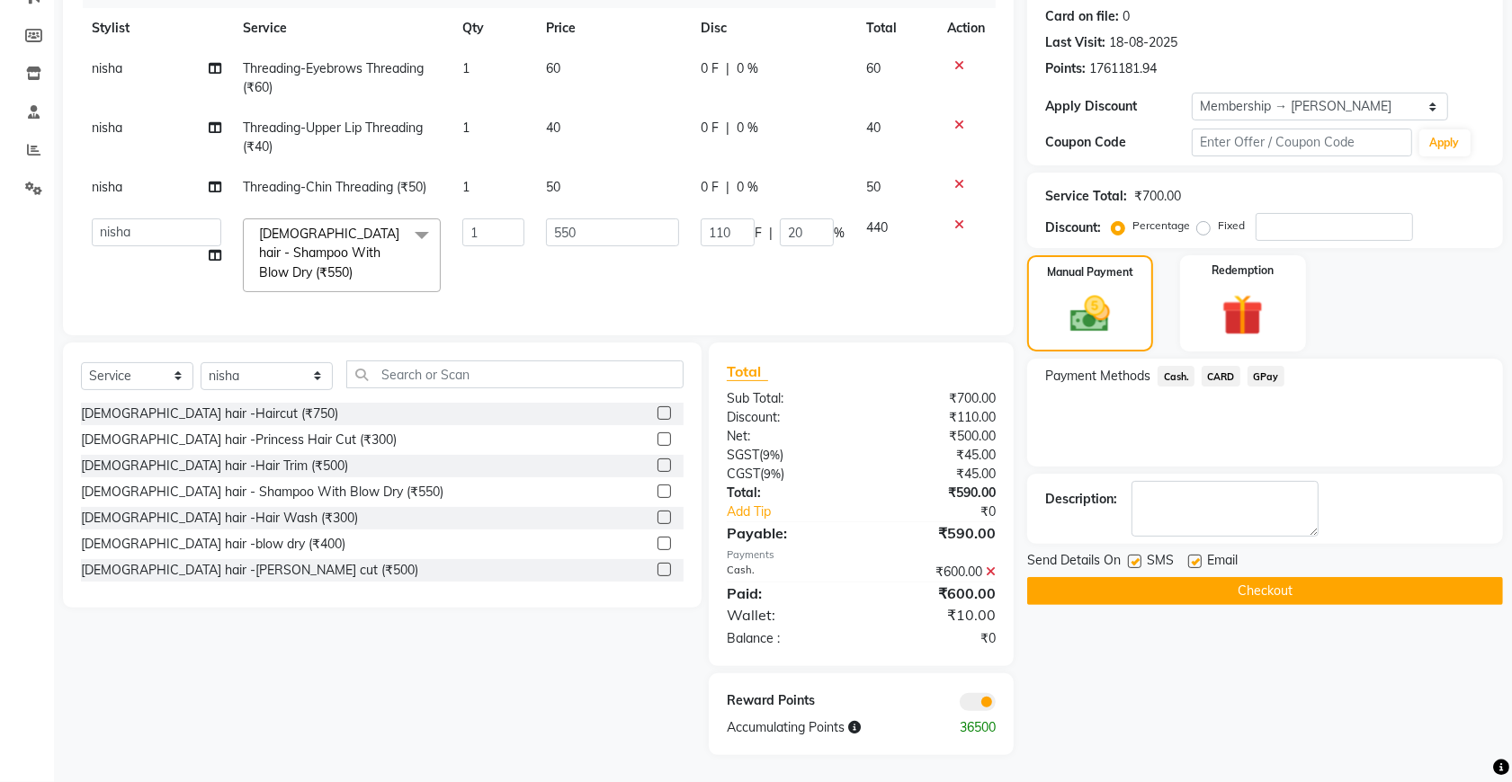
scroll to position [245, 0]
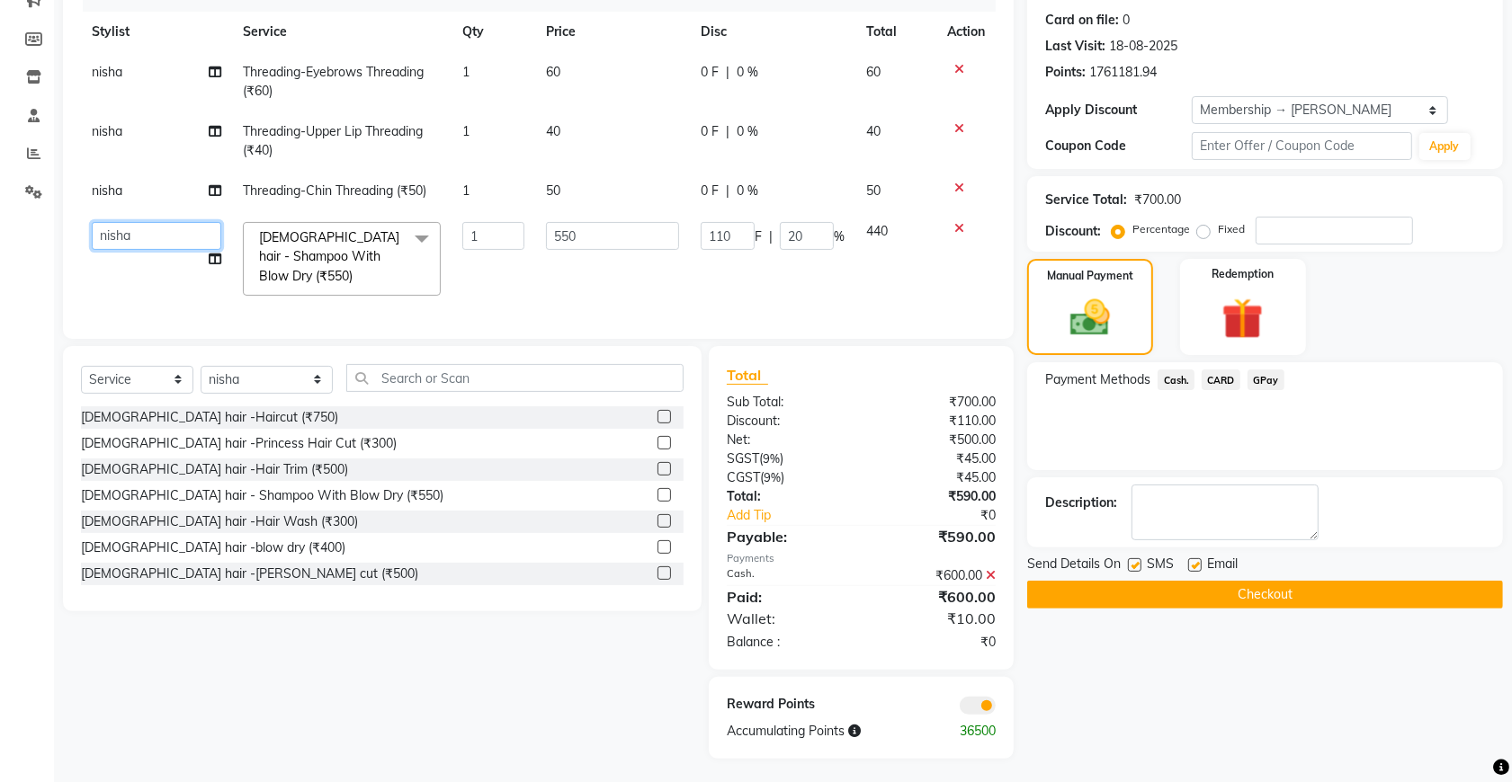
click at [129, 232] on select "akshay [PERSON_NAME] [PERSON_NAME] [PERSON_NAME] [MEDICAL_DATA][PERSON_NAME] [P…" at bounding box center [156, 236] width 129 height 28
select select "49201"
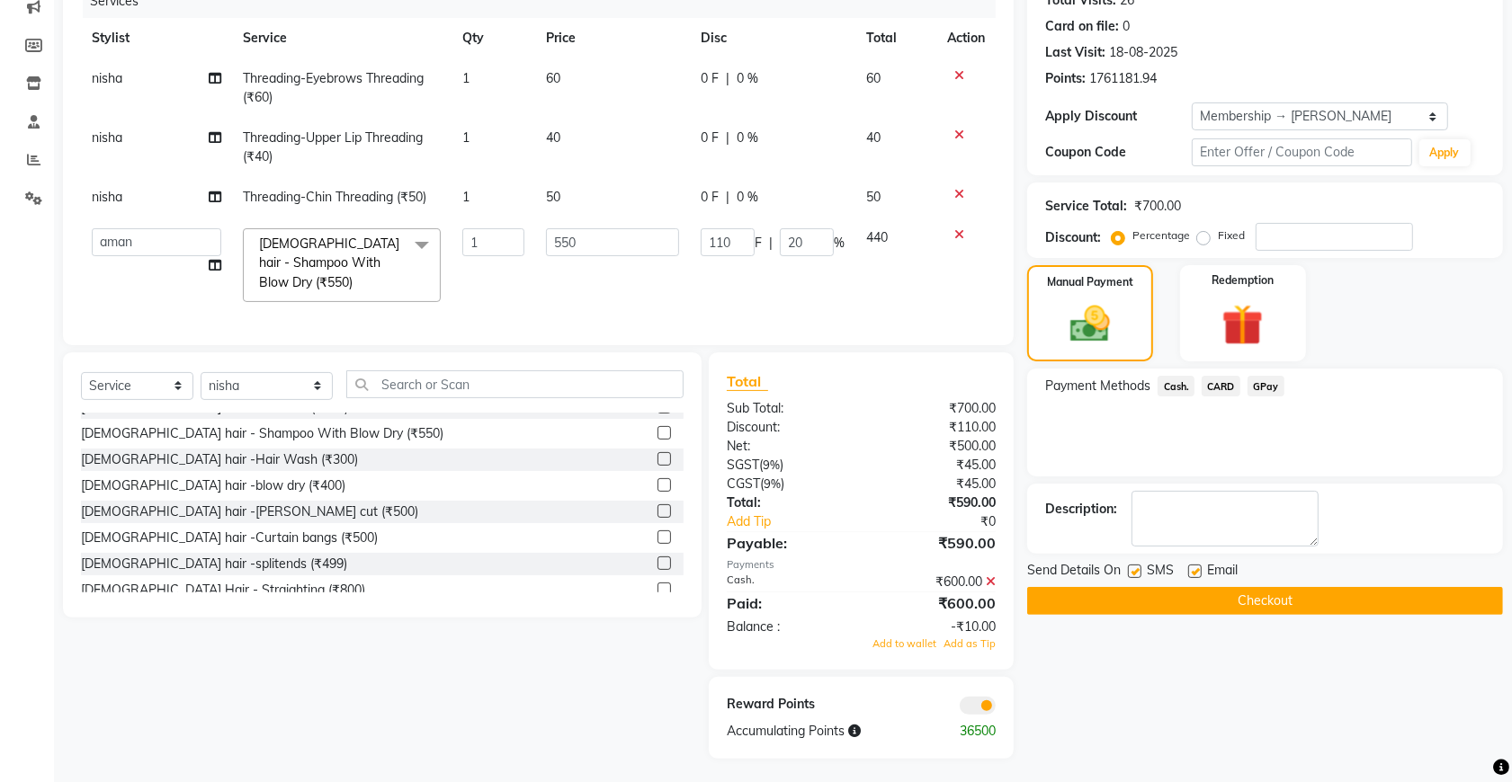
scroll to position [225, 0]
click at [1144, 600] on button "Checkout" at bounding box center [1265, 601] width 476 height 28
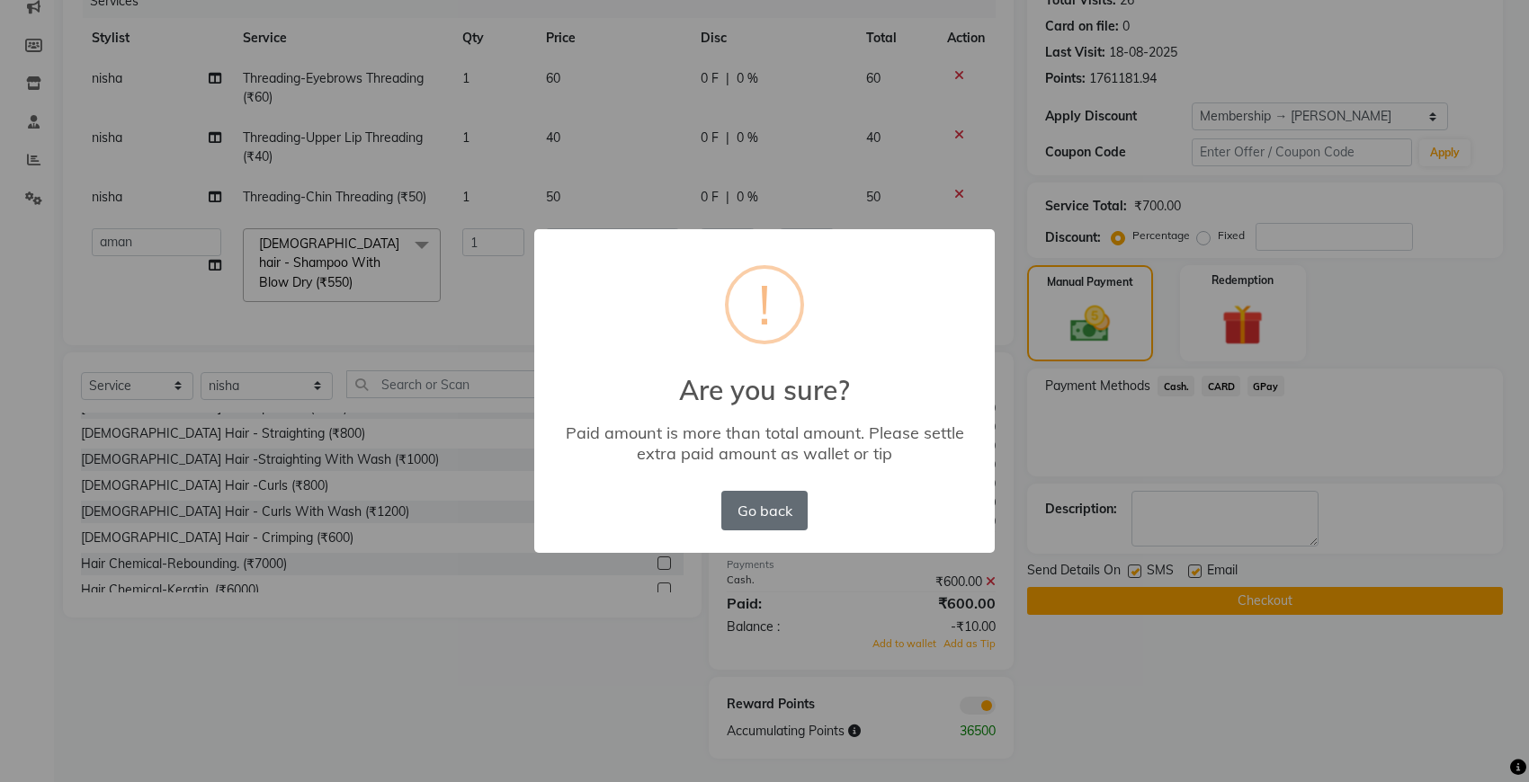
click at [782, 513] on button "Go back" at bounding box center [764, 511] width 86 height 40
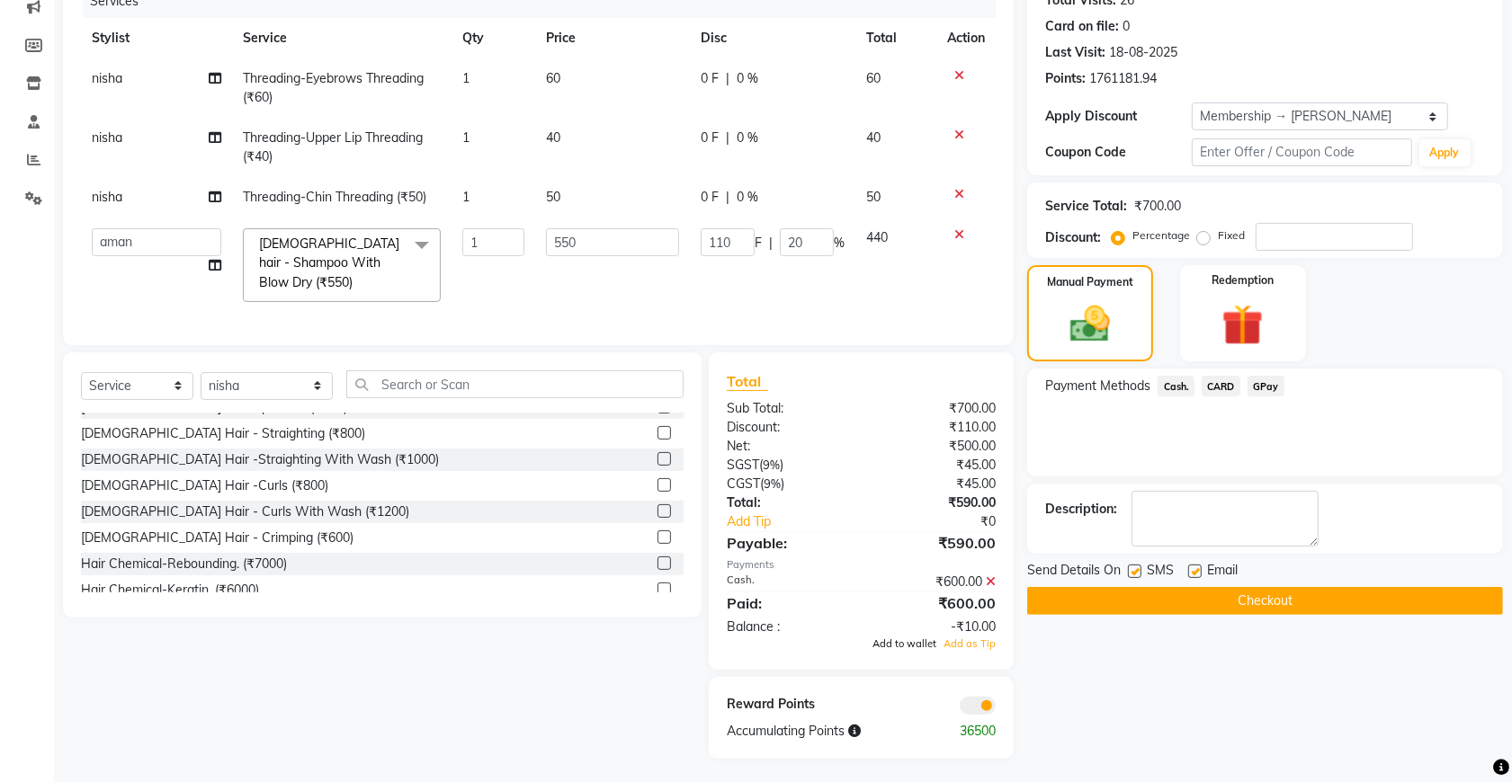
click at [901, 641] on span "Add to wallet" at bounding box center [904, 644] width 64 height 13
click at [1244, 595] on button "Checkout" at bounding box center [1265, 601] width 476 height 28
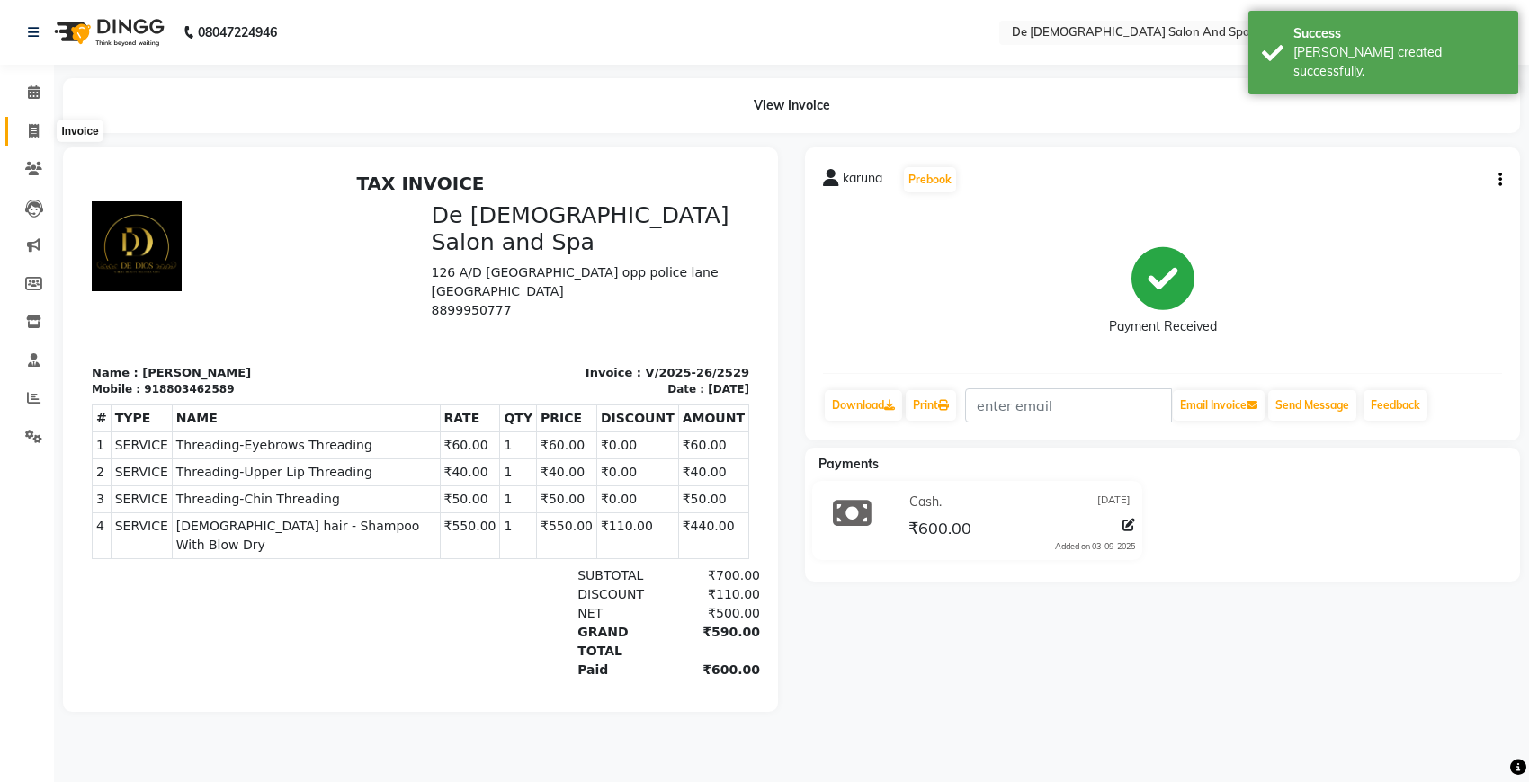
click at [29, 137] on icon at bounding box center [34, 130] width 10 height 13
select select "6431"
select select "service"
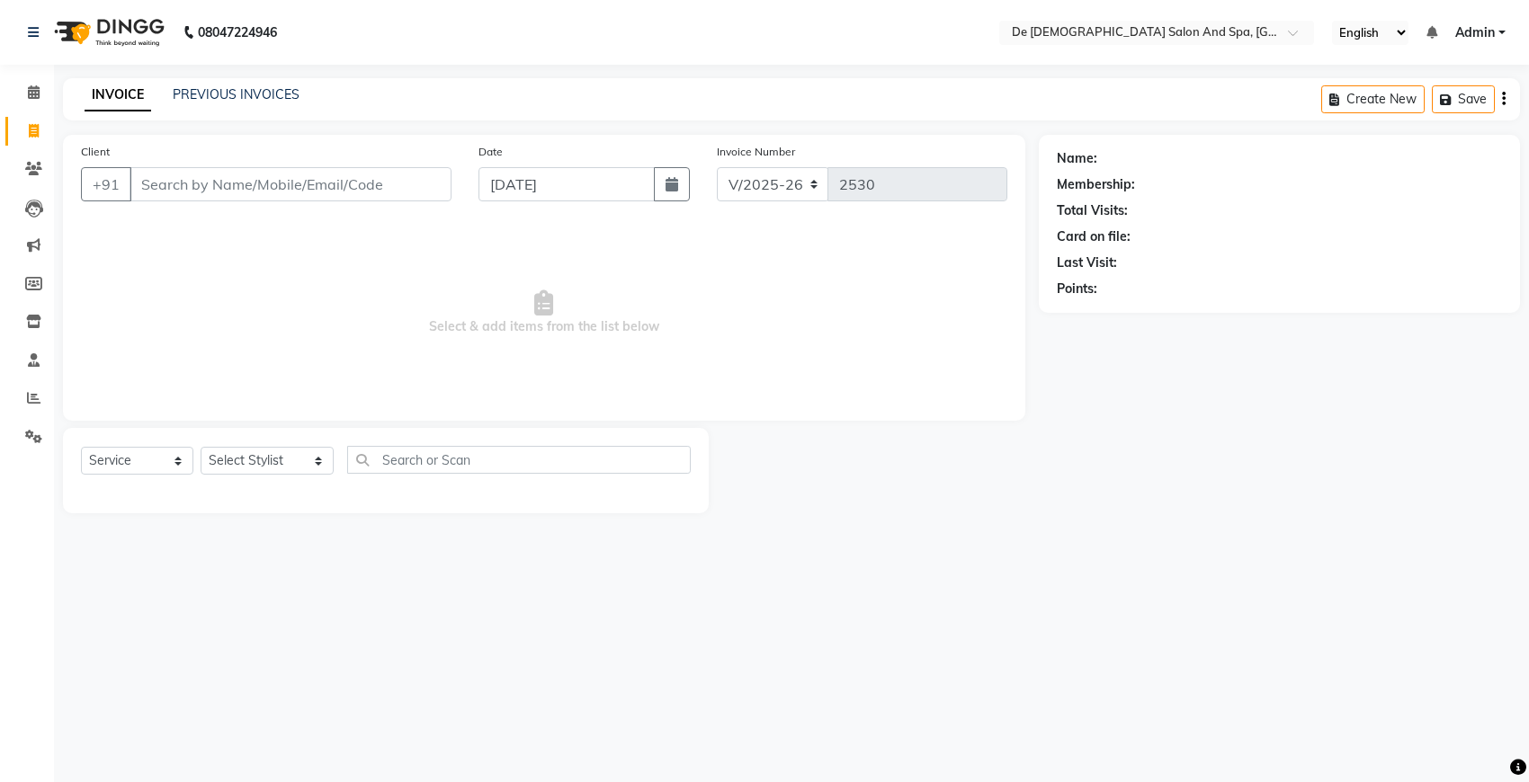
click at [1147, 84] on div "INVOICE PREVIOUS INVOICES Create New Save" at bounding box center [791, 99] width 1457 height 42
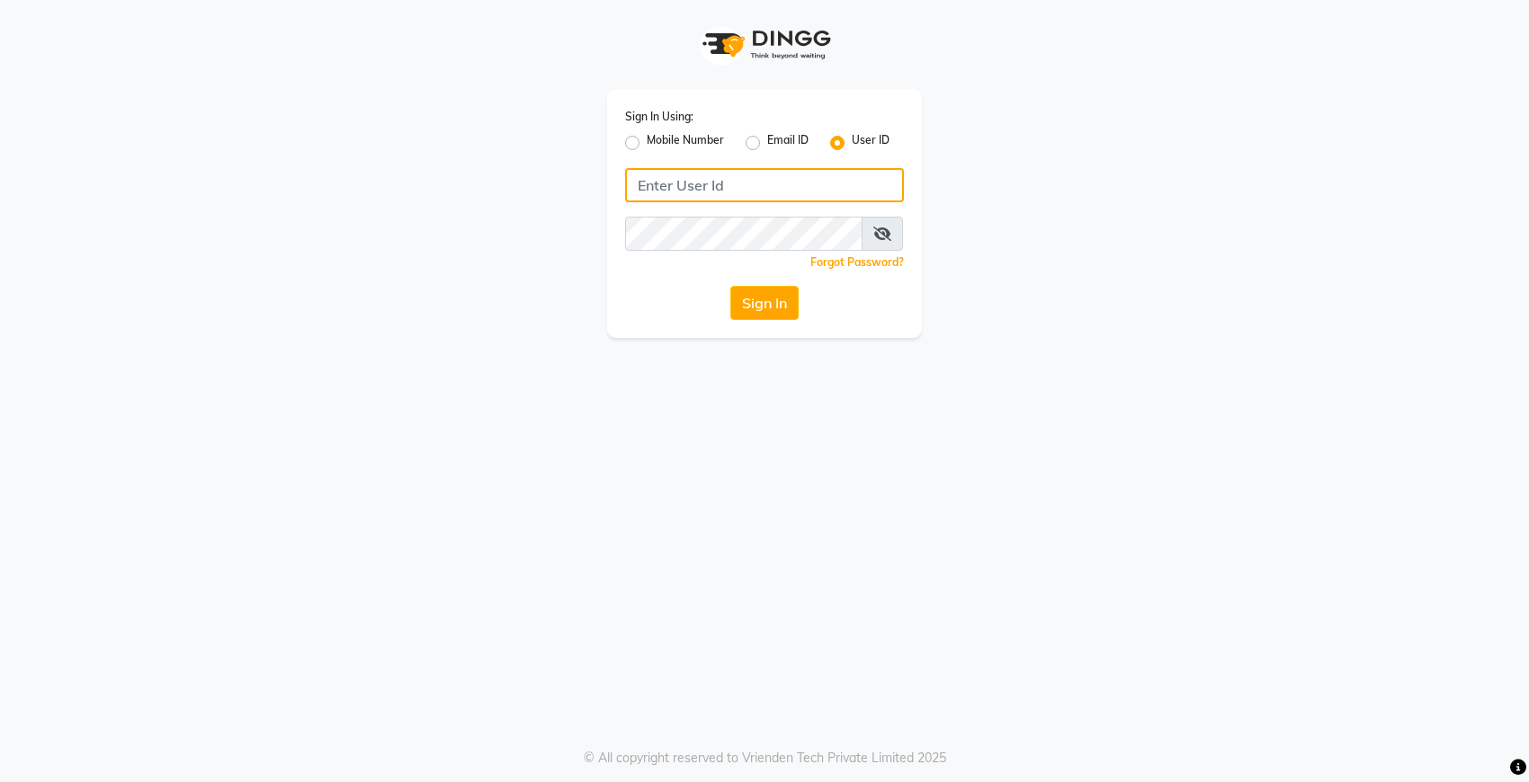
type input "Dedios123"
click at [896, 236] on span at bounding box center [881, 234] width 41 height 34
click at [878, 232] on icon at bounding box center [882, 234] width 18 height 14
click at [766, 304] on button "Sign In" at bounding box center [764, 303] width 68 height 34
type input "Dedios123"
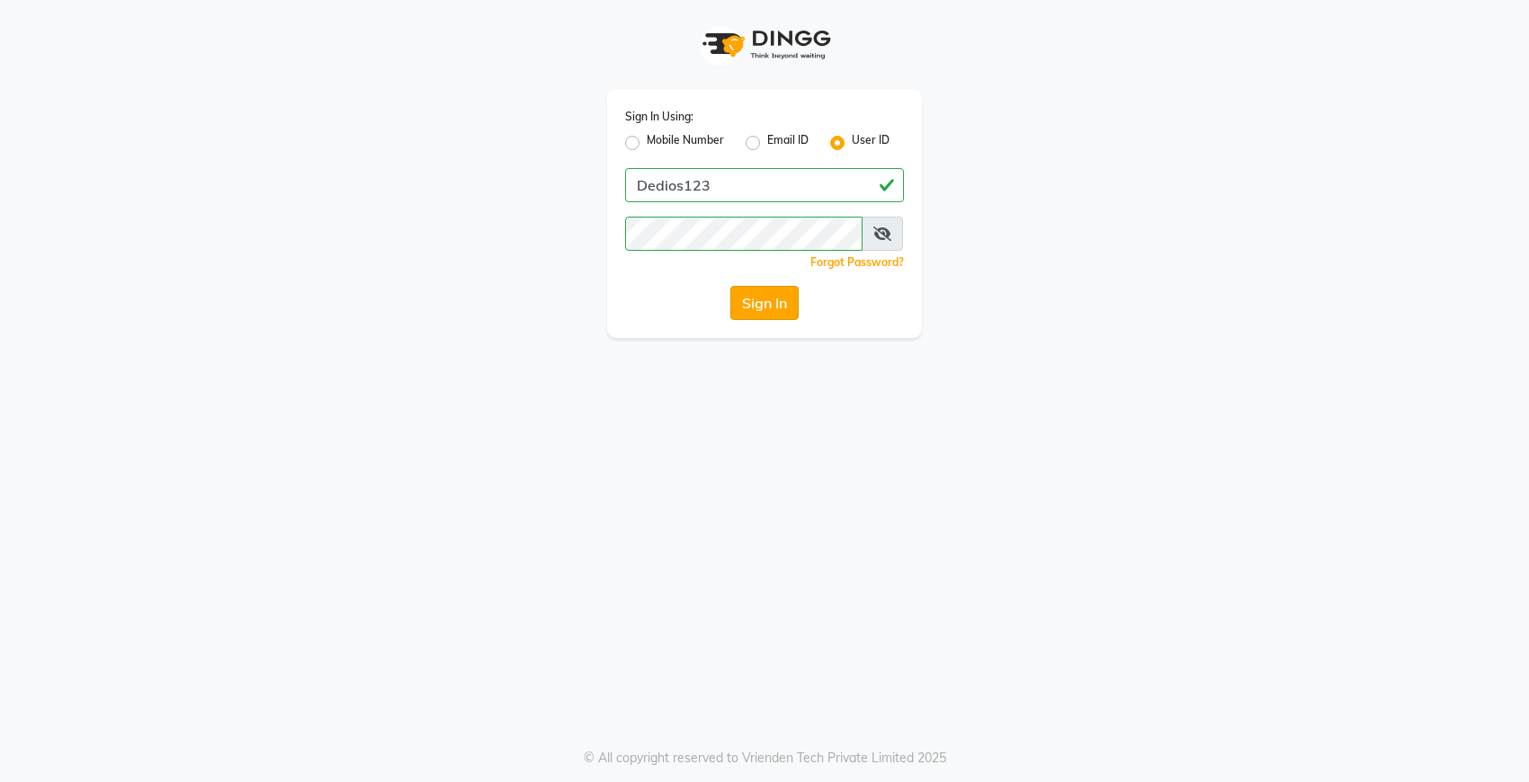
click at [780, 302] on button "Sign In" at bounding box center [764, 303] width 68 height 34
click at [766, 292] on button "Sign In" at bounding box center [764, 303] width 68 height 34
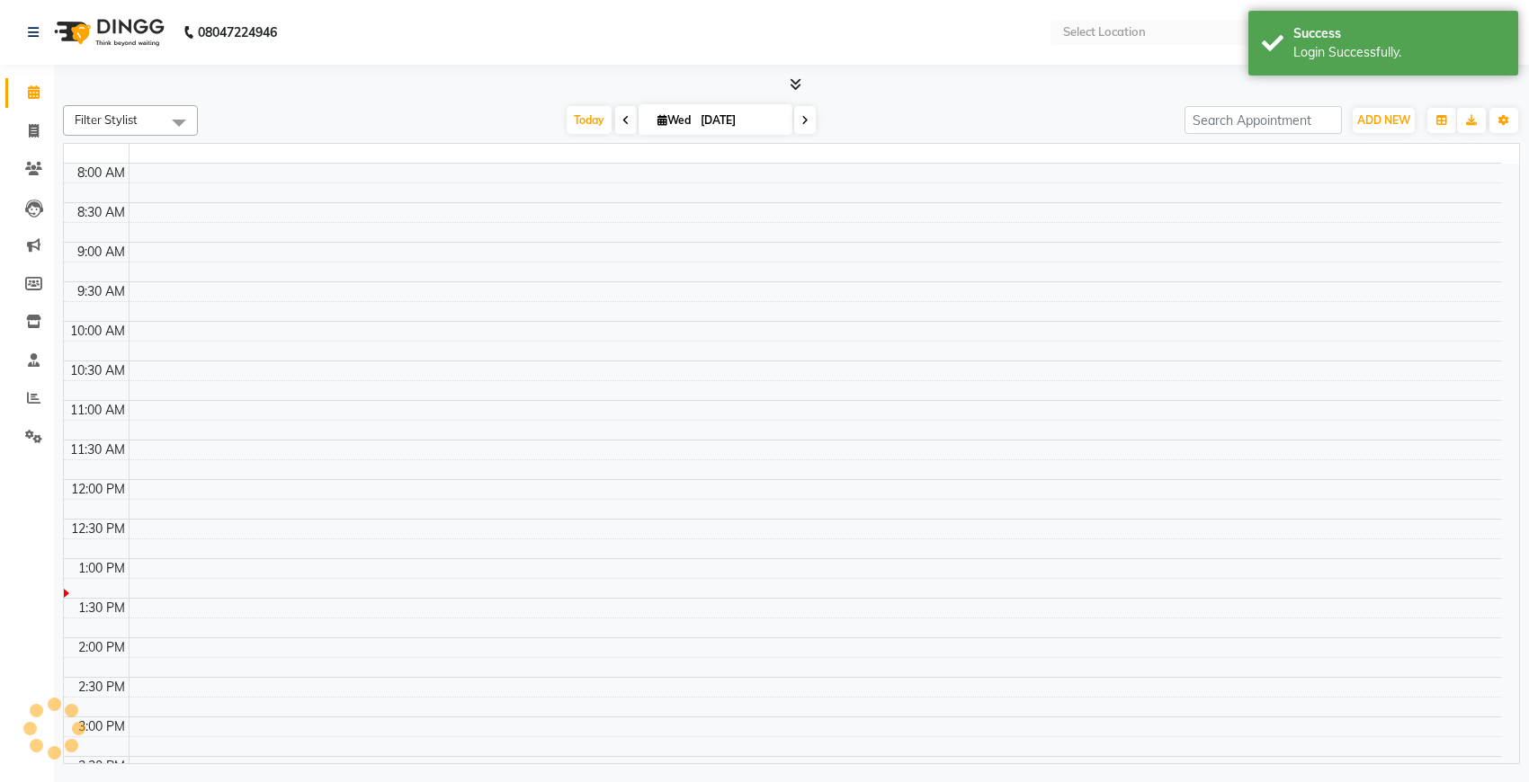
select select "en"
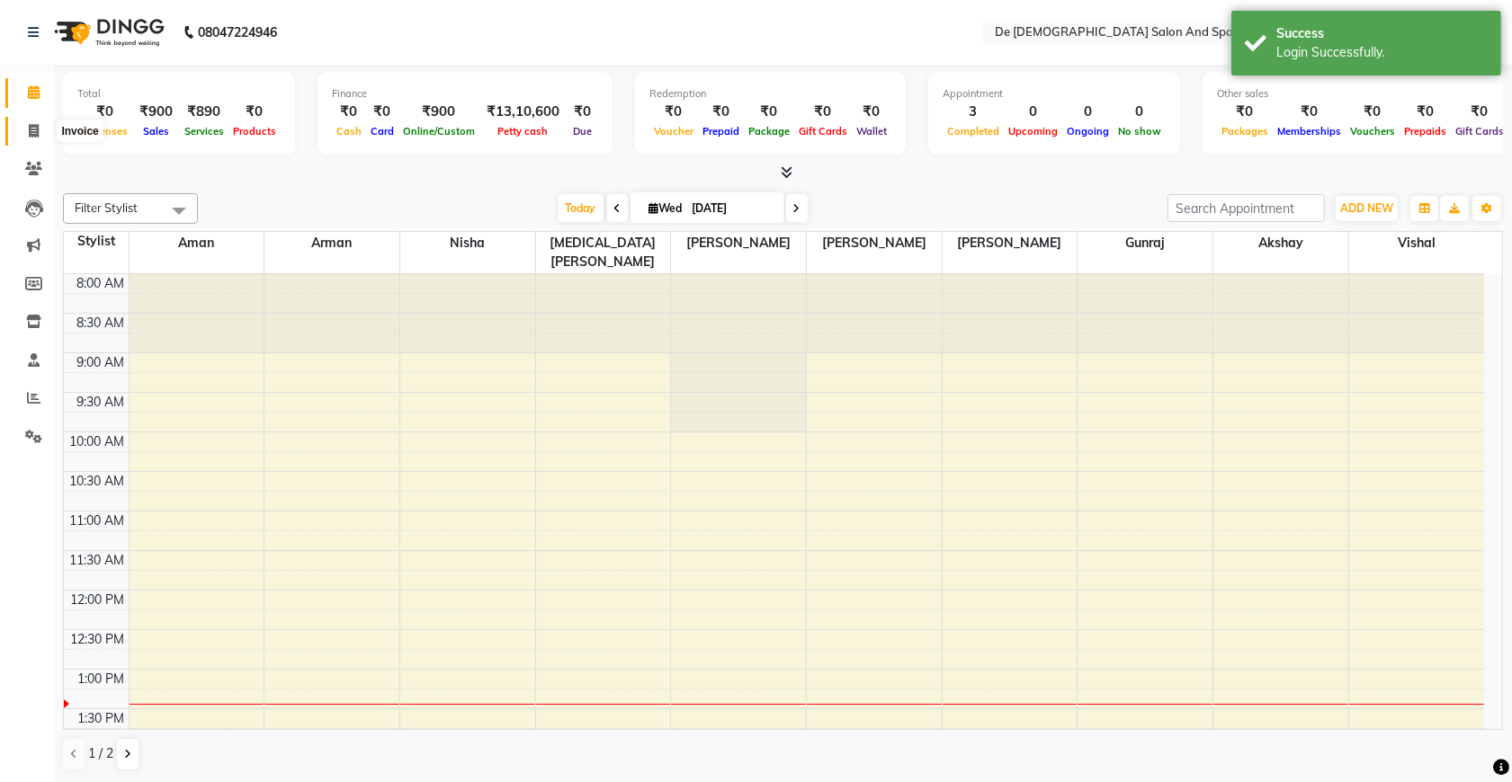
click at [33, 138] on span at bounding box center [33, 131] width 31 height 21
select select "service"
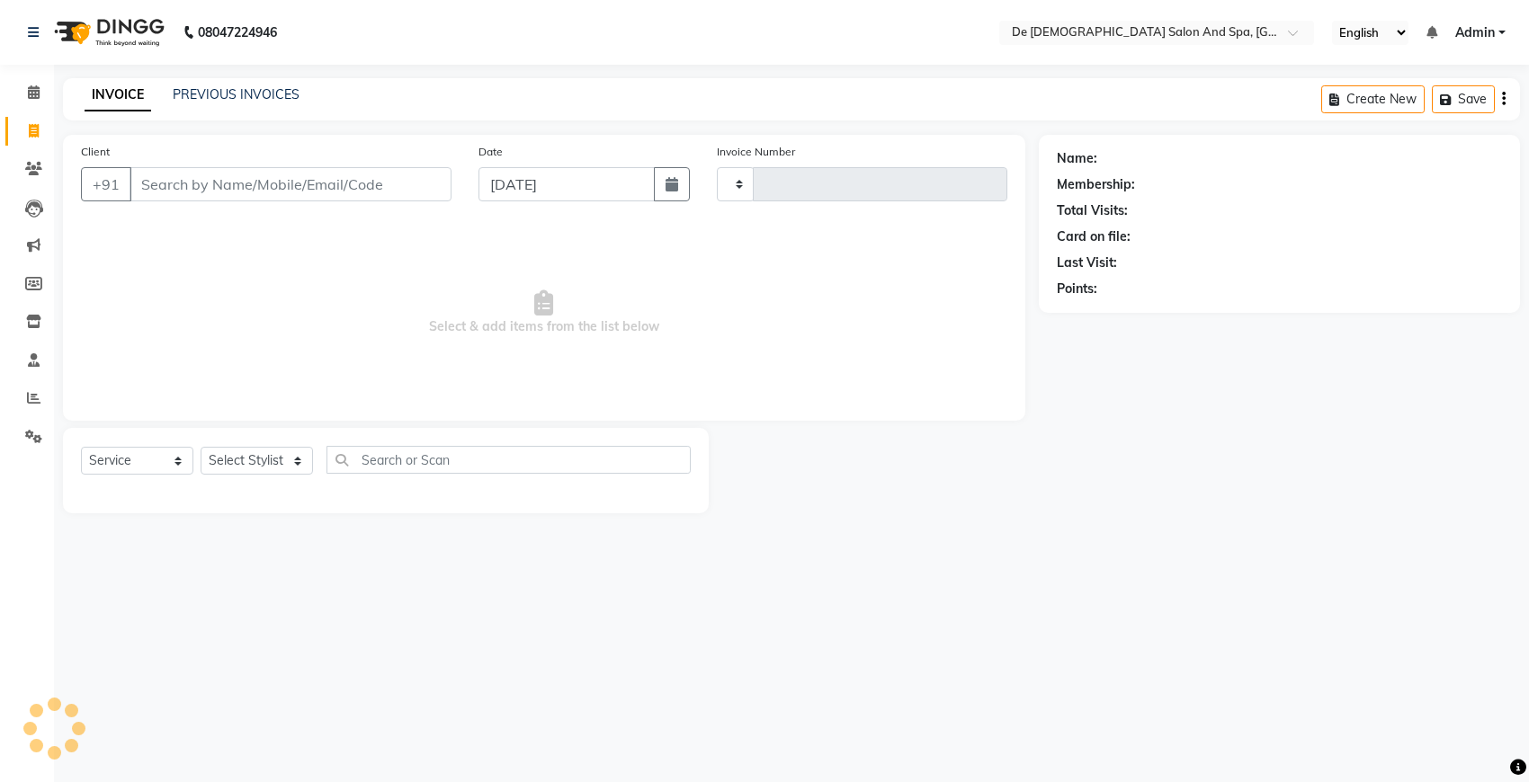
type input "2530"
select select "6431"
click at [267, 96] on link "PREVIOUS INVOICES" at bounding box center [236, 94] width 127 height 16
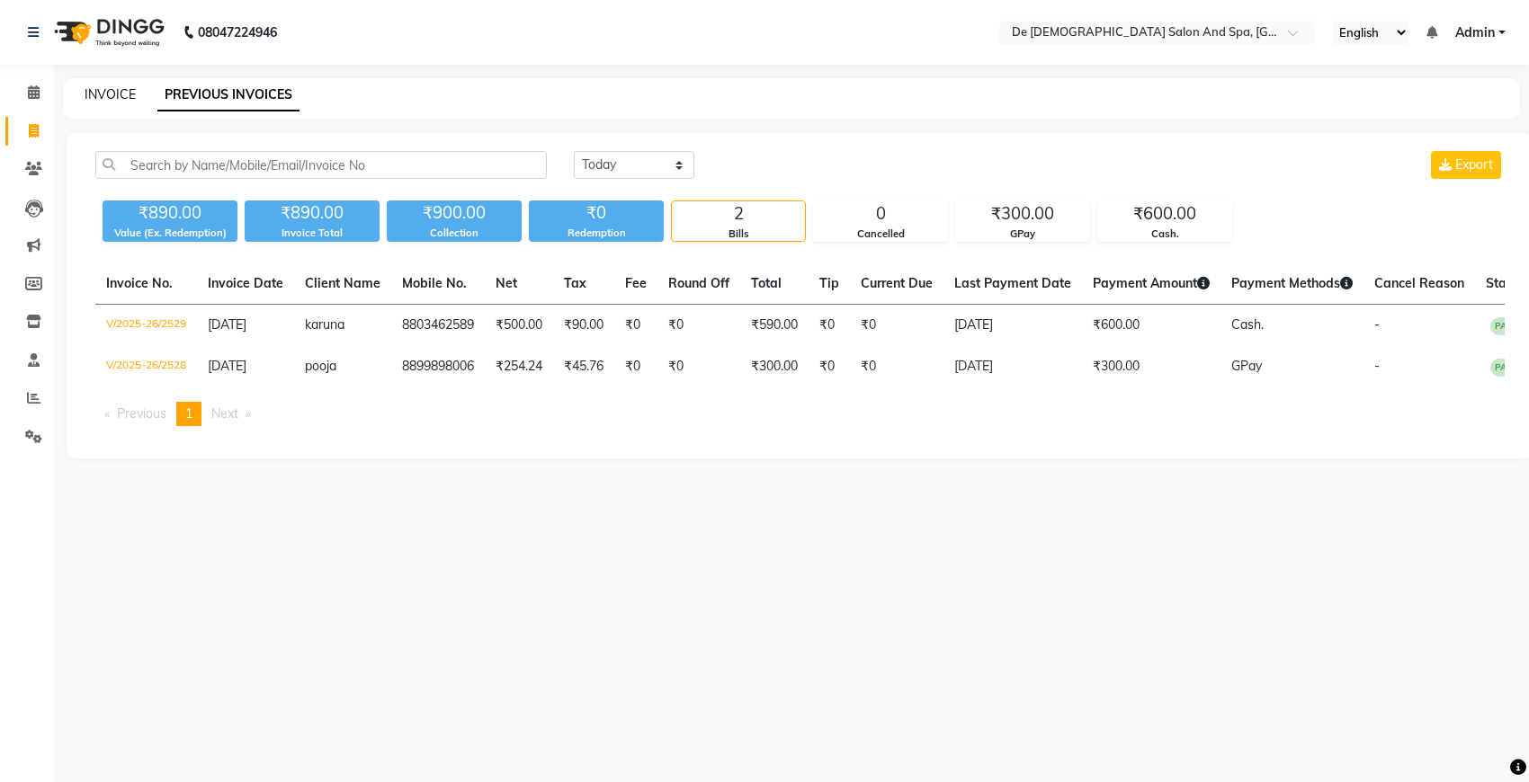
click at [115, 96] on link "INVOICE" at bounding box center [110, 94] width 51 height 16
select select "service"
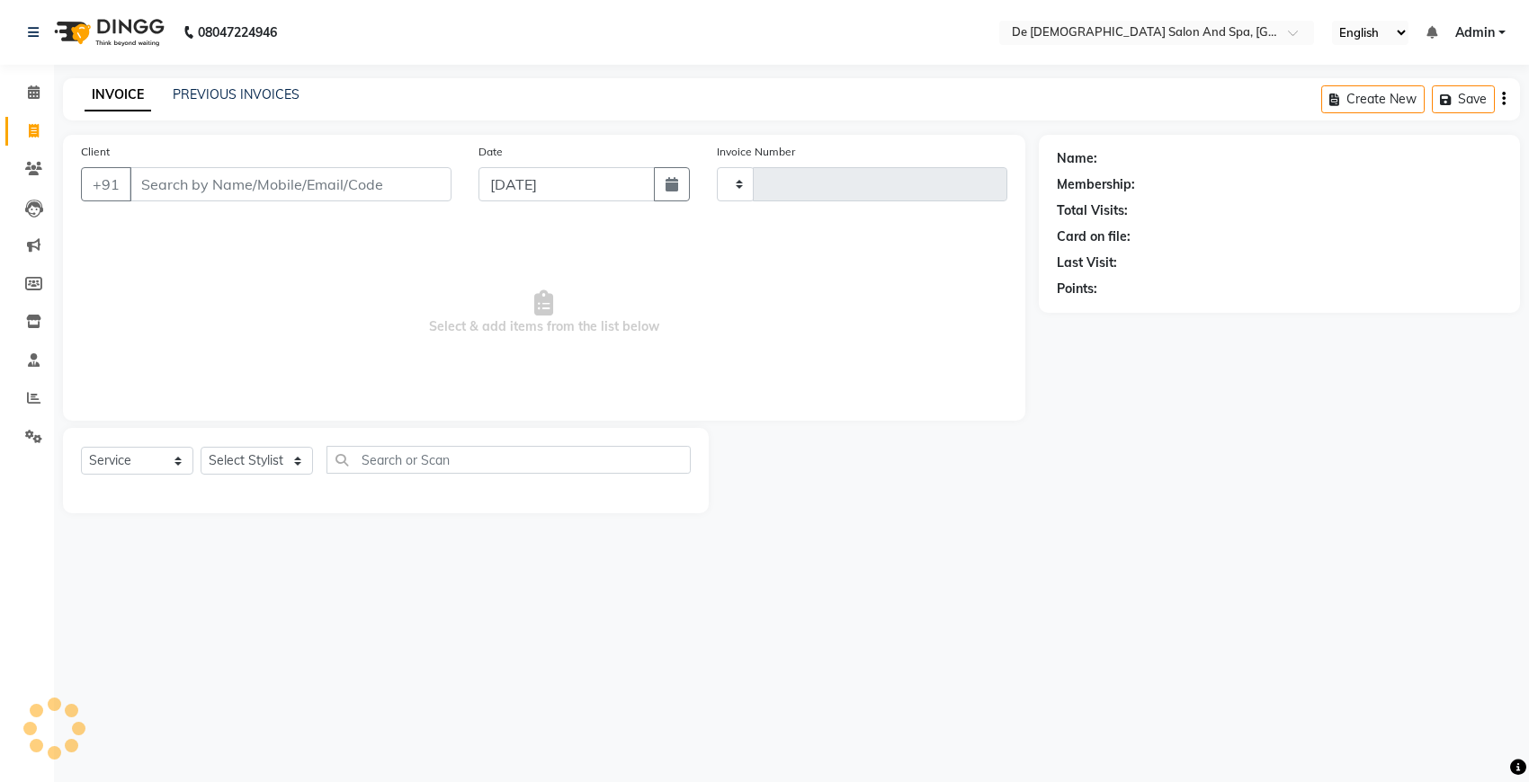
type input "2530"
select select "6431"
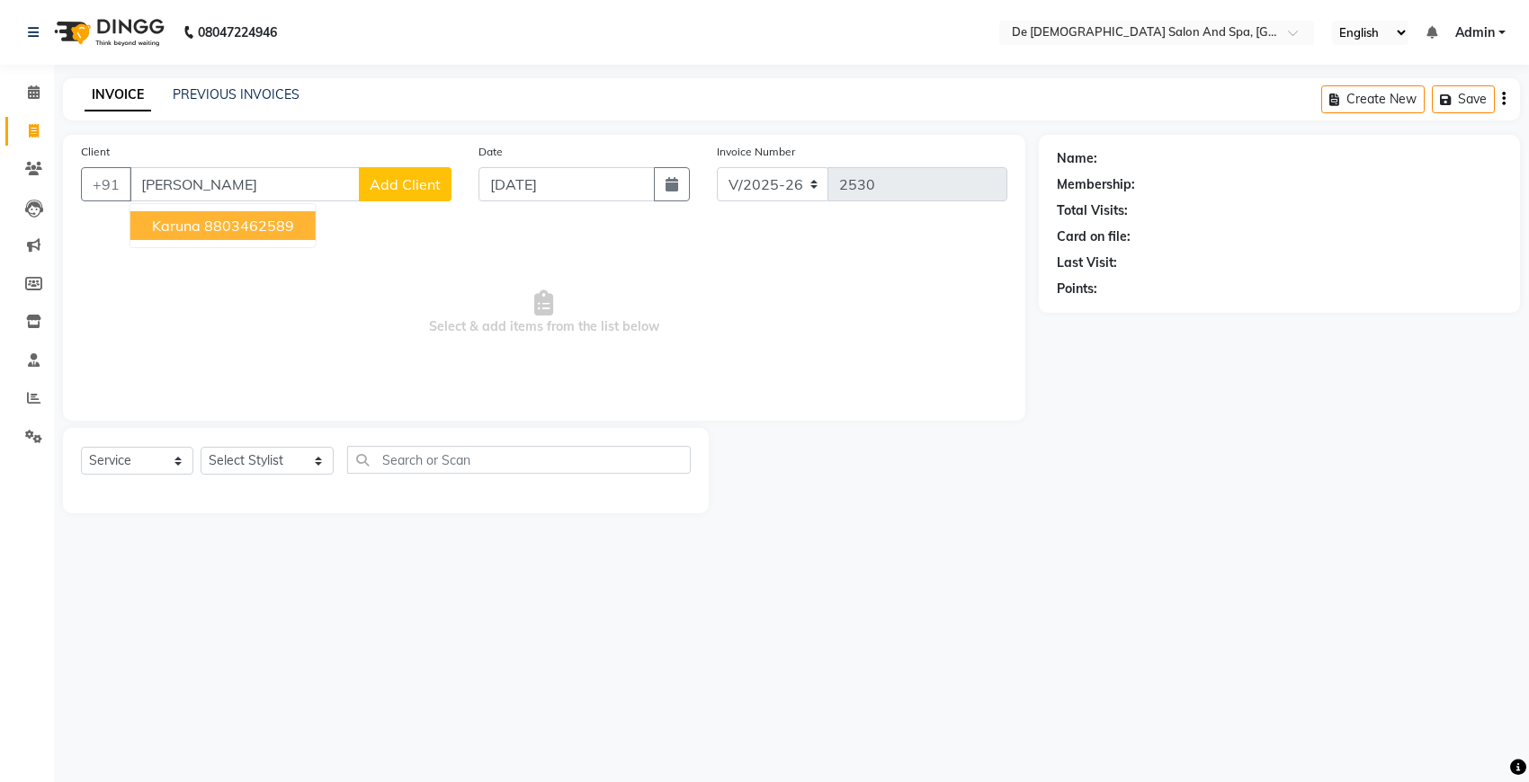
click at [284, 227] on ngb-highlight "8803462589" at bounding box center [249, 226] width 90 height 18
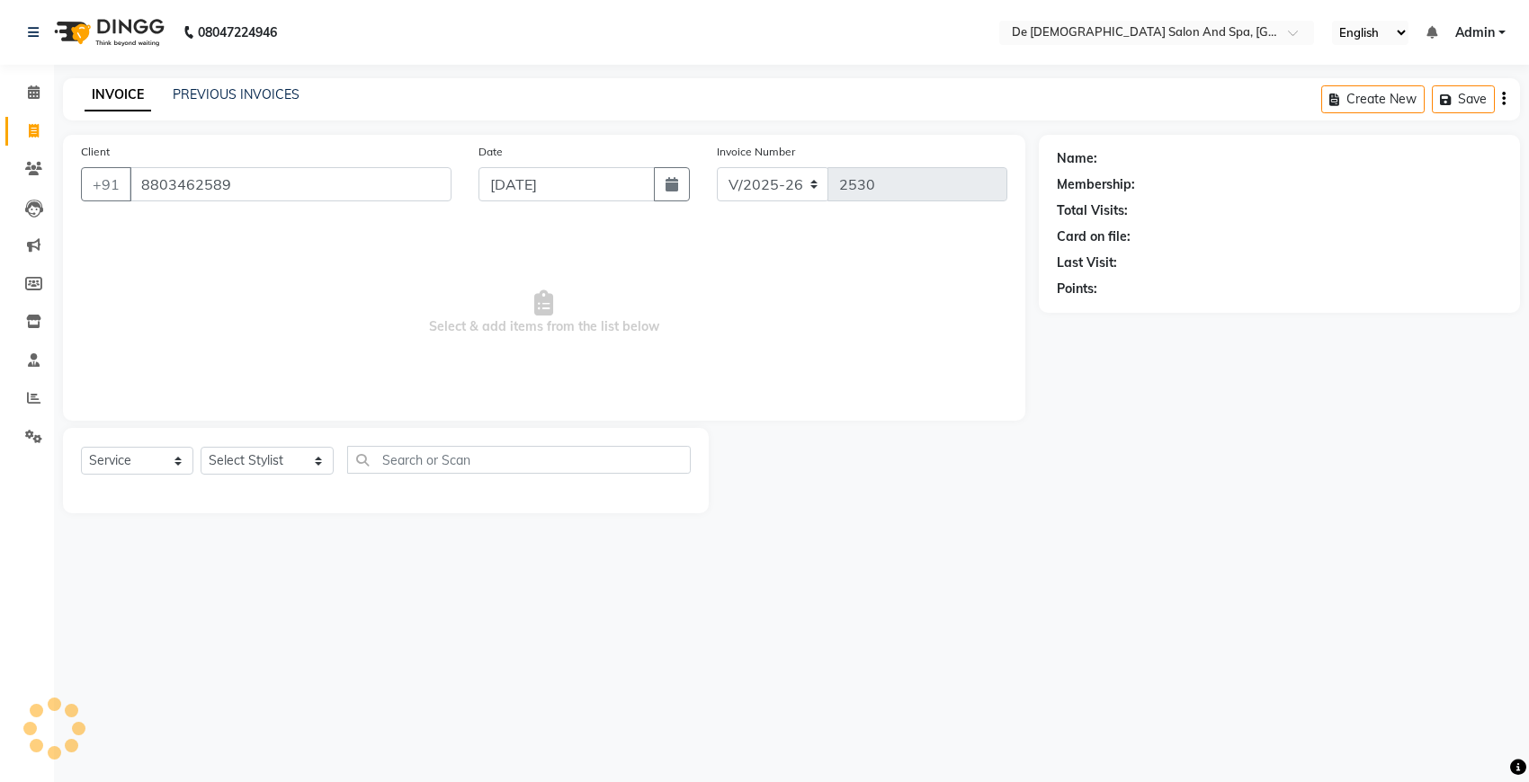
type input "8803462589"
select select "1: Object"
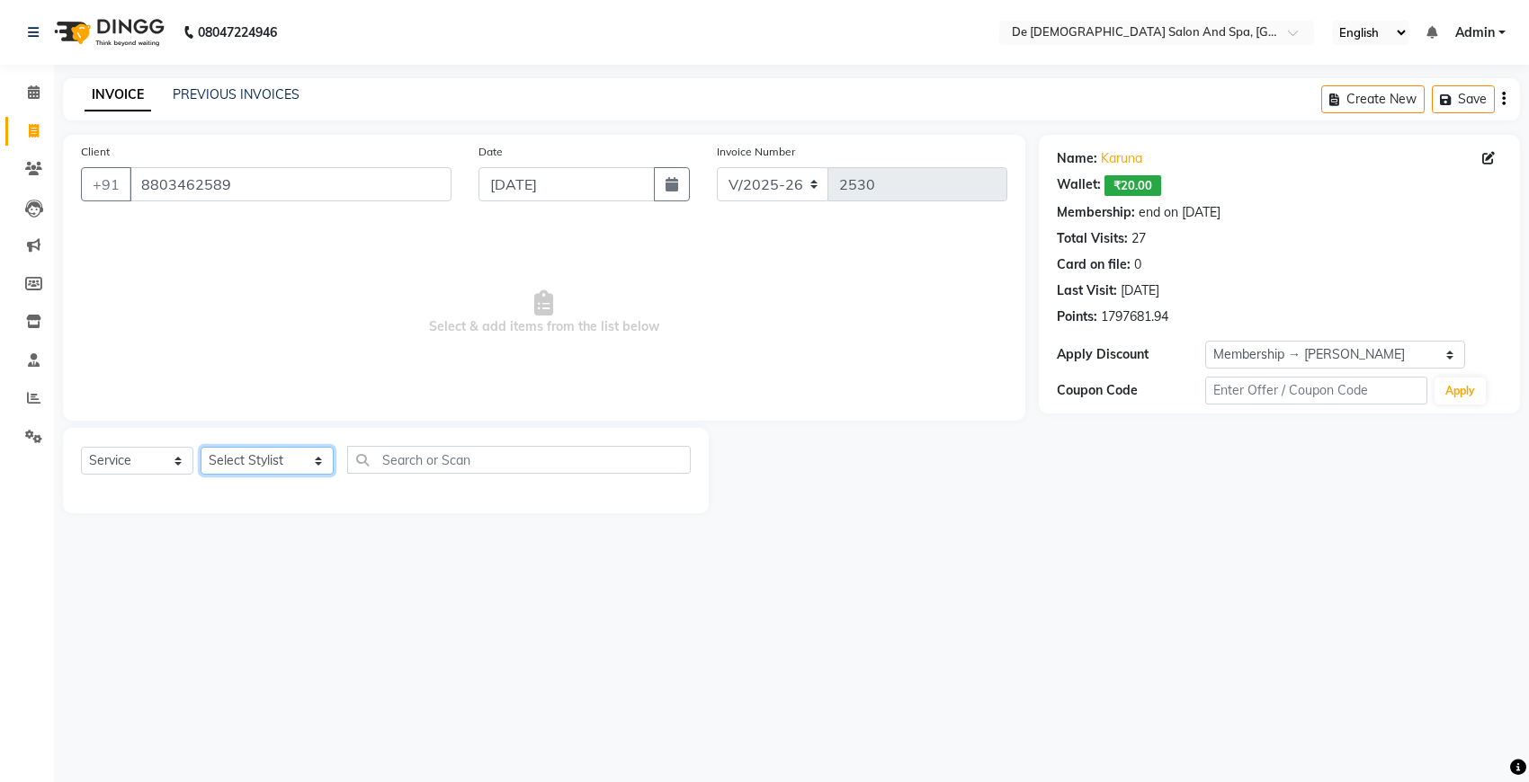
click at [262, 454] on select "Select Stylist akshay aman [PERSON_NAME] [PERSON_NAME] [MEDICAL_DATA][PERSON_NA…" at bounding box center [267, 461] width 133 height 28
select select "49371"
click at [201, 447] on select "Select Stylist akshay aman [PERSON_NAME] [PERSON_NAME] [MEDICAL_DATA][PERSON_NA…" at bounding box center [267, 461] width 133 height 28
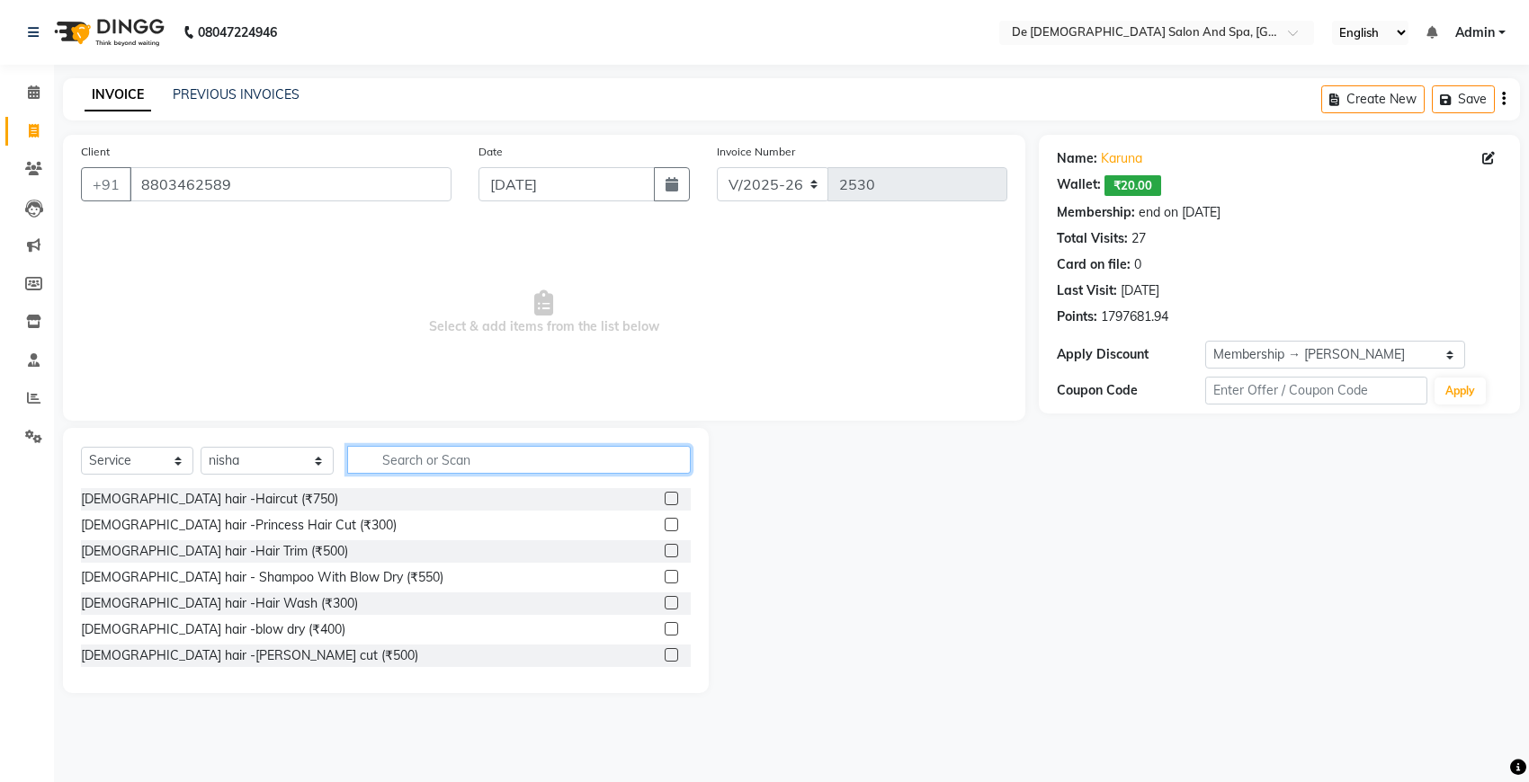
click at [385, 452] on input "text" at bounding box center [518, 460] width 343 height 28
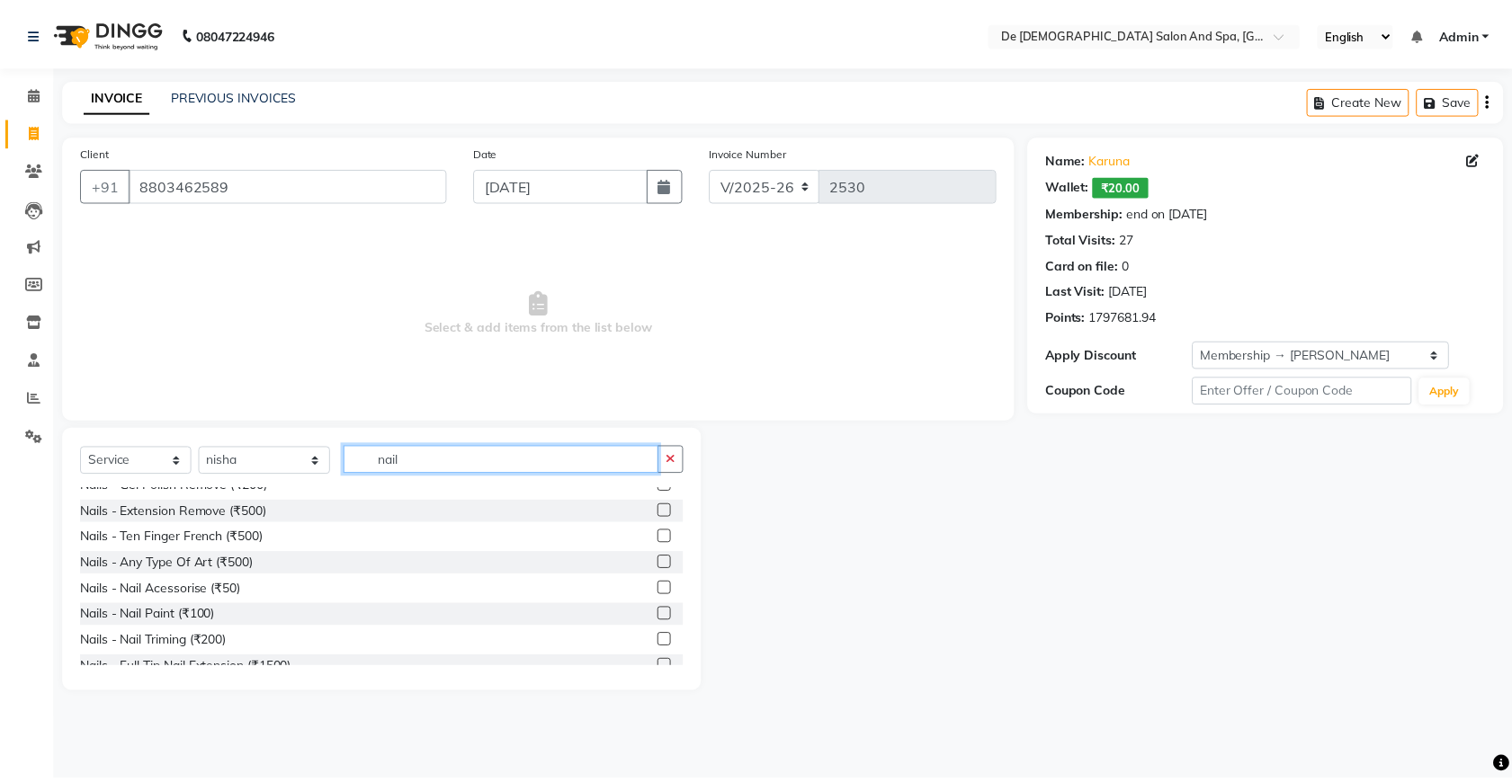
scroll to position [158, 0]
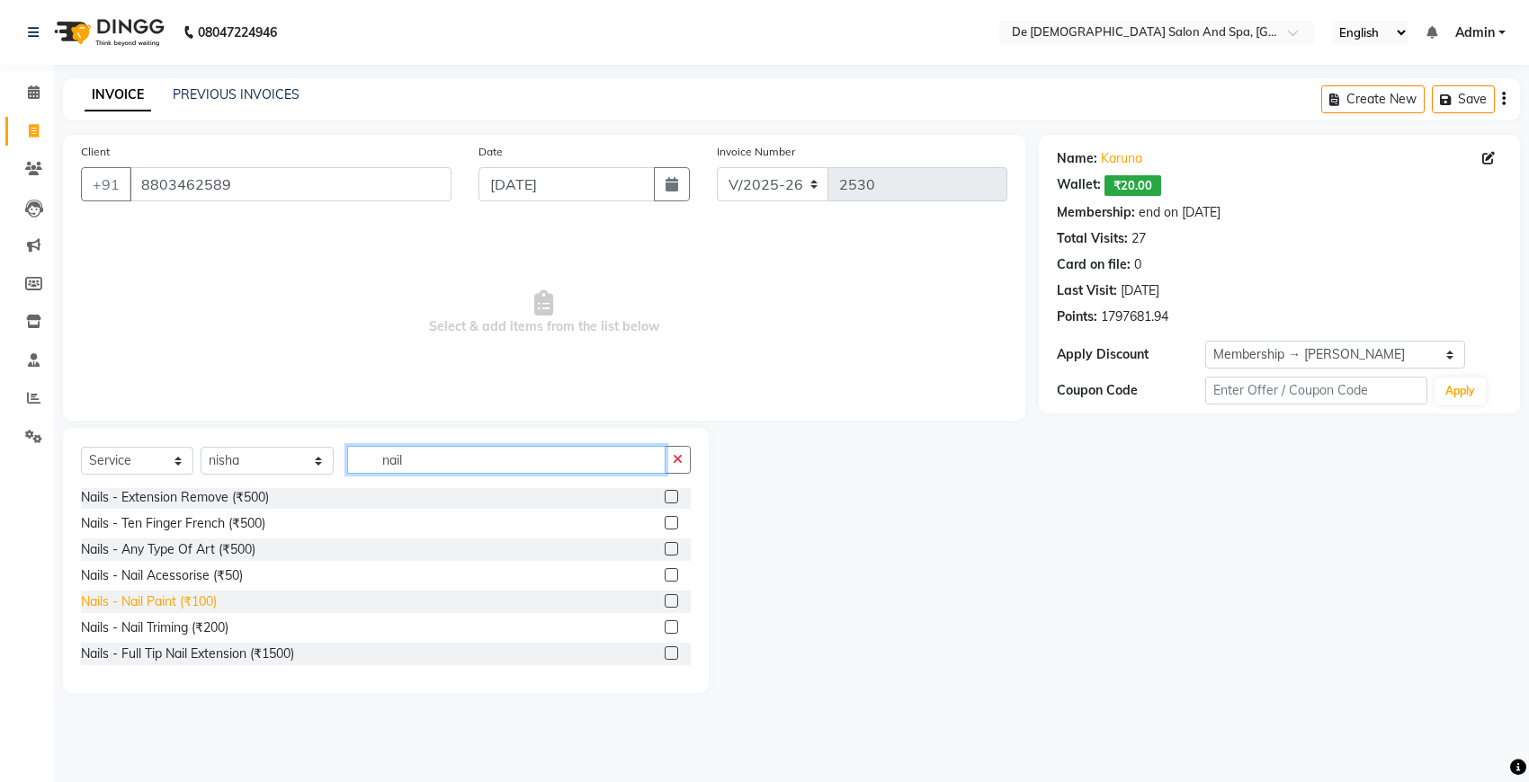
type input "nail"
click at [204, 598] on div "Nails - Nail Paint (₹100)" at bounding box center [149, 602] width 136 height 19
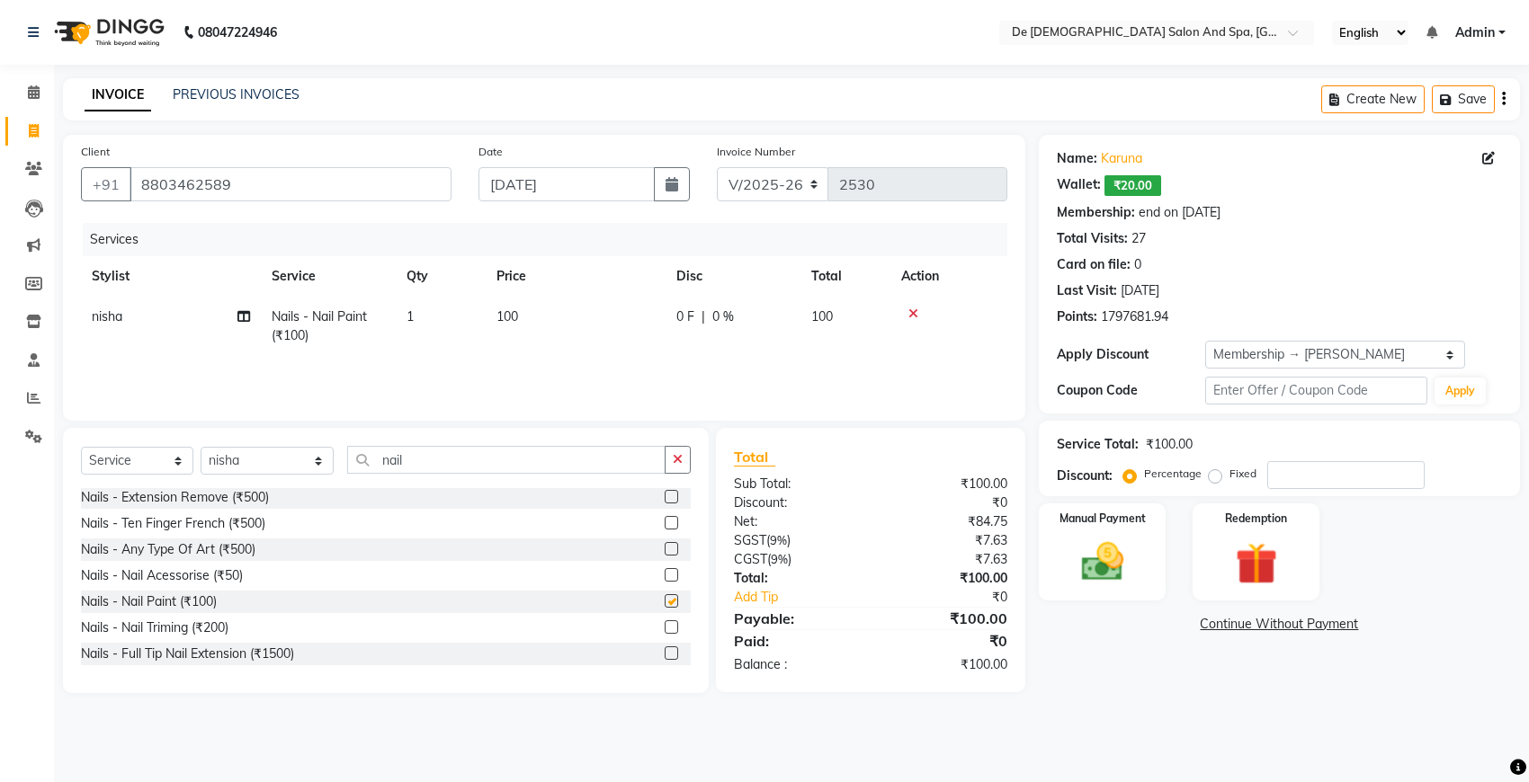
checkbox input "false"
click at [540, 317] on td "100" at bounding box center [576, 326] width 180 height 59
select select "49371"
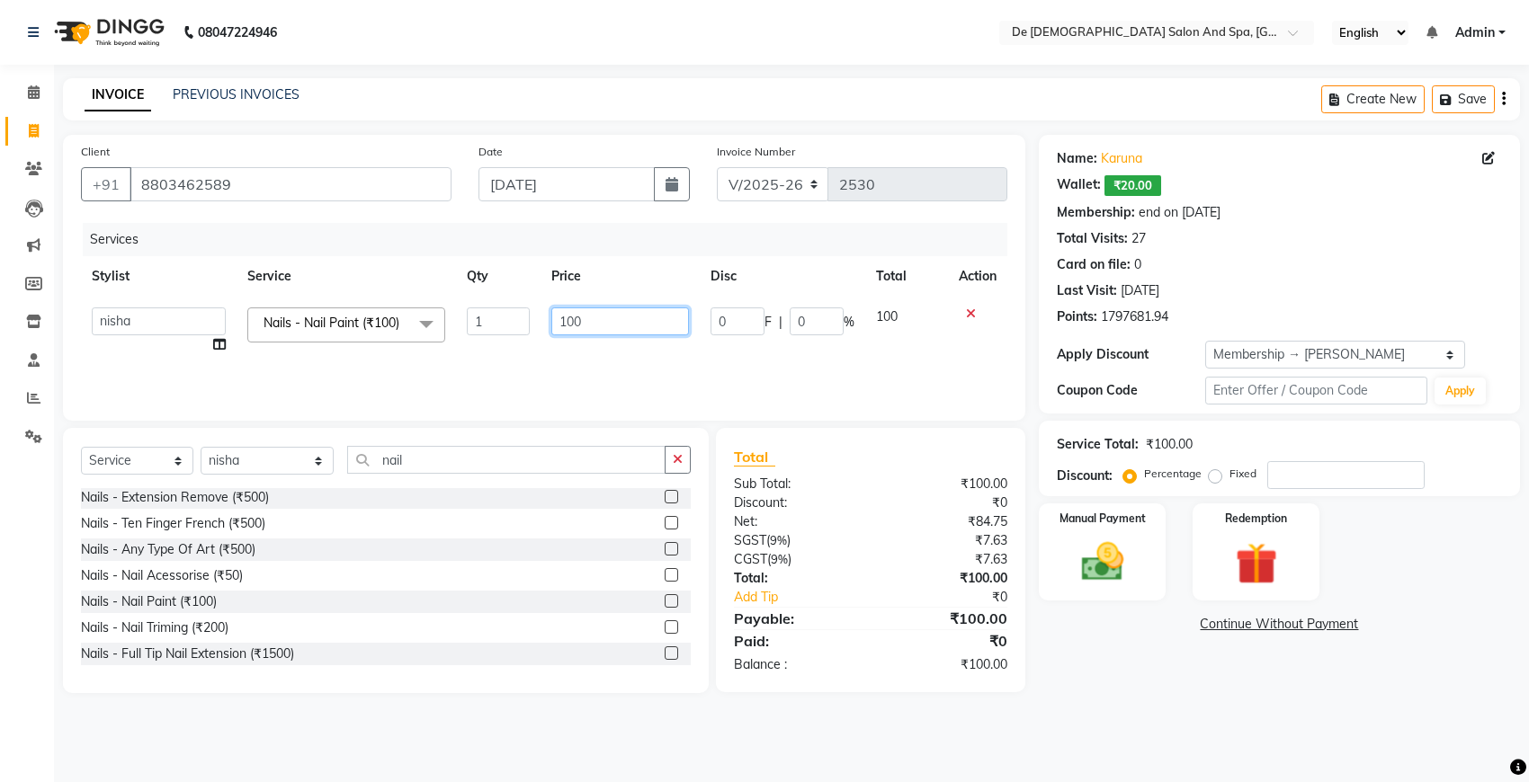
click at [590, 319] on input "100" at bounding box center [620, 322] width 138 height 28
type input "1"
type input "200"
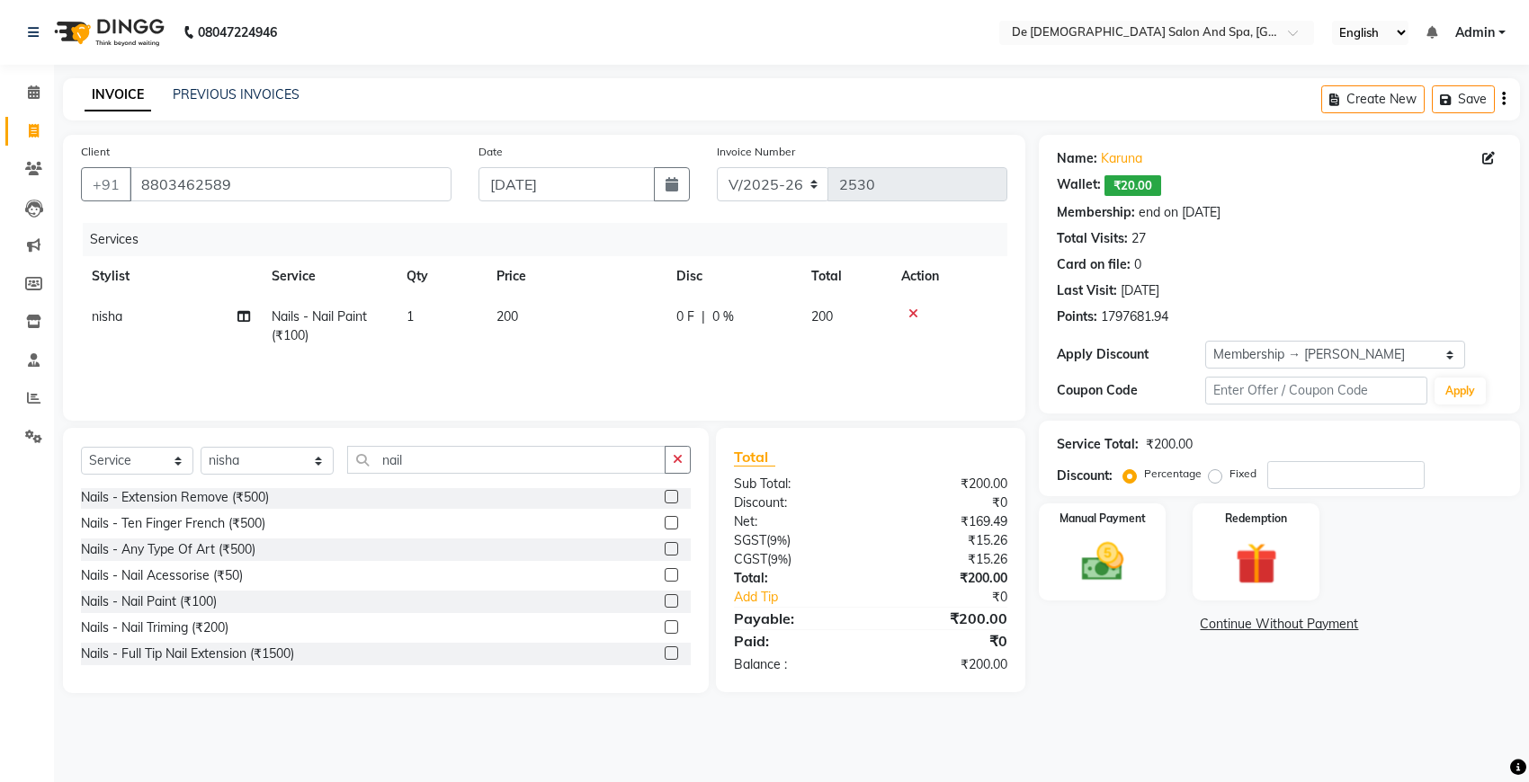
click at [632, 360] on div "Services Stylist Service Qty Price Disc Total Action nisha Nails - Nail Paint (…" at bounding box center [544, 313] width 926 height 180
click at [1124, 556] on img at bounding box center [1101, 562] width 71 height 50
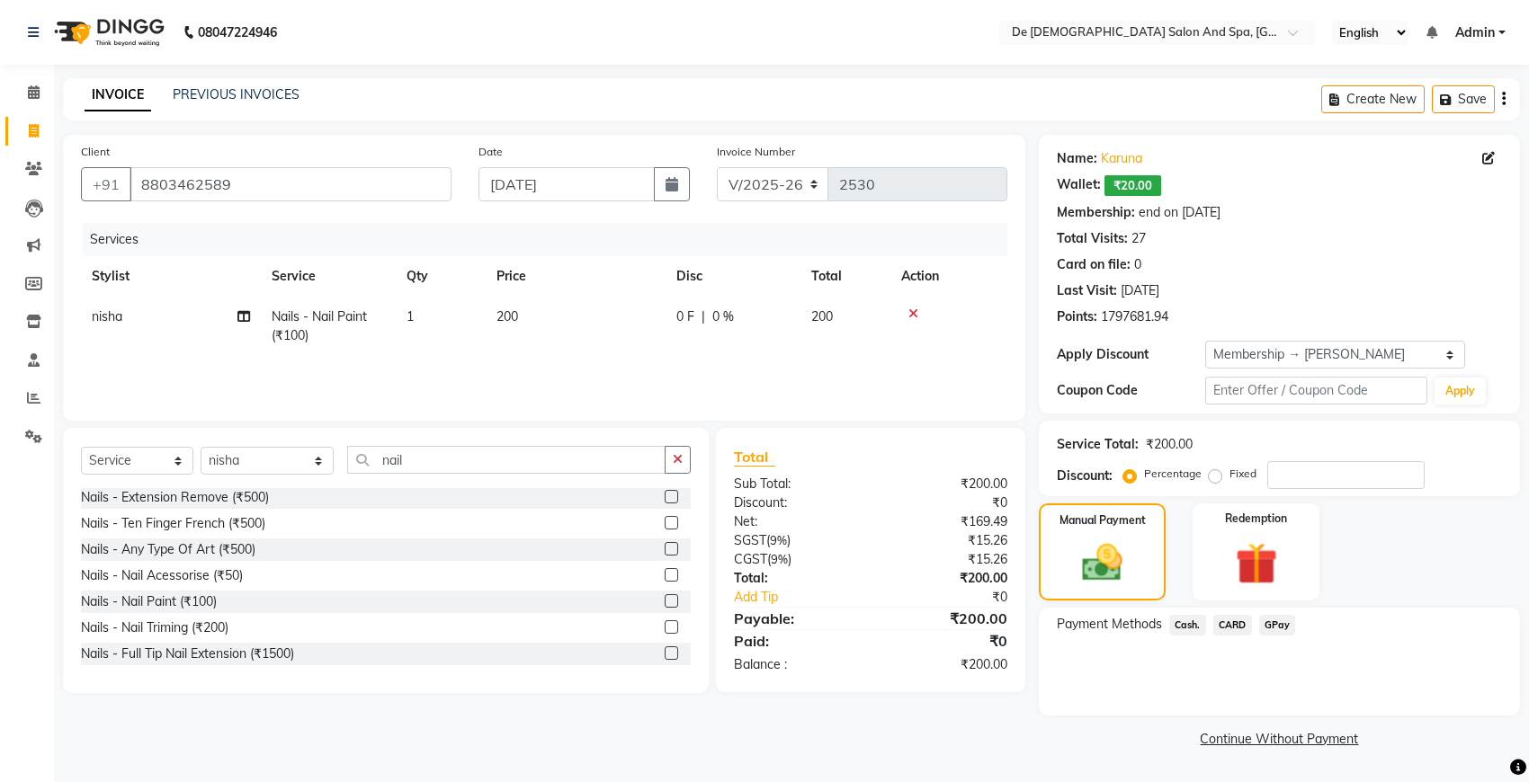
click at [1187, 625] on span "Cash." at bounding box center [1187, 625] width 37 height 21
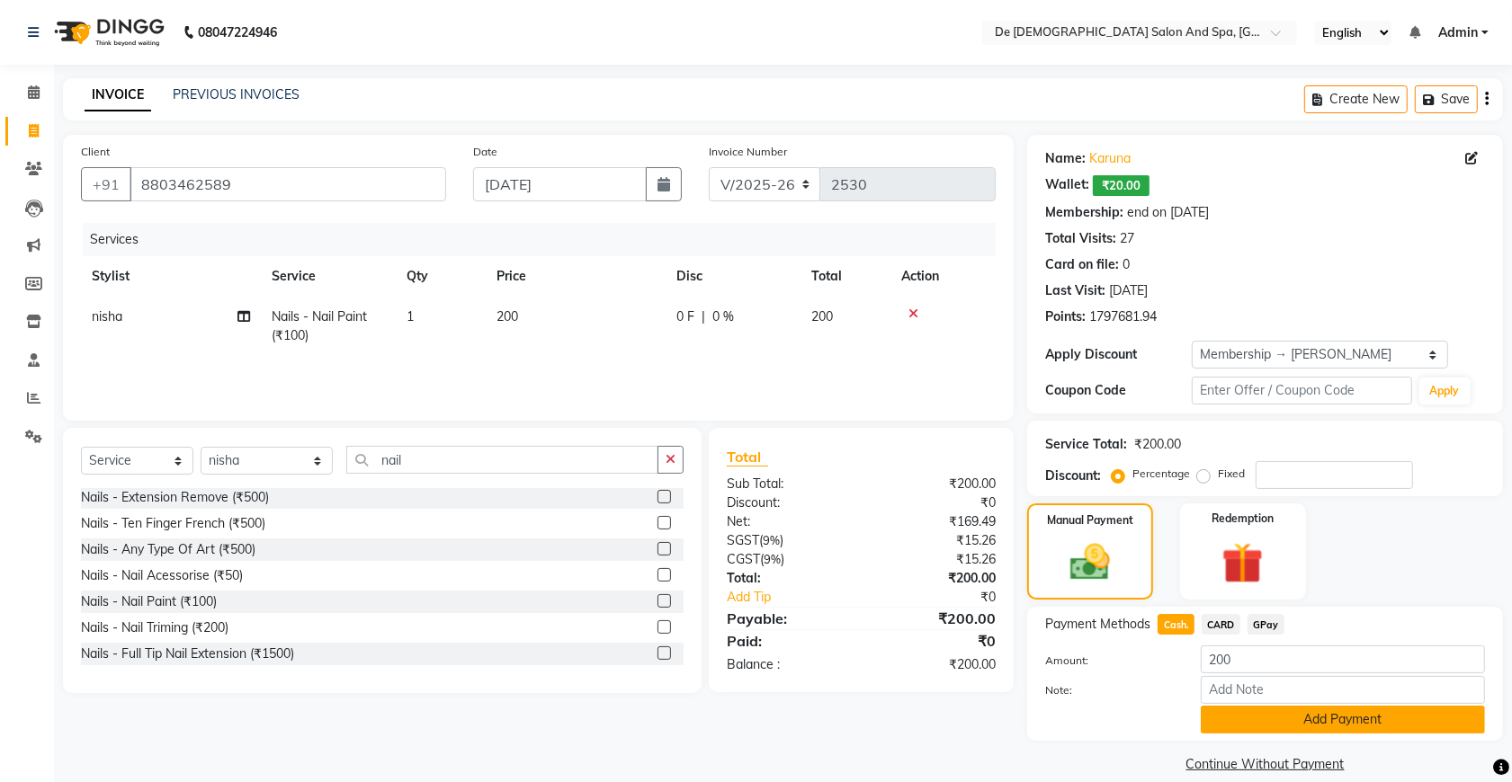
click at [1219, 713] on button "Add Payment" at bounding box center [1342, 720] width 284 height 28
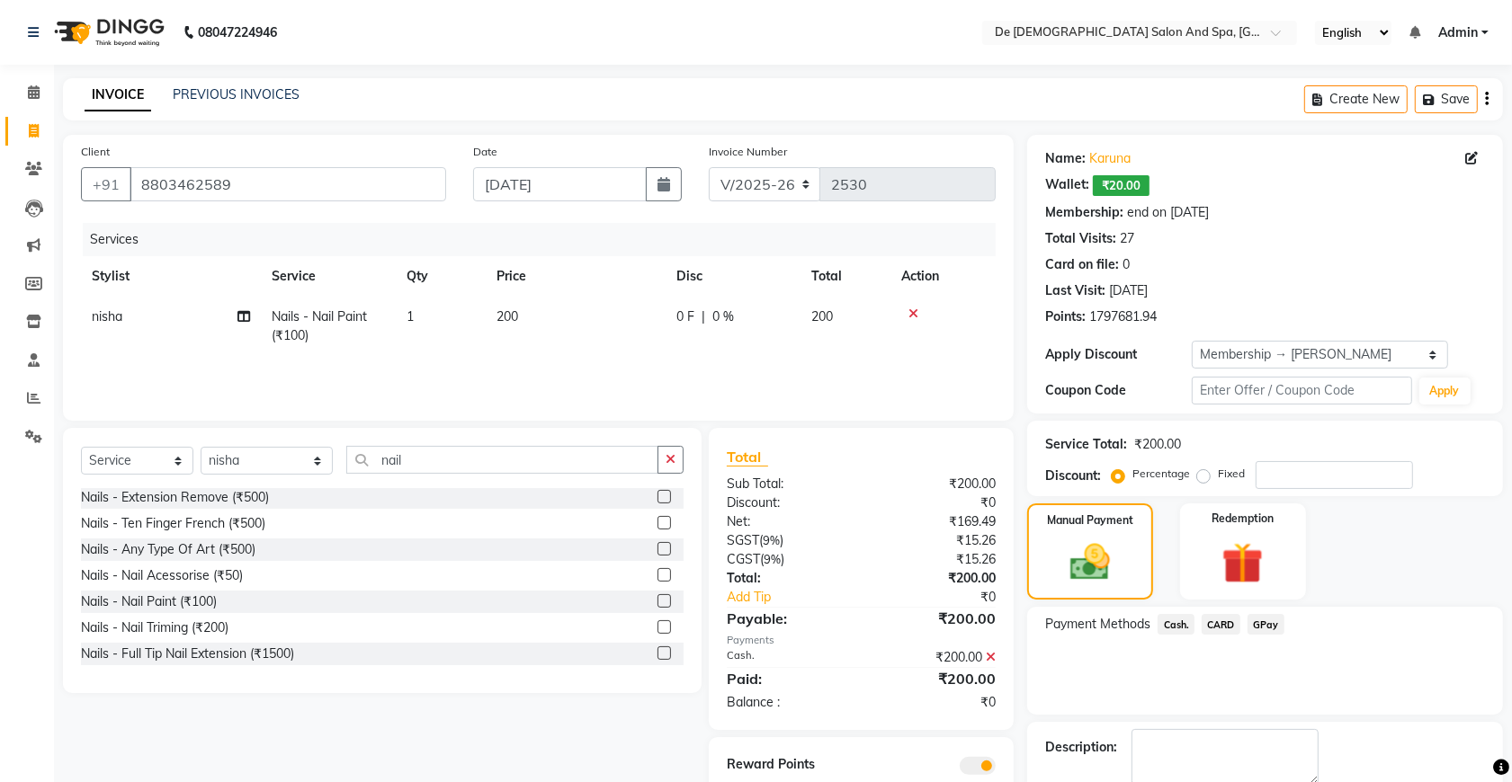
scroll to position [99, 0]
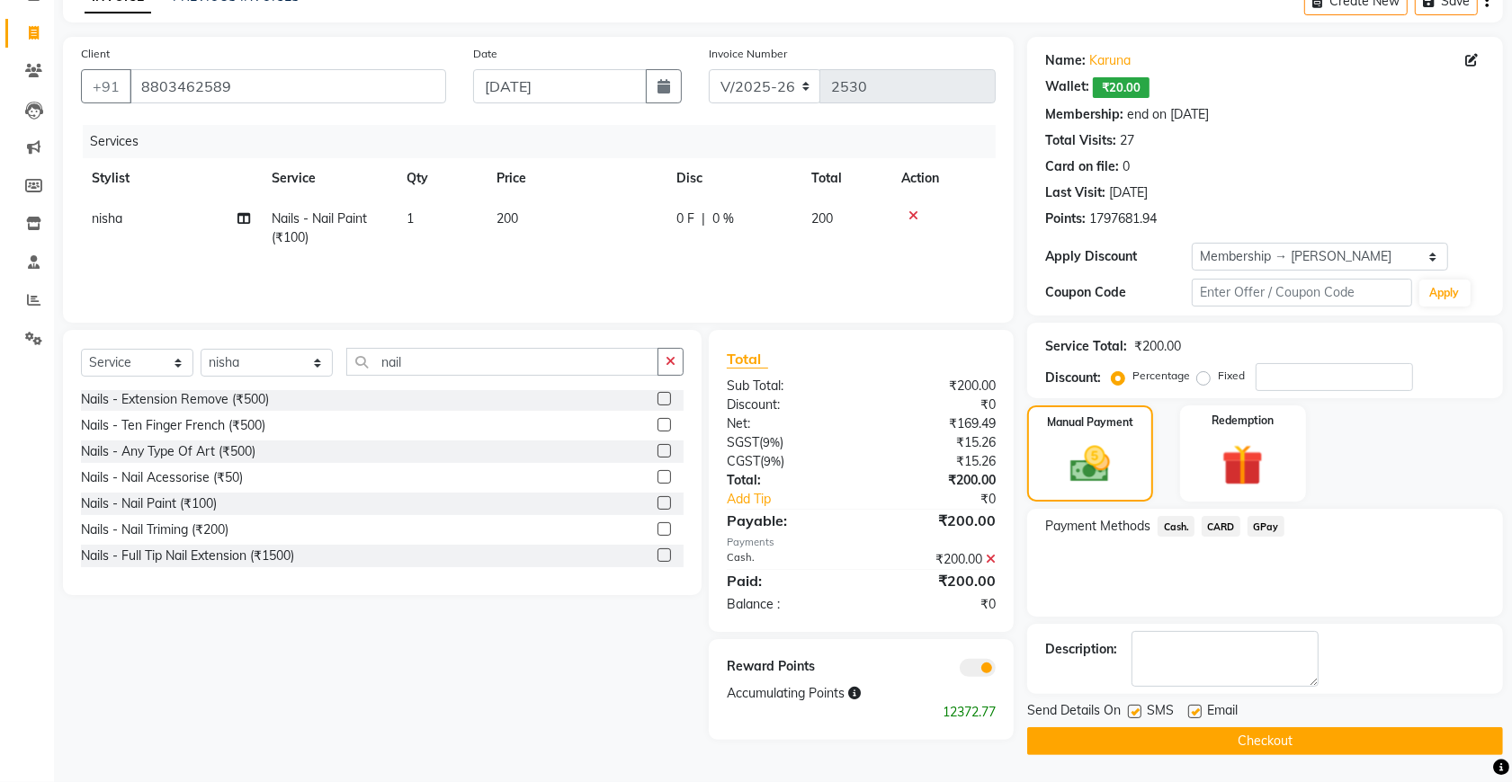
click at [1126, 733] on button "Checkout" at bounding box center [1265, 741] width 476 height 28
click at [1126, 733] on div "Checkout" at bounding box center [1265, 741] width 476 height 28
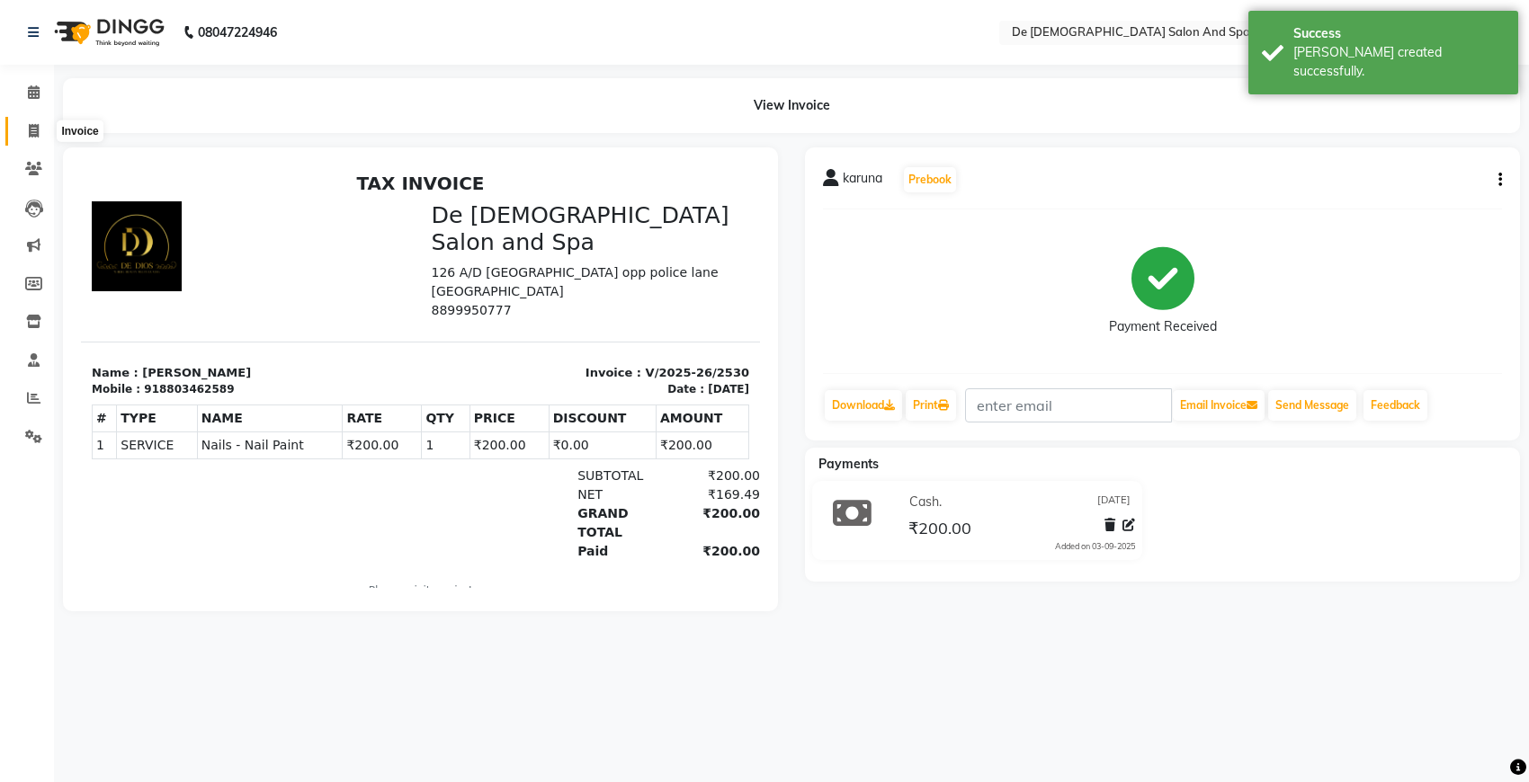
click at [31, 130] on icon at bounding box center [34, 130] width 10 height 13
select select "service"
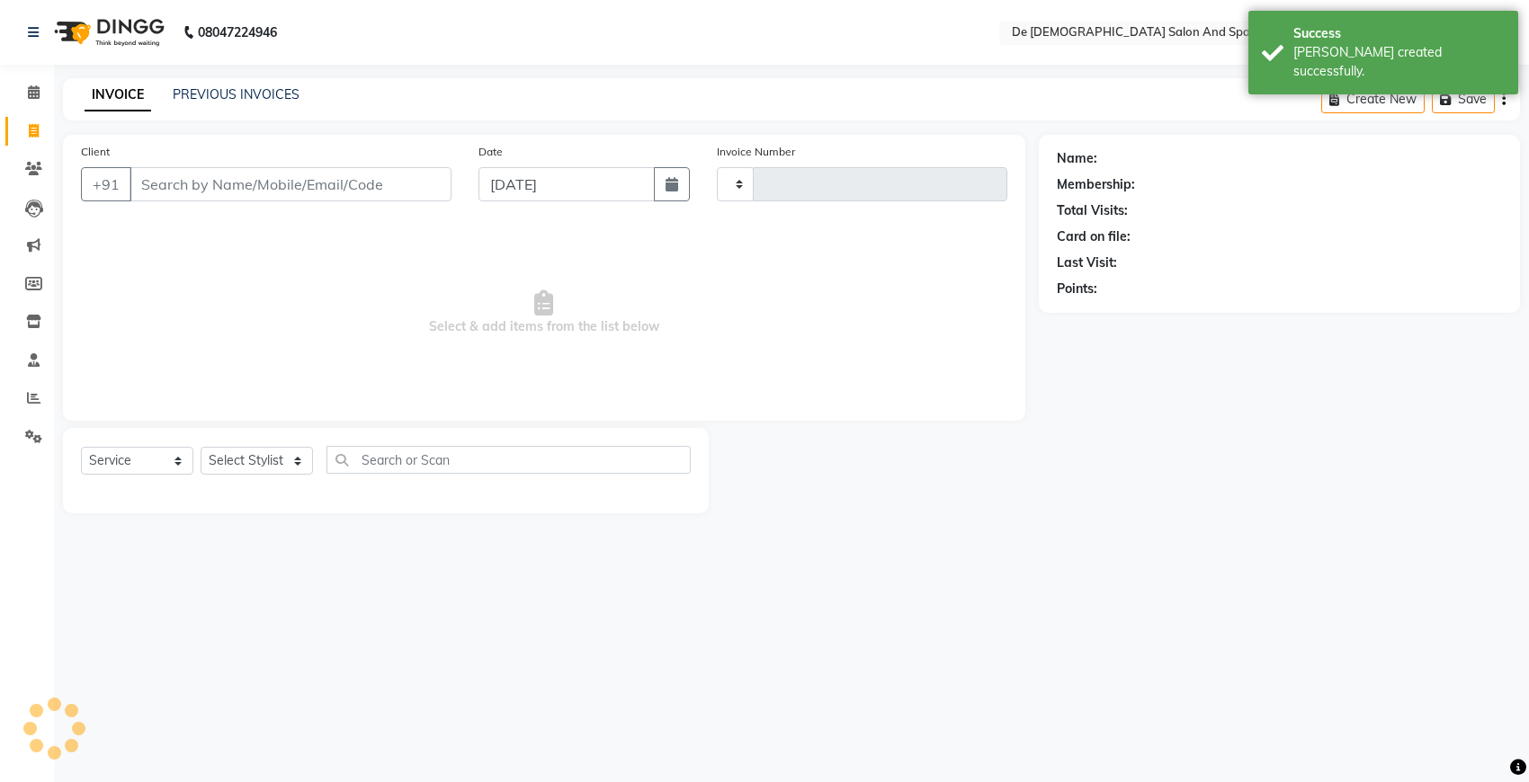
type input "2531"
select select "6431"
